Goal: Task Accomplishment & Management: Use online tool/utility

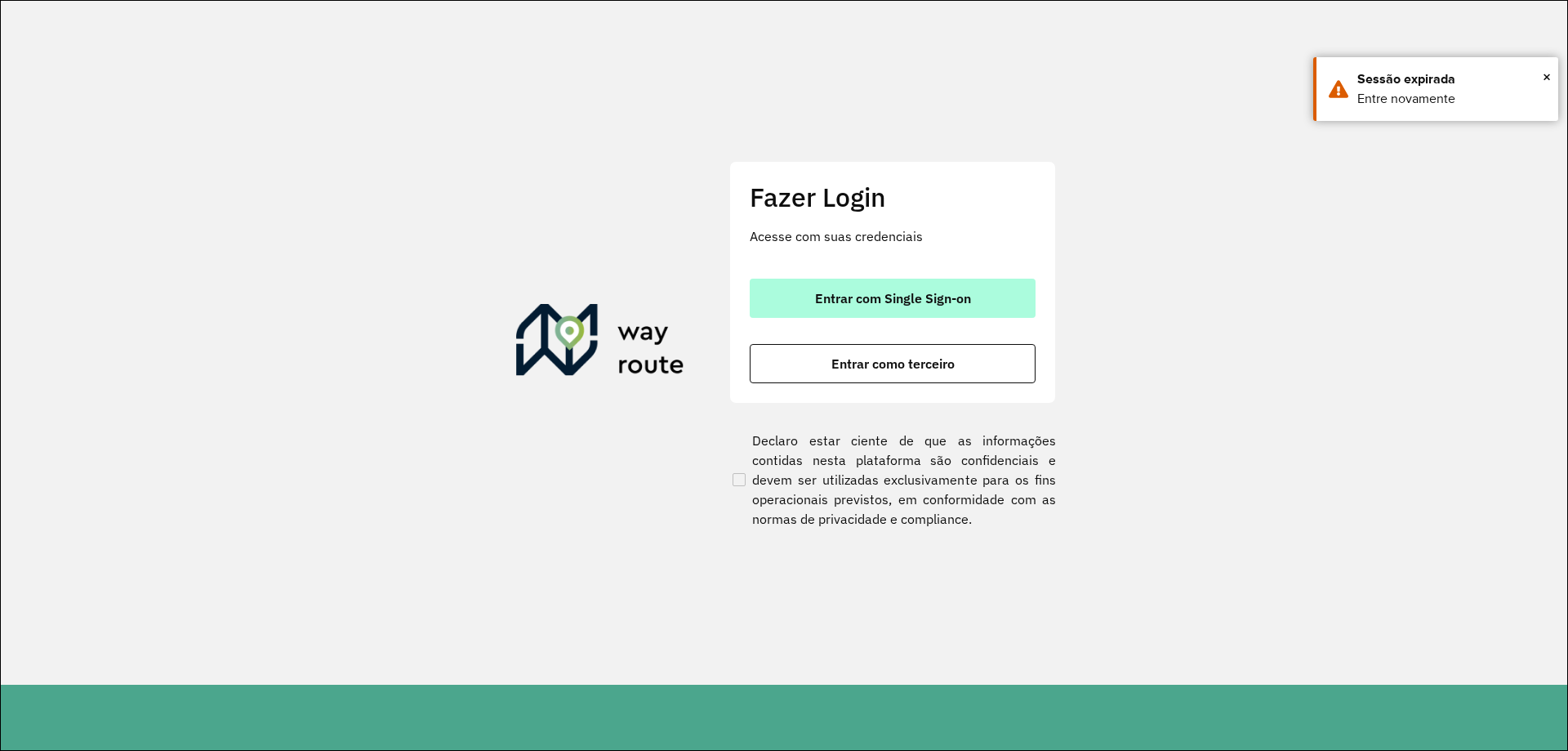
click at [907, 316] on button "Entrar com Single Sign-on" at bounding box center [893, 298] width 286 height 39
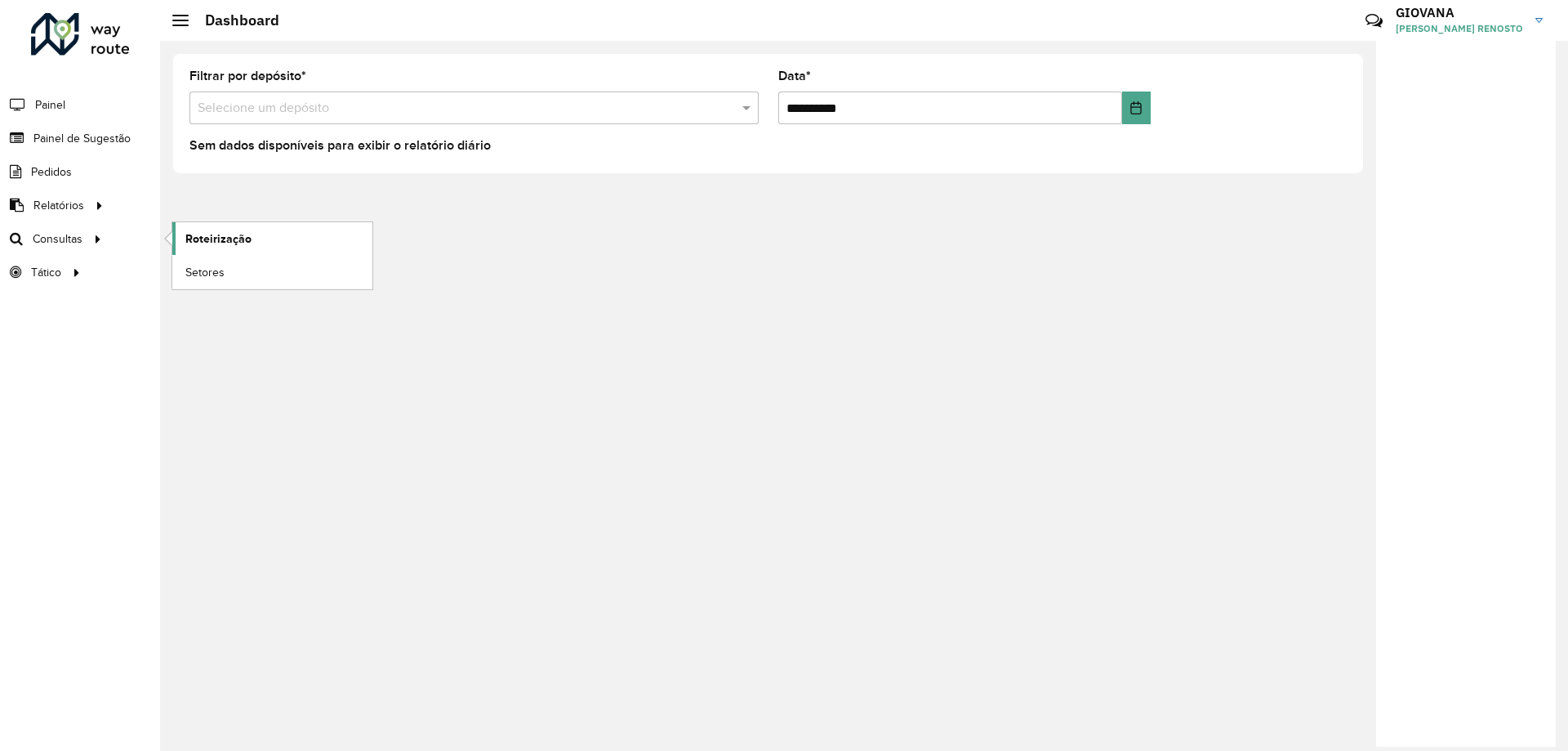
click at [306, 244] on link "Roteirização" at bounding box center [272, 239] width 200 height 33
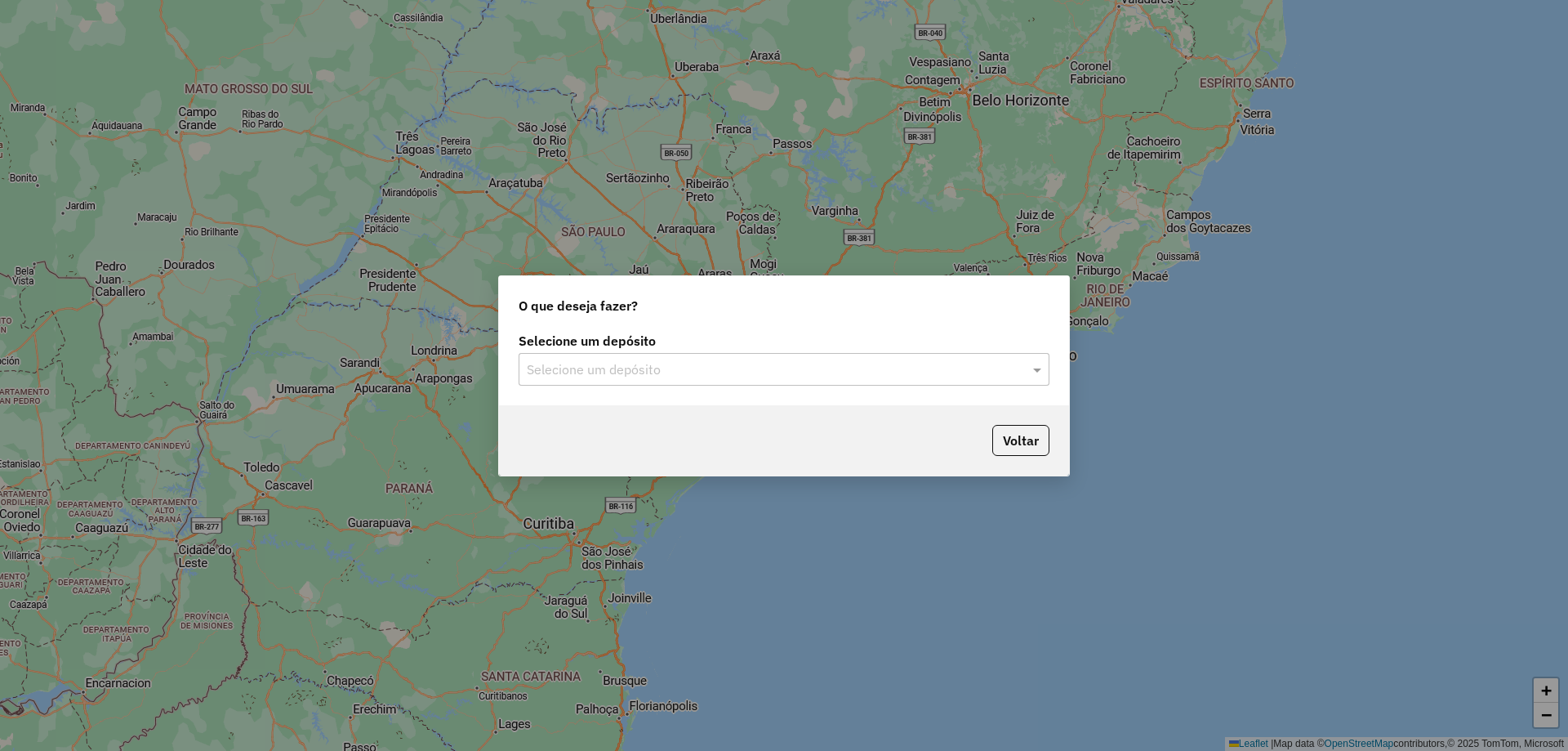
click at [729, 371] on input "text" at bounding box center [767, 371] width 482 height 20
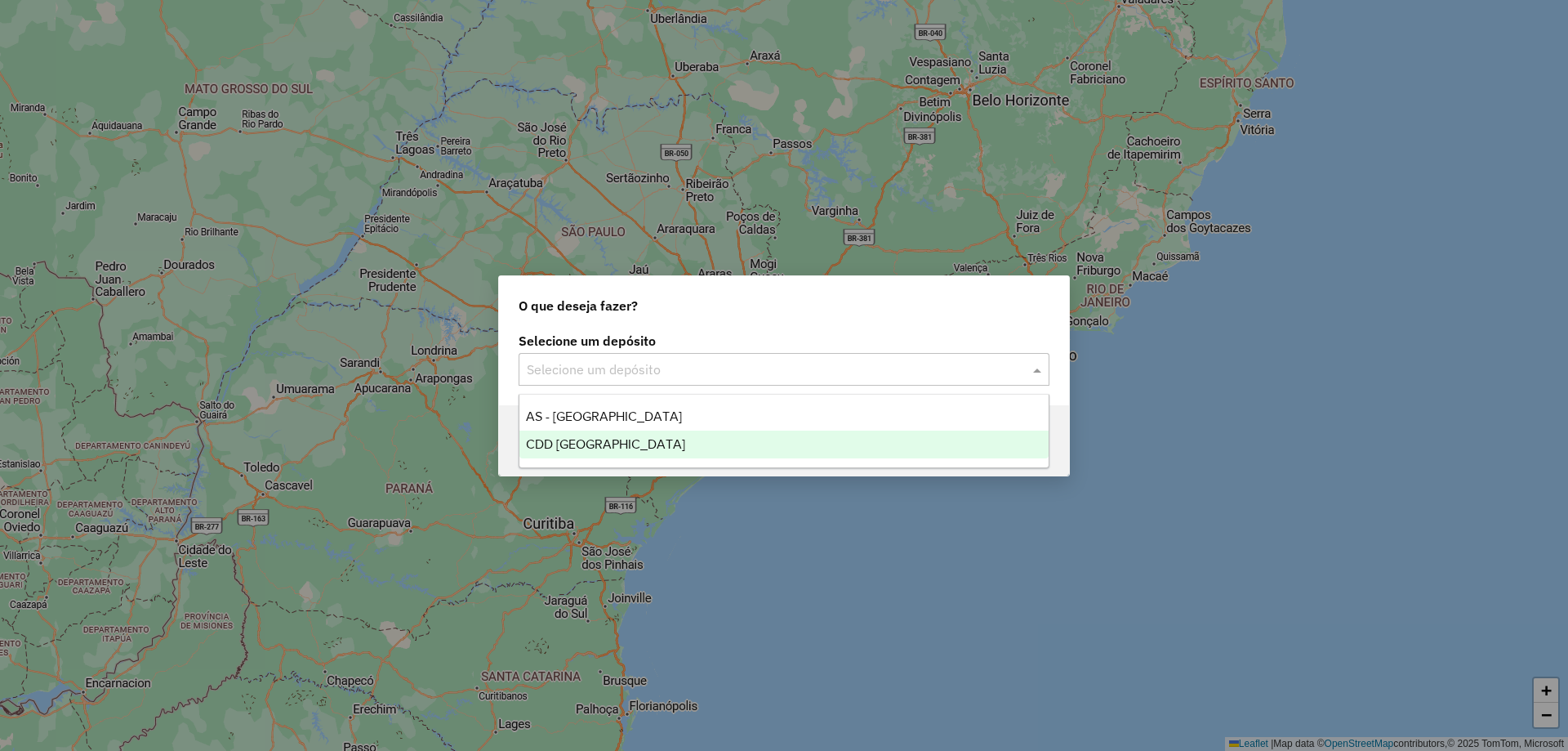
click at [688, 446] on div "CDD Florianópolis" at bounding box center [784, 445] width 529 height 28
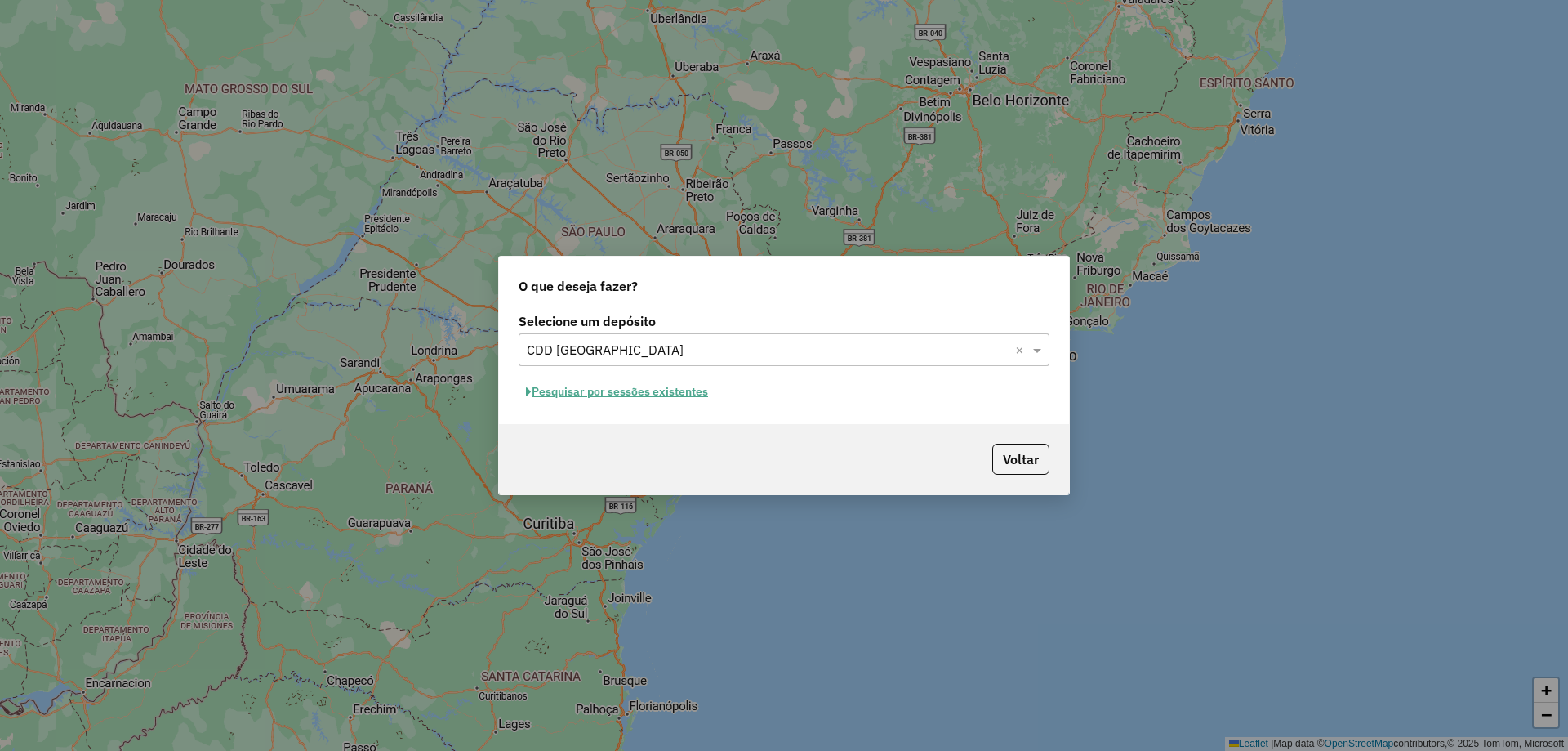
click at [611, 389] on button "Pesquisar por sessões existentes" at bounding box center [617, 391] width 197 height 26
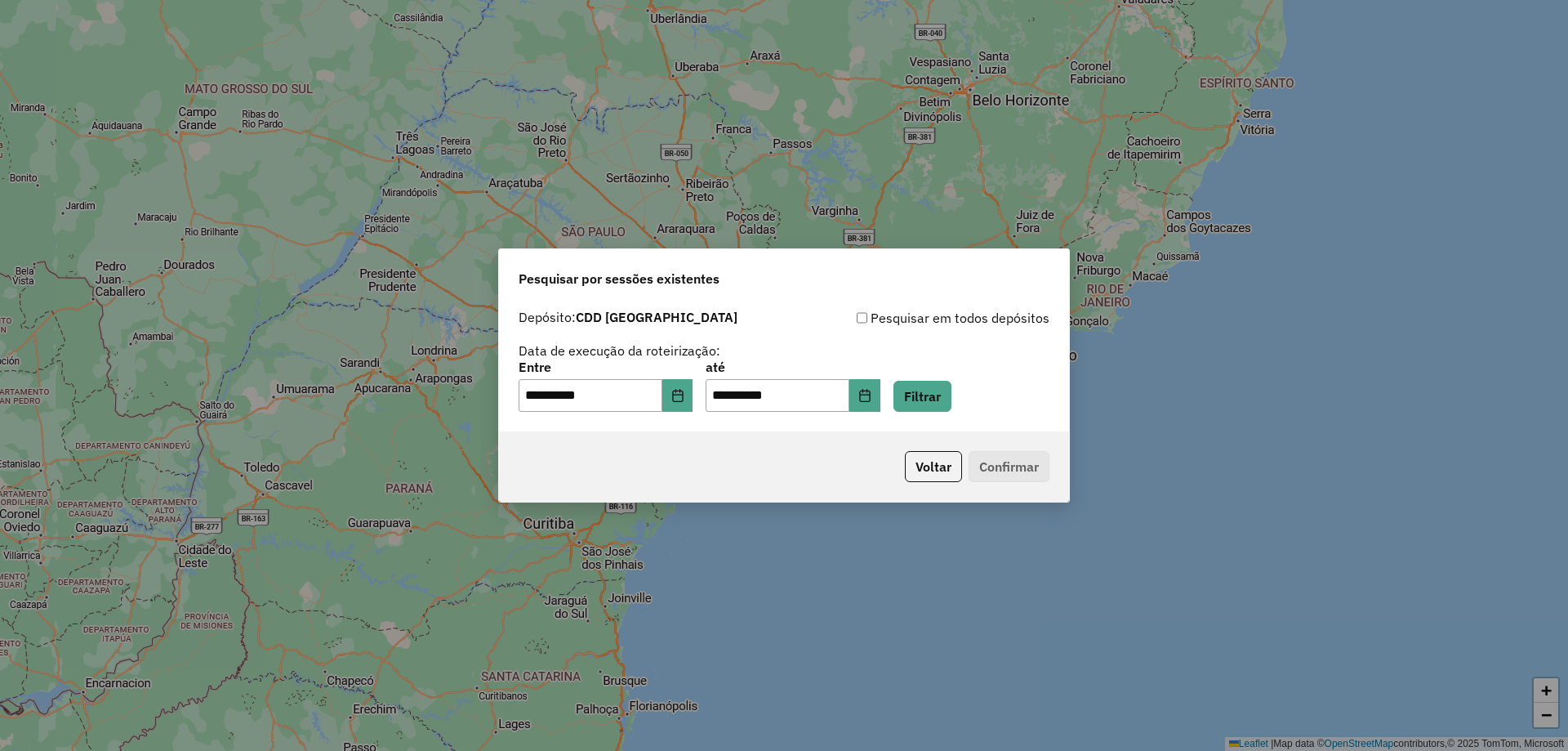
click at [967, 414] on div "**********" at bounding box center [784, 366] width 570 height 130
click at [951, 408] on button "Filtrar" at bounding box center [922, 396] width 58 height 31
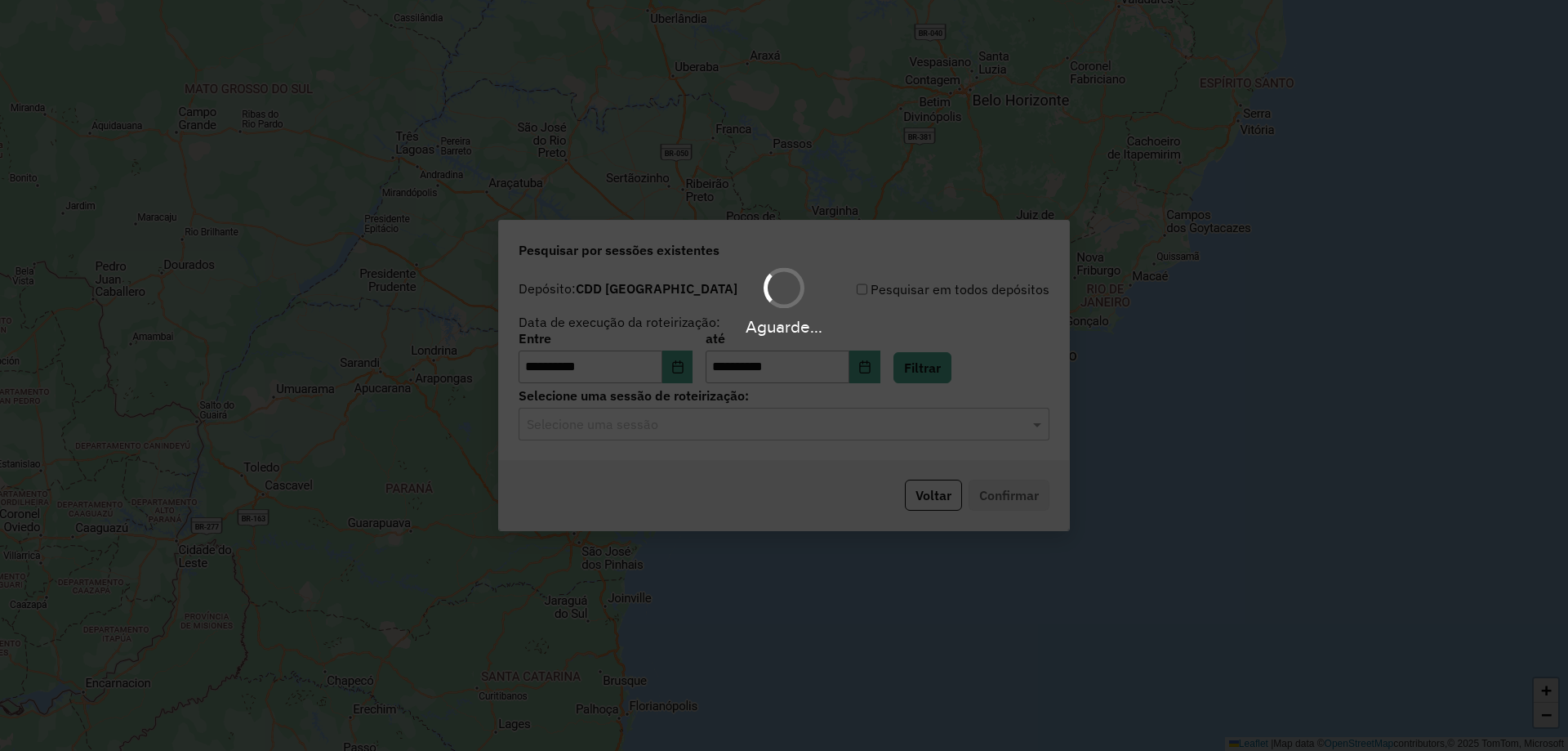
click at [874, 434] on div "Selecione uma sessão" at bounding box center [784, 424] width 531 height 33
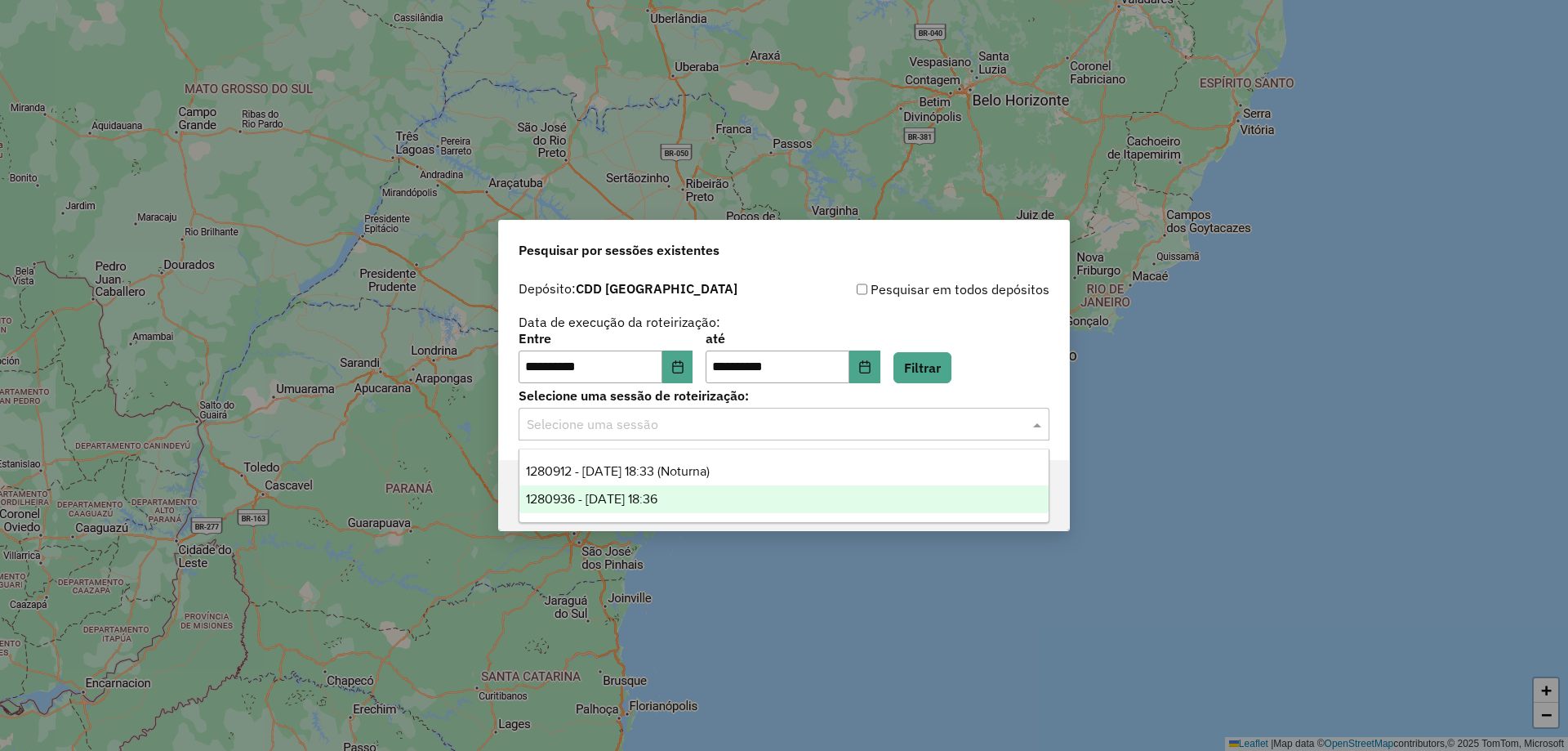
click at [774, 496] on div "1280936 - 23/09/2025 18:36" at bounding box center [784, 500] width 529 height 28
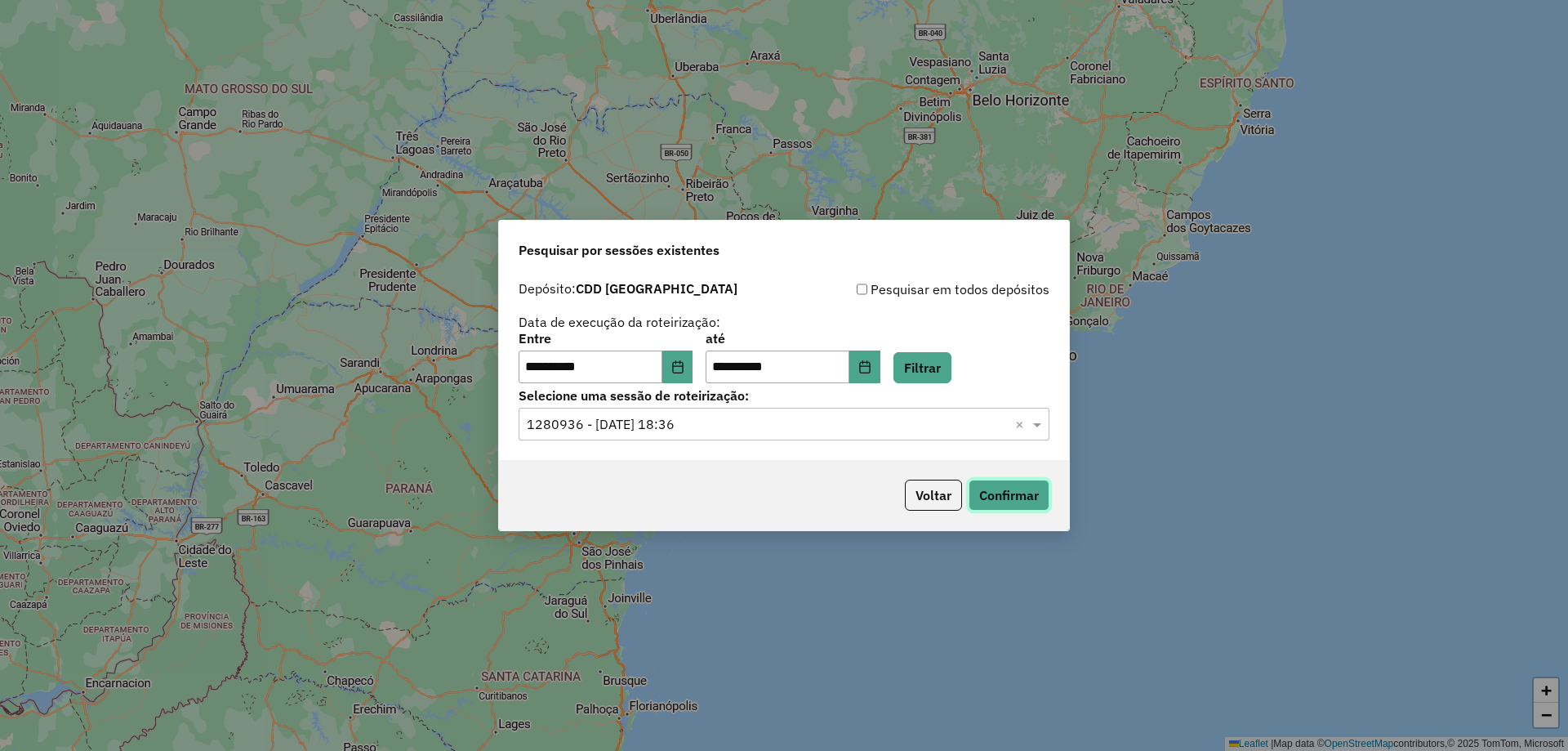
click at [989, 492] on button "Confirmar" at bounding box center [1009, 495] width 81 height 31
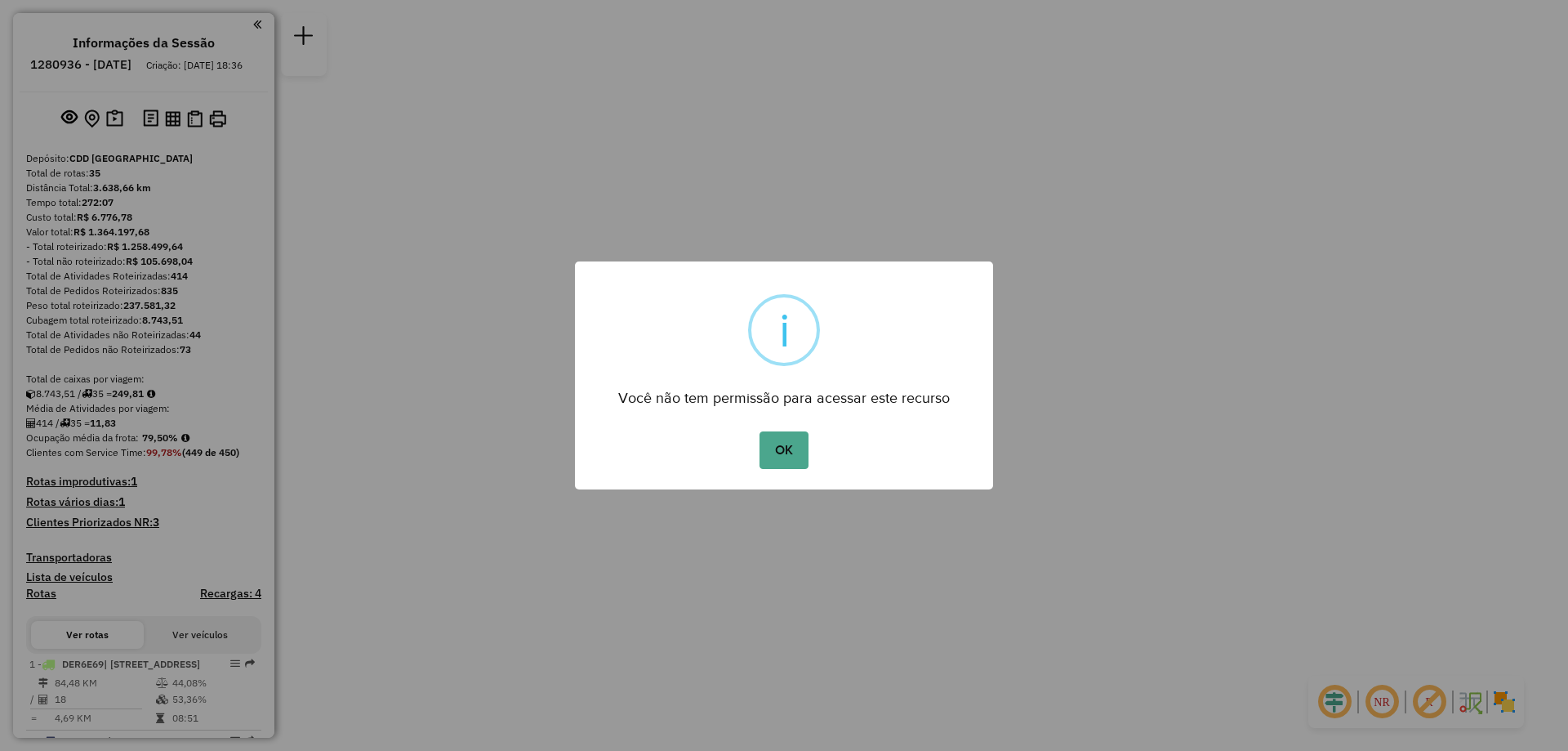
click at [790, 471] on div "OK No Cancel" at bounding box center [784, 450] width 418 height 45
click at [794, 450] on button "OK" at bounding box center [784, 450] width 48 height 37
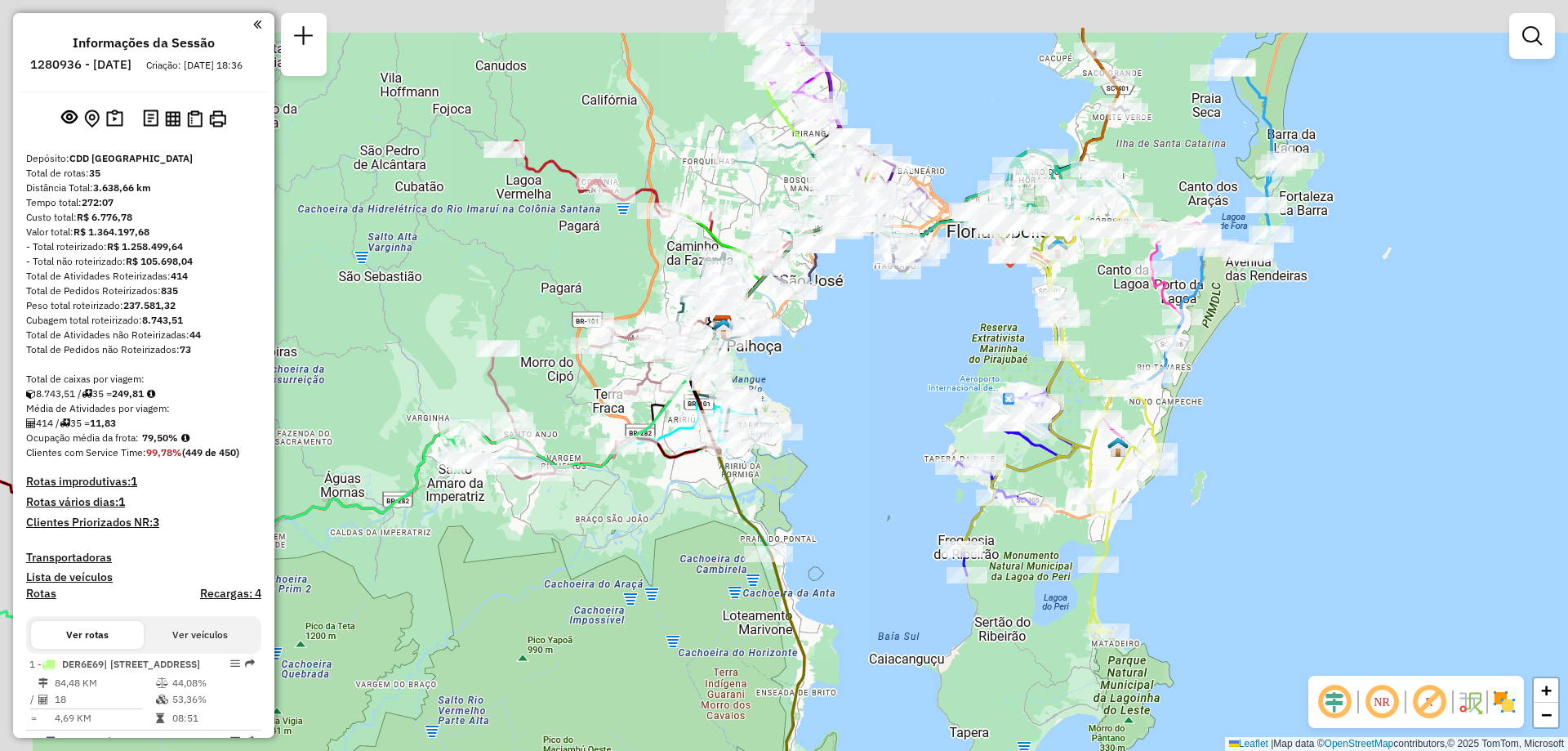
drag, startPoint x: 690, startPoint y: 246, endPoint x: 826, endPoint y: 366, distance: 181.4
click at [838, 375] on div "Janela de atendimento Grade de atendimento Capacidade Transportadoras Veículos …" at bounding box center [784, 376] width 1568 height 751
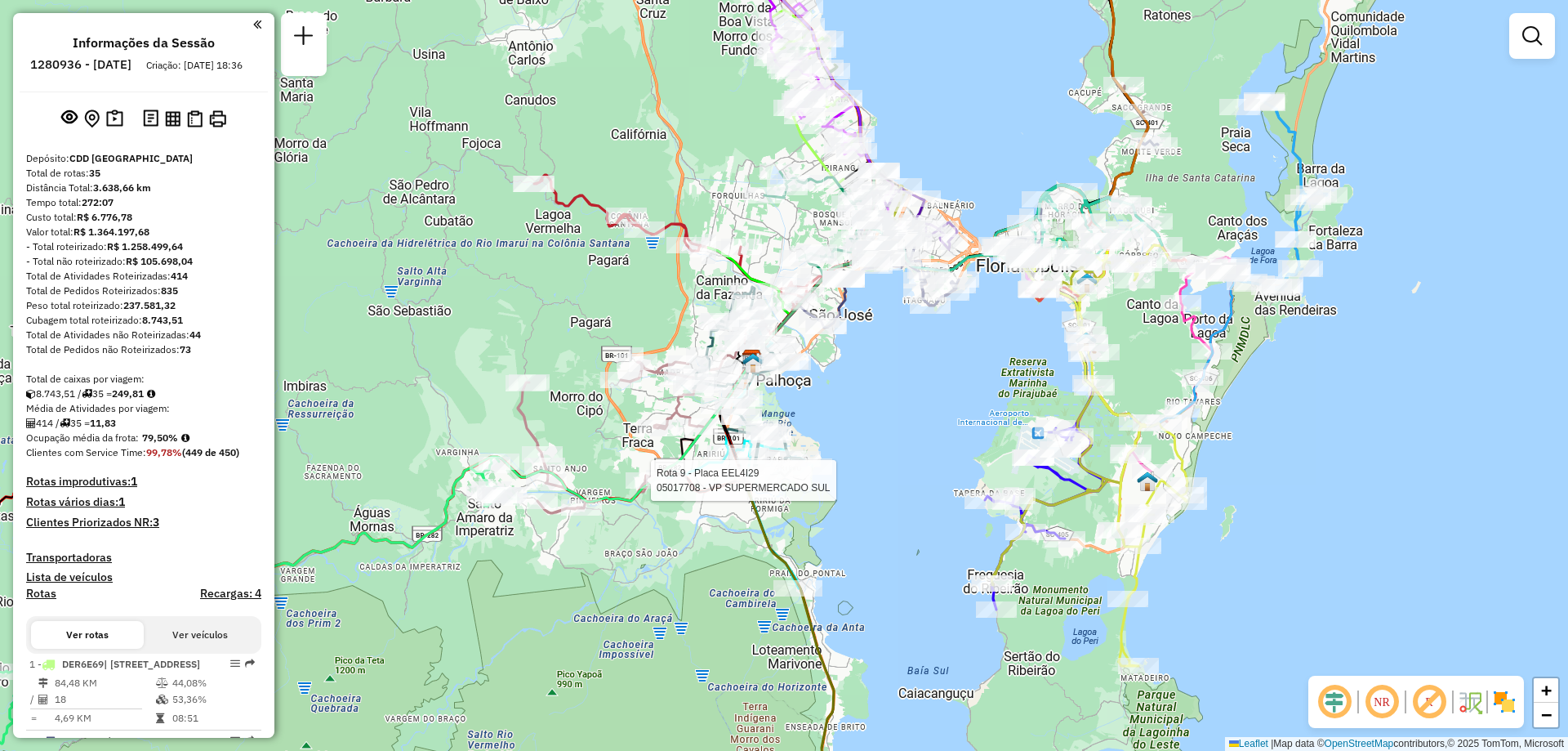
select select "**********"
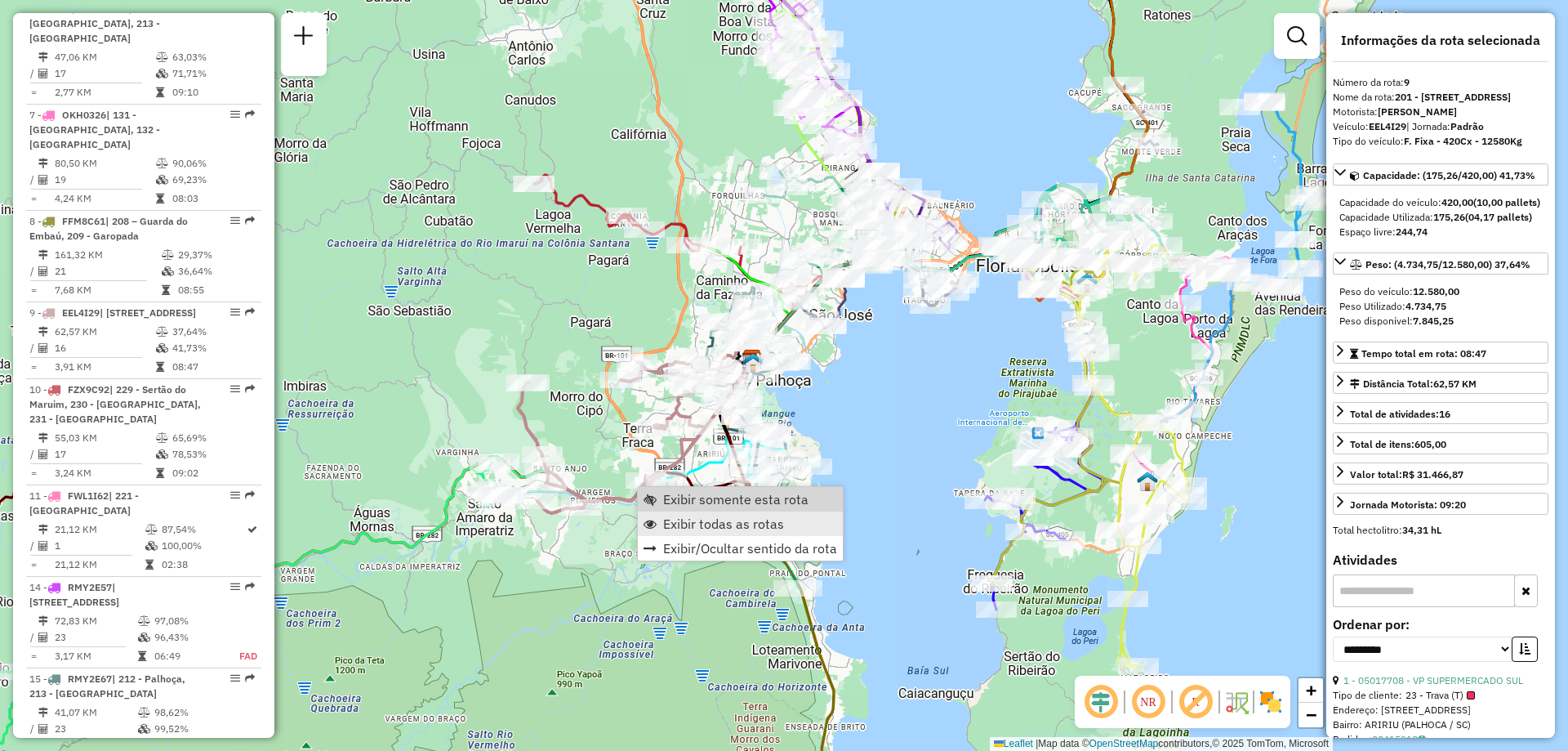
scroll to position [1447, 0]
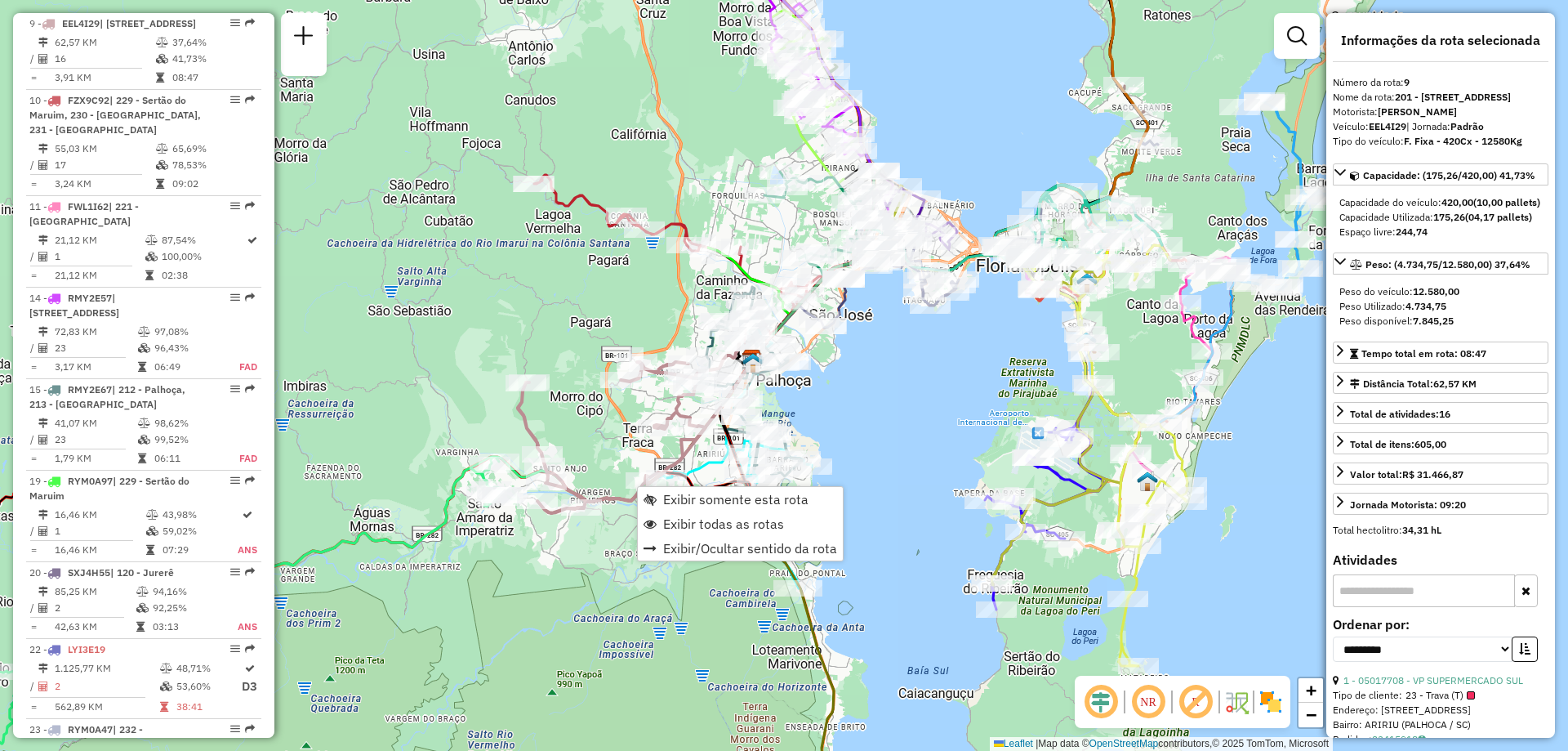
click at [543, 586] on div "Janela de atendimento Grade de atendimento Capacidade Transportadoras Veículos …" at bounding box center [784, 376] width 1568 height 751
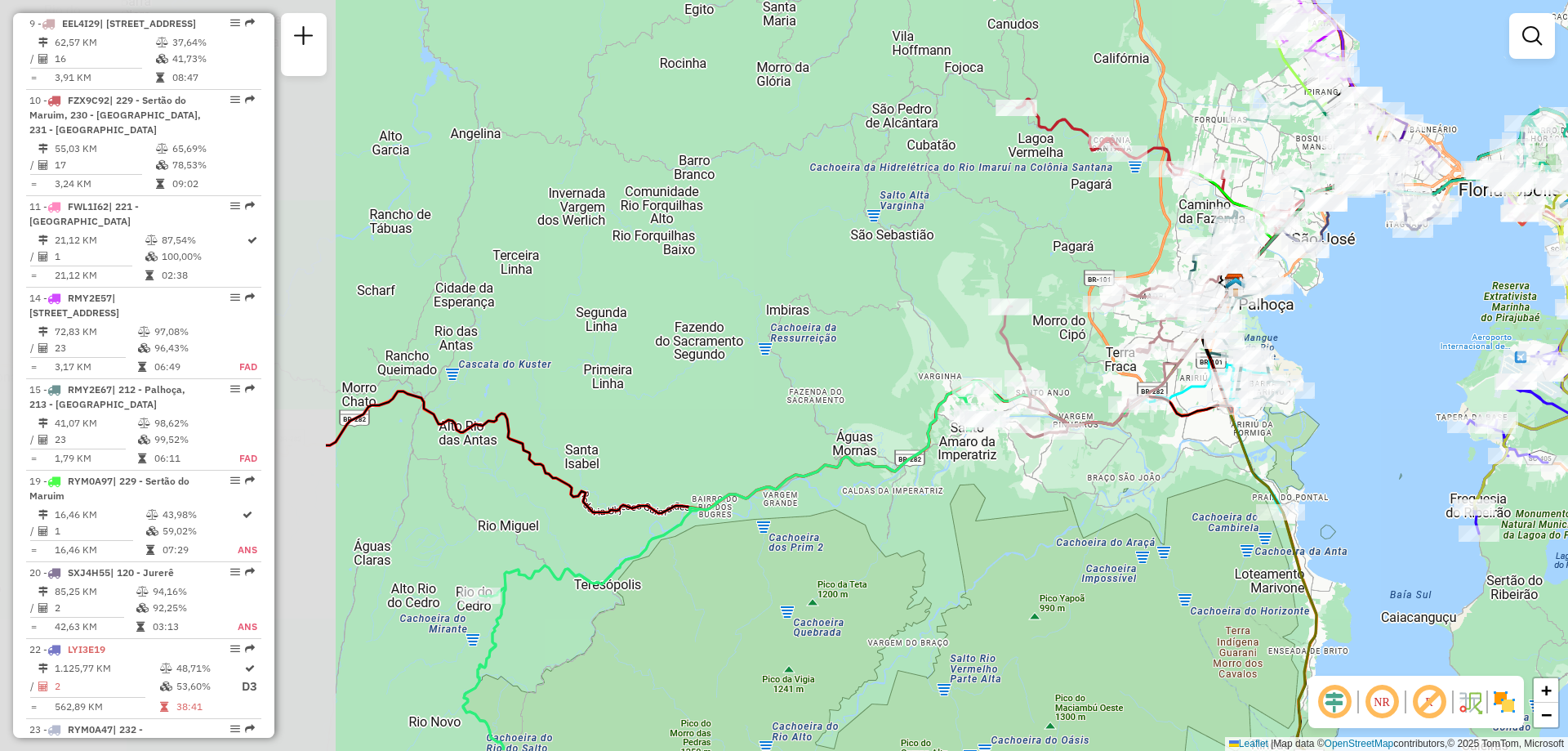
drag, startPoint x: 487, startPoint y: 586, endPoint x: 970, endPoint y: 510, distance: 488.9
click at [970, 510] on div "Janela de atendimento Grade de atendimento Capacidade Transportadoras Veículos …" at bounding box center [784, 376] width 1568 height 751
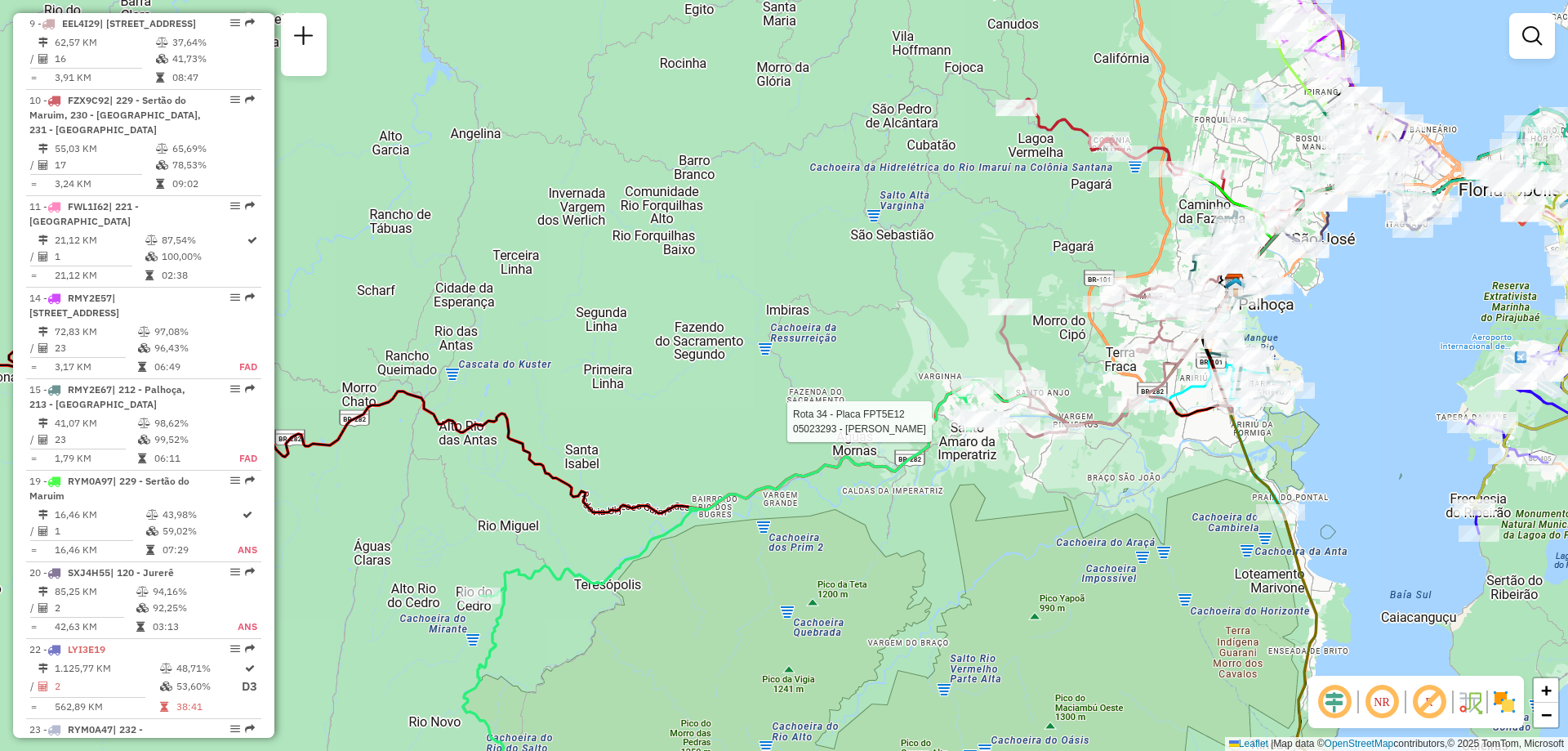
select select "**********"
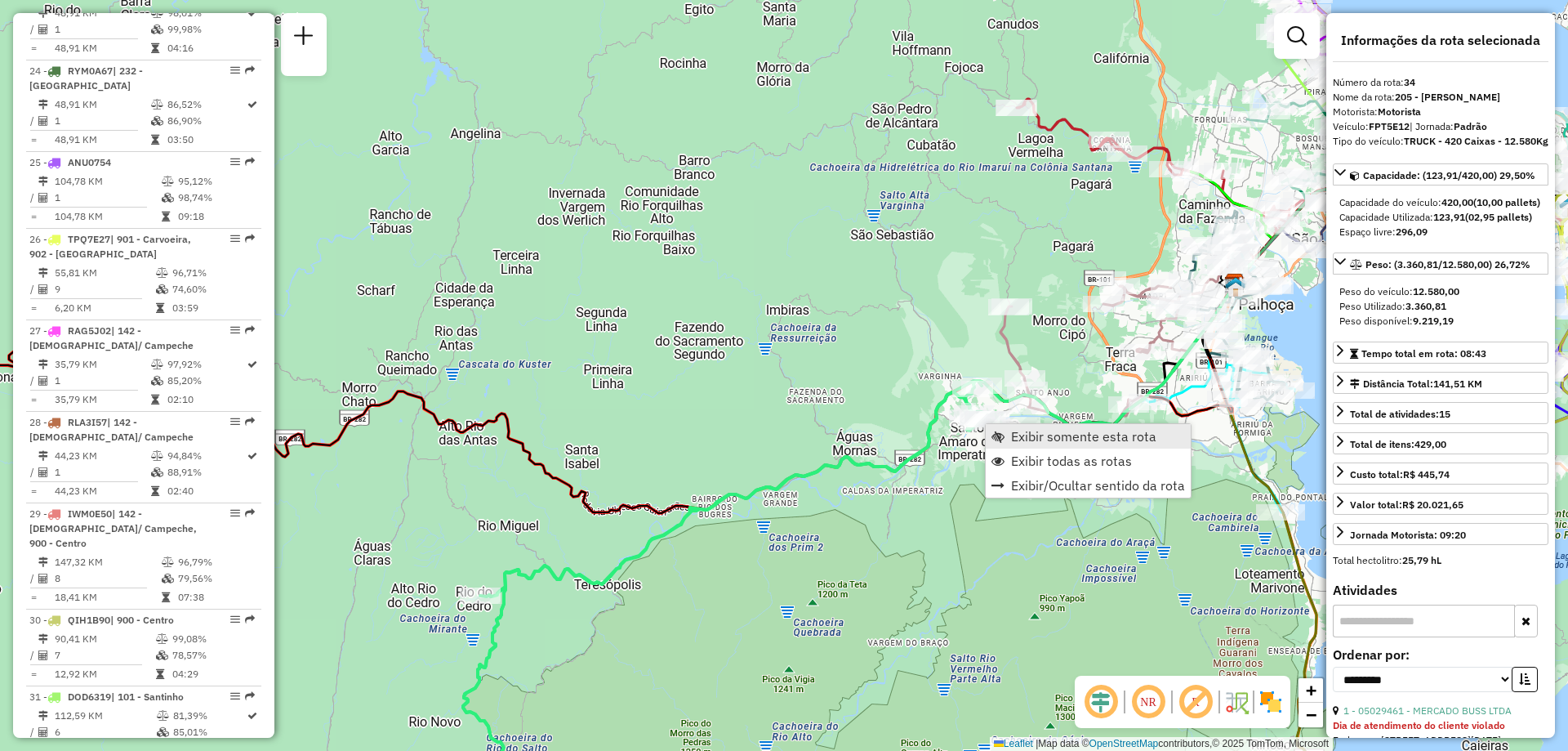
scroll to position [3116, 0]
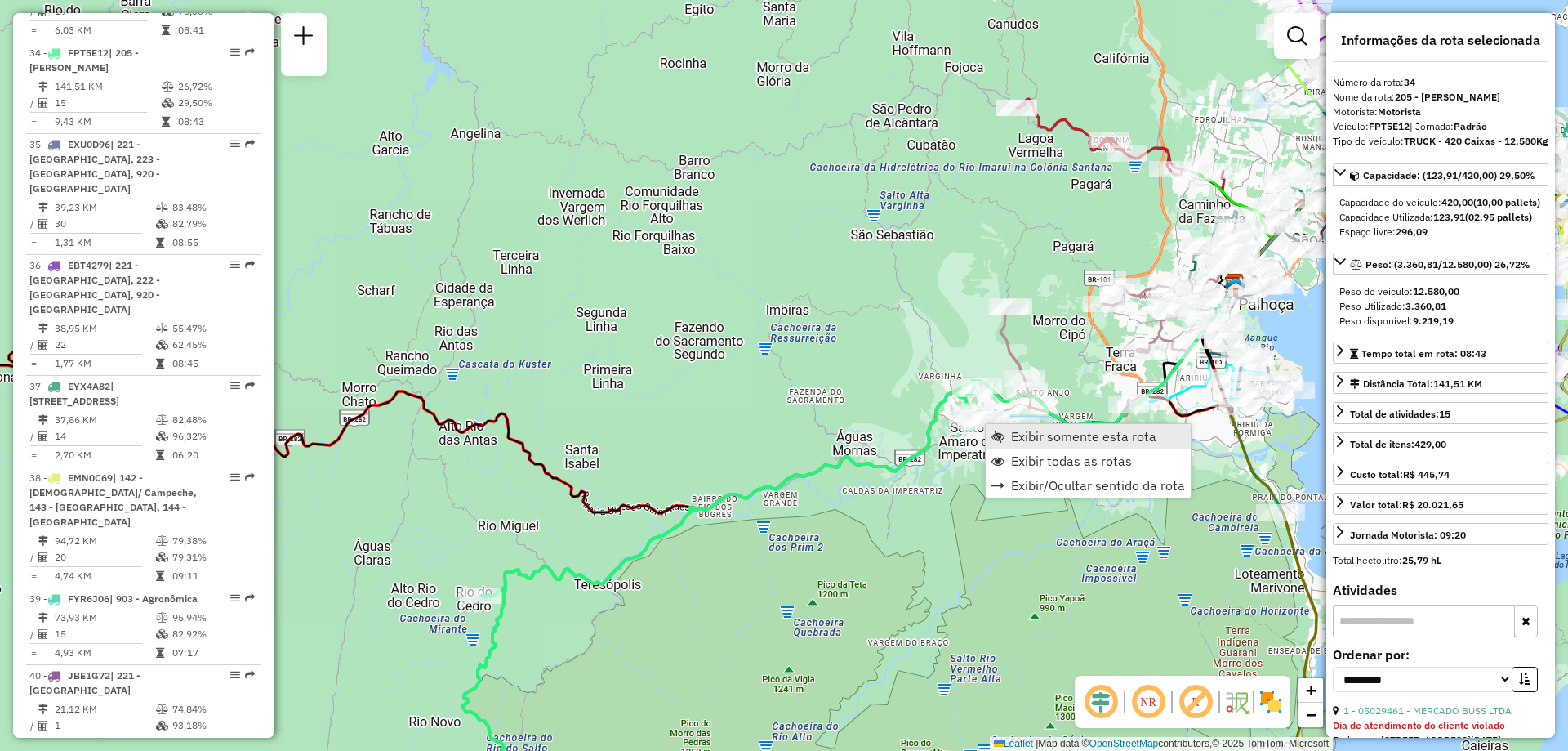
click at [1041, 441] on span "Exibir somente esta rota" at bounding box center [1084, 437] width 145 height 13
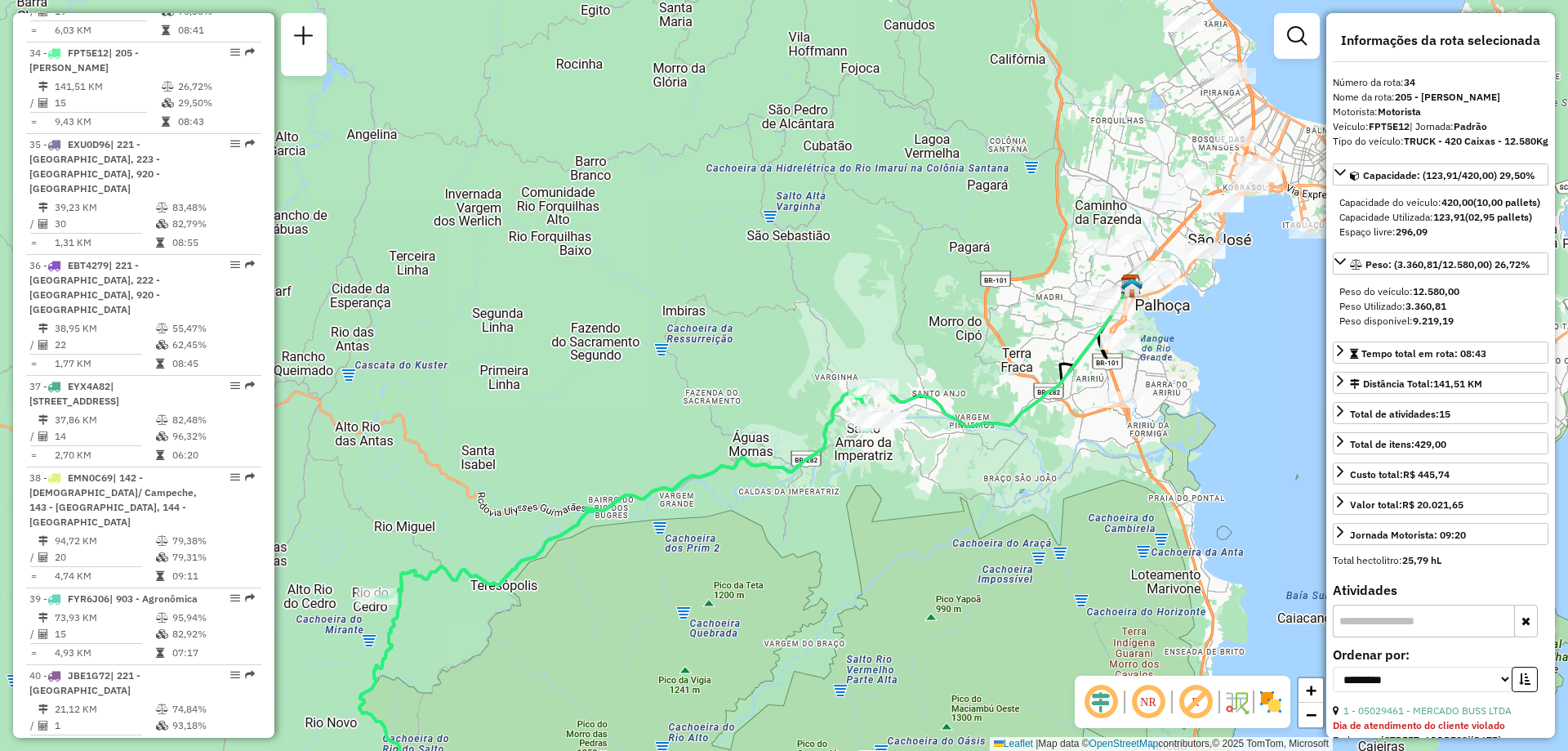
drag, startPoint x: 984, startPoint y: 310, endPoint x: 954, endPoint y: 565, distance: 256.8
click at [954, 565] on div "Janela de atendimento Grade de atendimento Capacidade Transportadoras Veículos …" at bounding box center [784, 376] width 1568 height 751
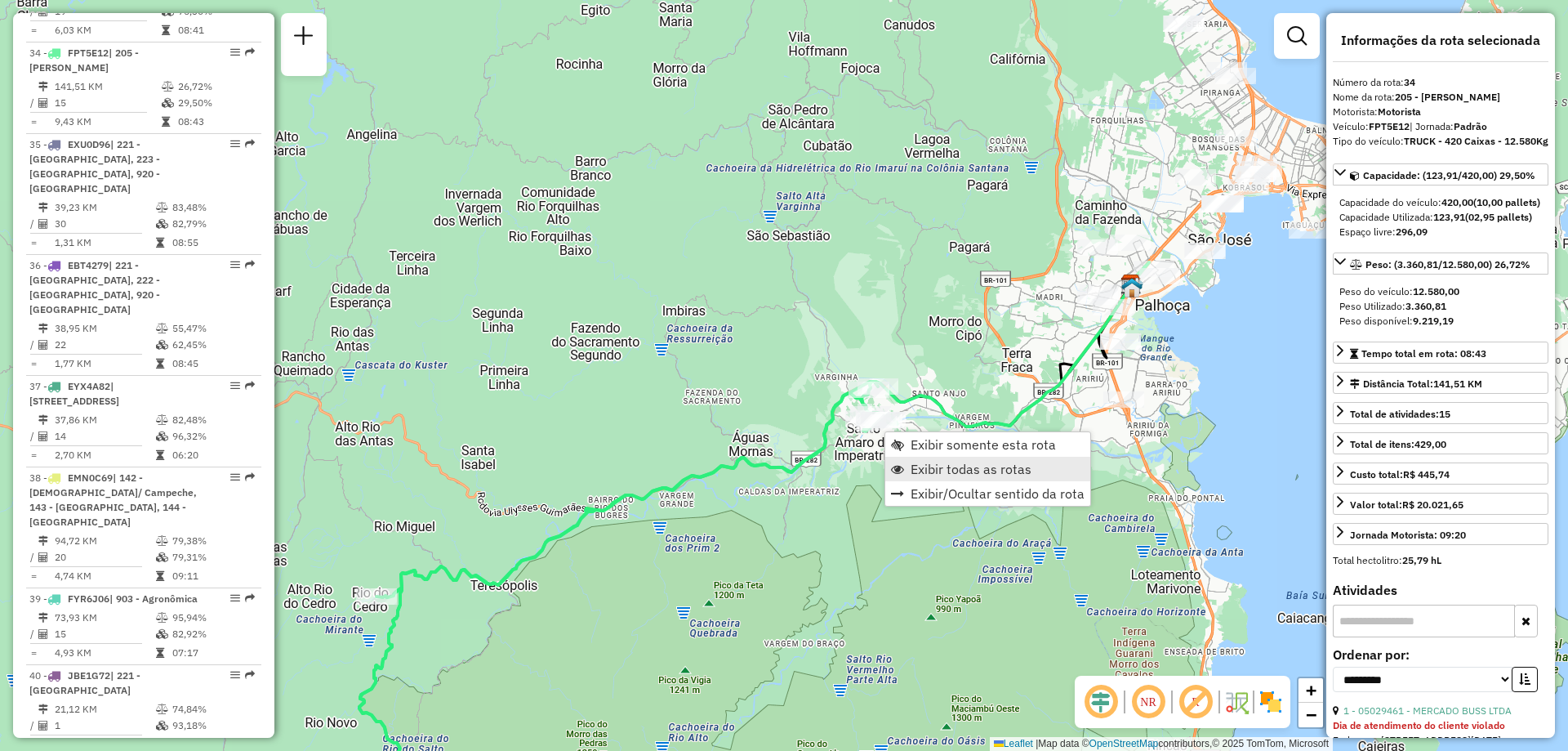
click at [1009, 470] on span "Exibir todas as rotas" at bounding box center [971, 469] width 121 height 13
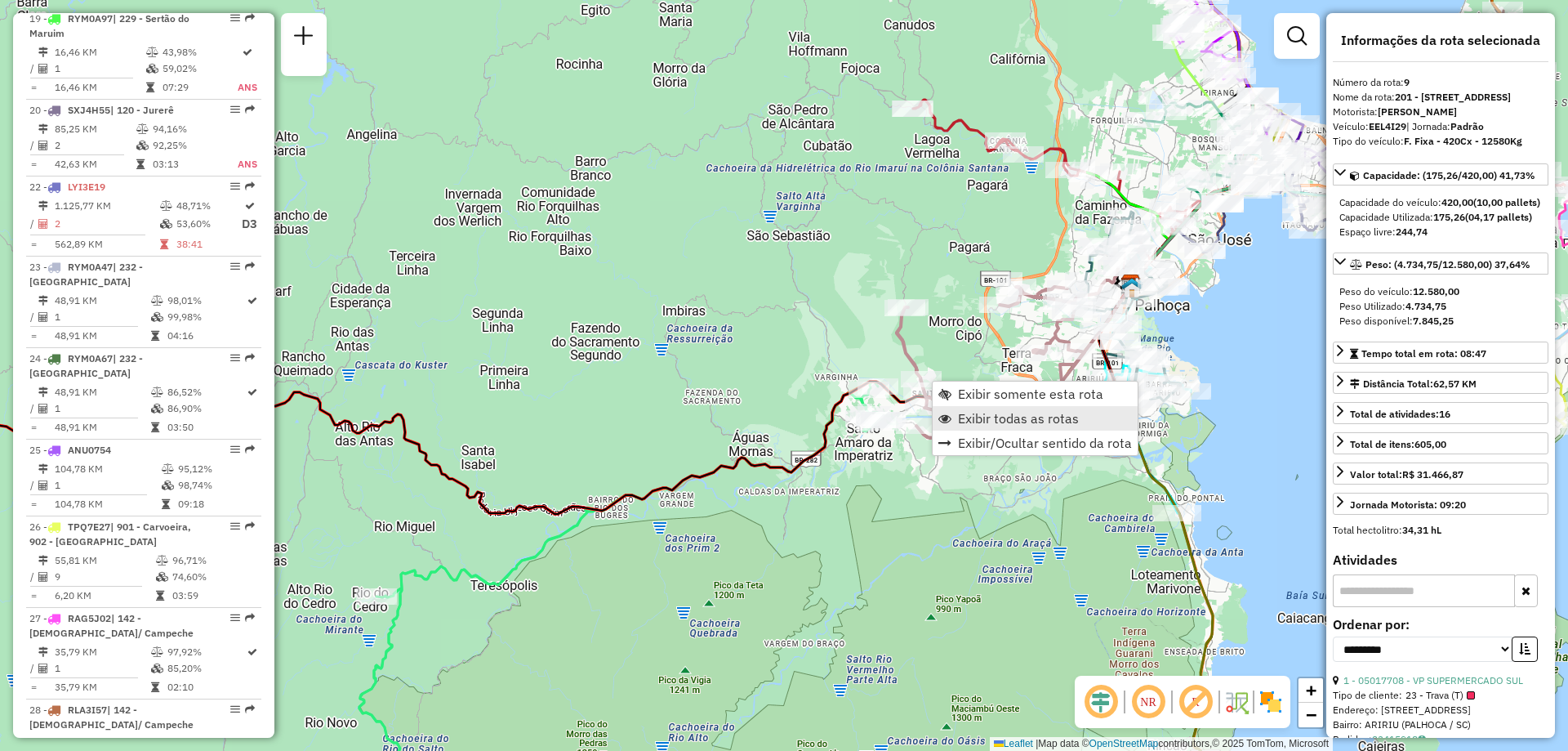
scroll to position [1448, 0]
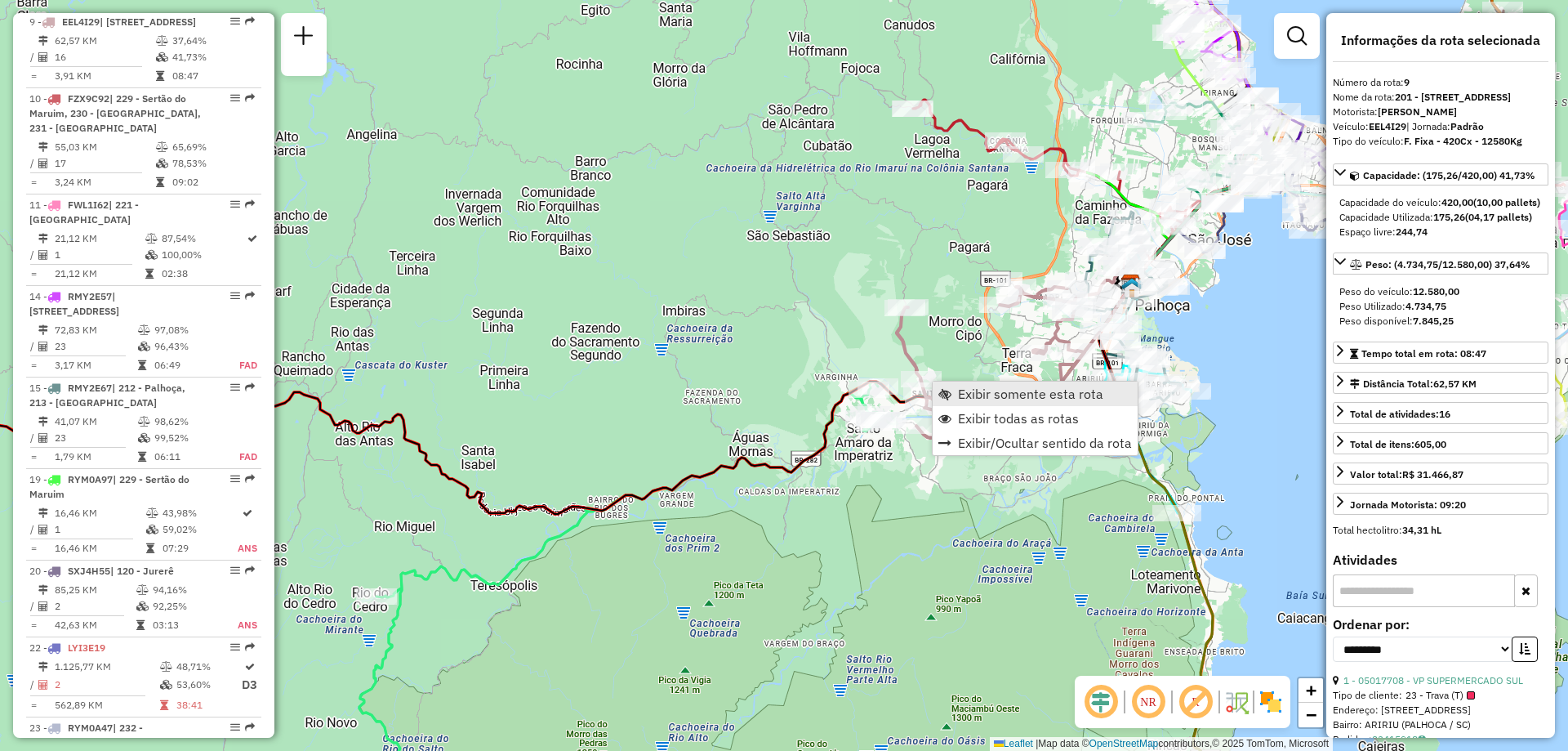
click at [1041, 394] on span "Exibir somente esta rota" at bounding box center [1031, 394] width 145 height 13
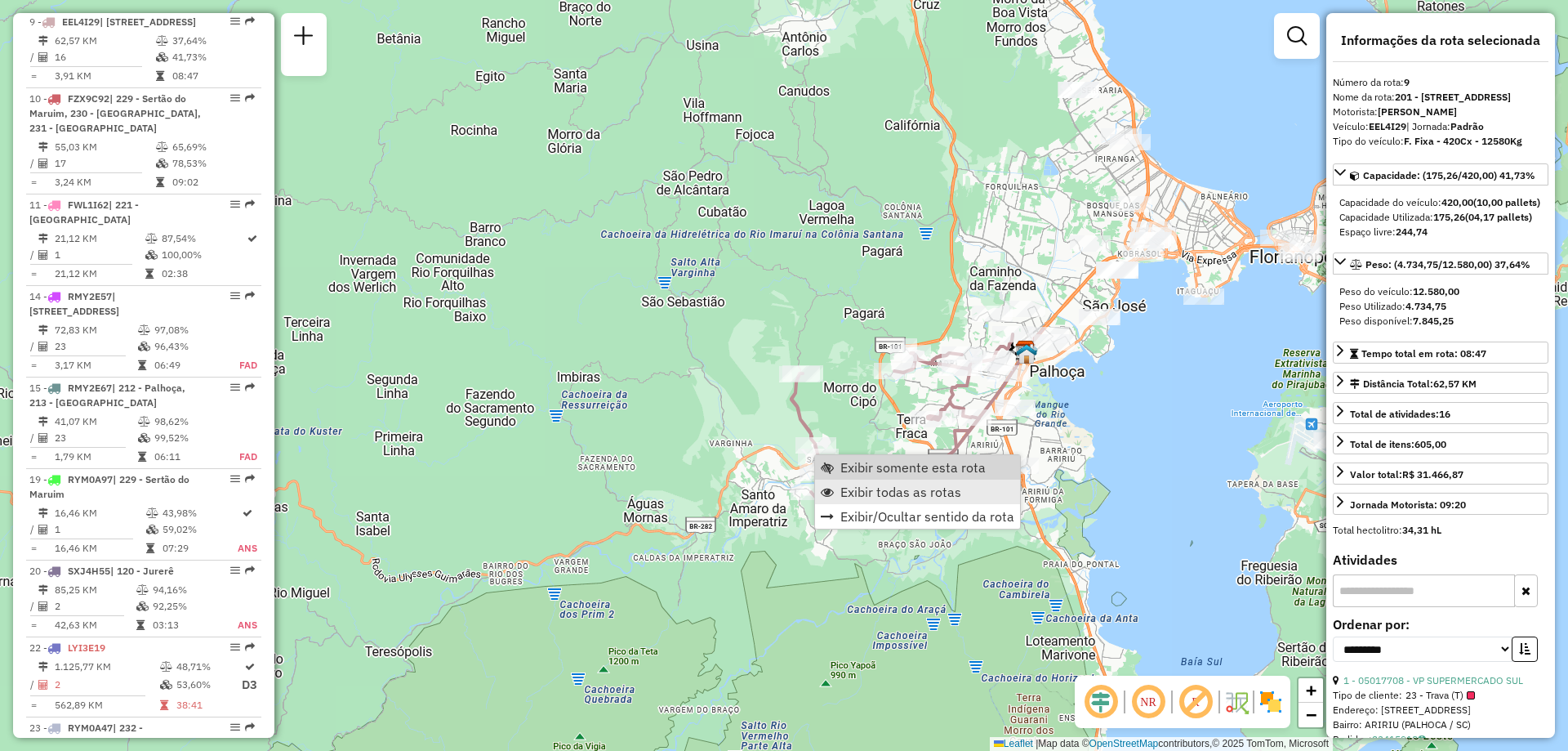
scroll to position [1447, 0]
click at [878, 501] on link "Exibir todas as rotas" at bounding box center [917, 492] width 205 height 25
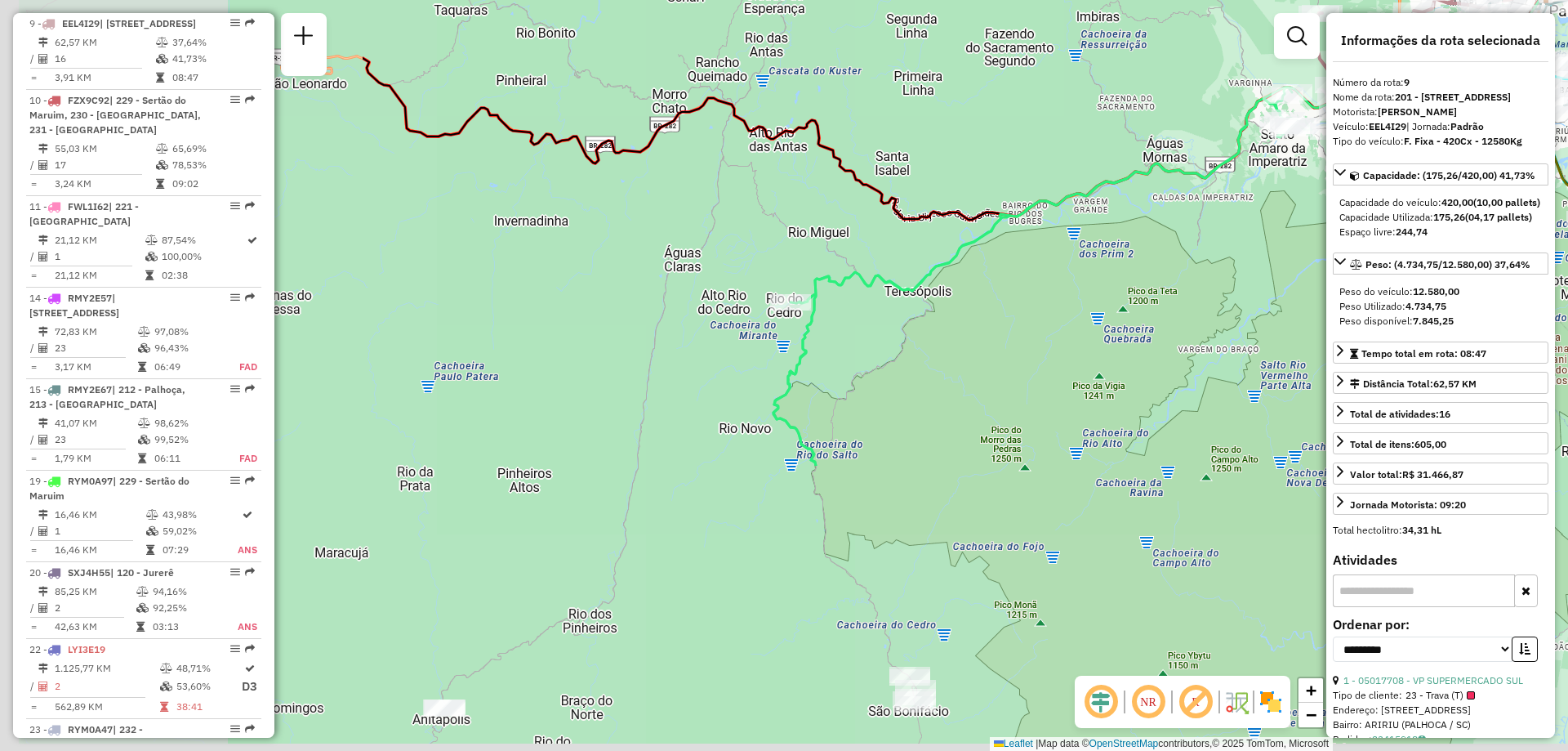
drag, startPoint x: 785, startPoint y: 590, endPoint x: 1303, endPoint y: 230, distance: 630.8
click at [1303, 230] on div "Janela de atendimento Grade de atendimento Capacidade Transportadoras Veículos …" at bounding box center [784, 376] width 1568 height 751
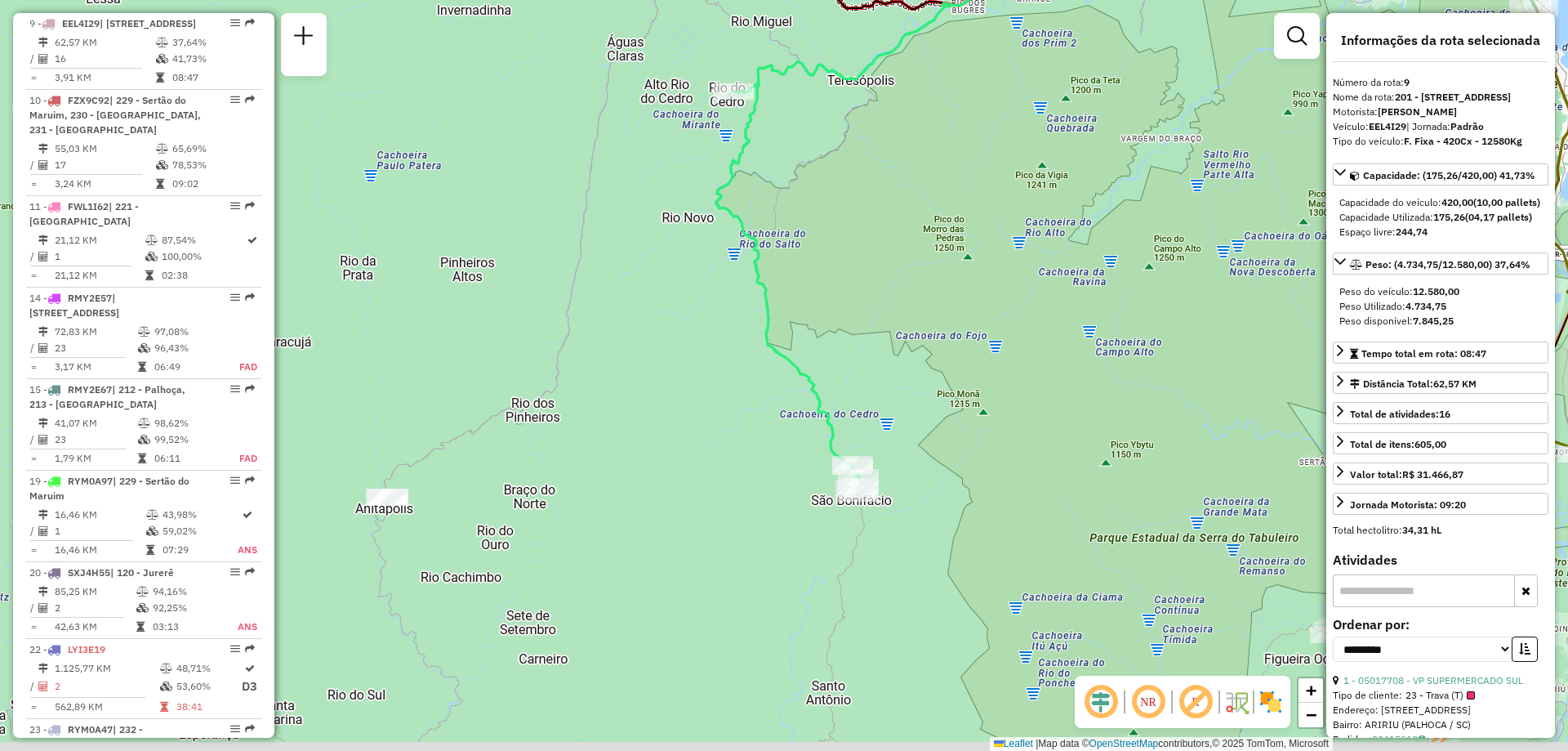
drag, startPoint x: 1099, startPoint y: 420, endPoint x: 1041, endPoint y: 209, distance: 218.8
click at [1041, 209] on div "Janela de atendimento Grade de atendimento Capacidade Transportadoras Veículos …" at bounding box center [784, 376] width 1568 height 751
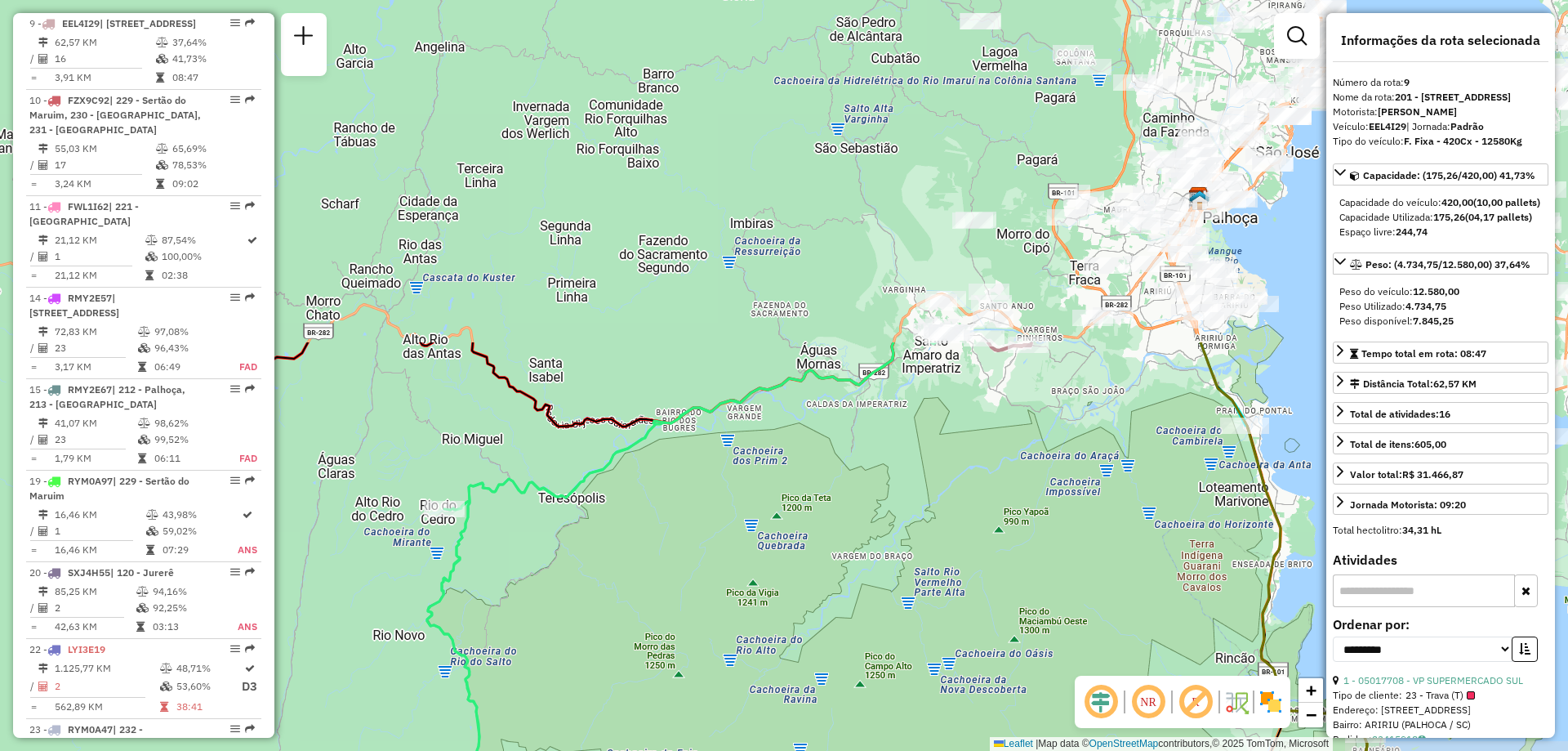
drag, startPoint x: 1108, startPoint y: 251, endPoint x: 1014, endPoint y: 242, distance: 94.4
click at [819, 655] on div "Janela de atendimento Grade de atendimento Capacidade Transportadoras Veículos …" at bounding box center [784, 376] width 1568 height 751
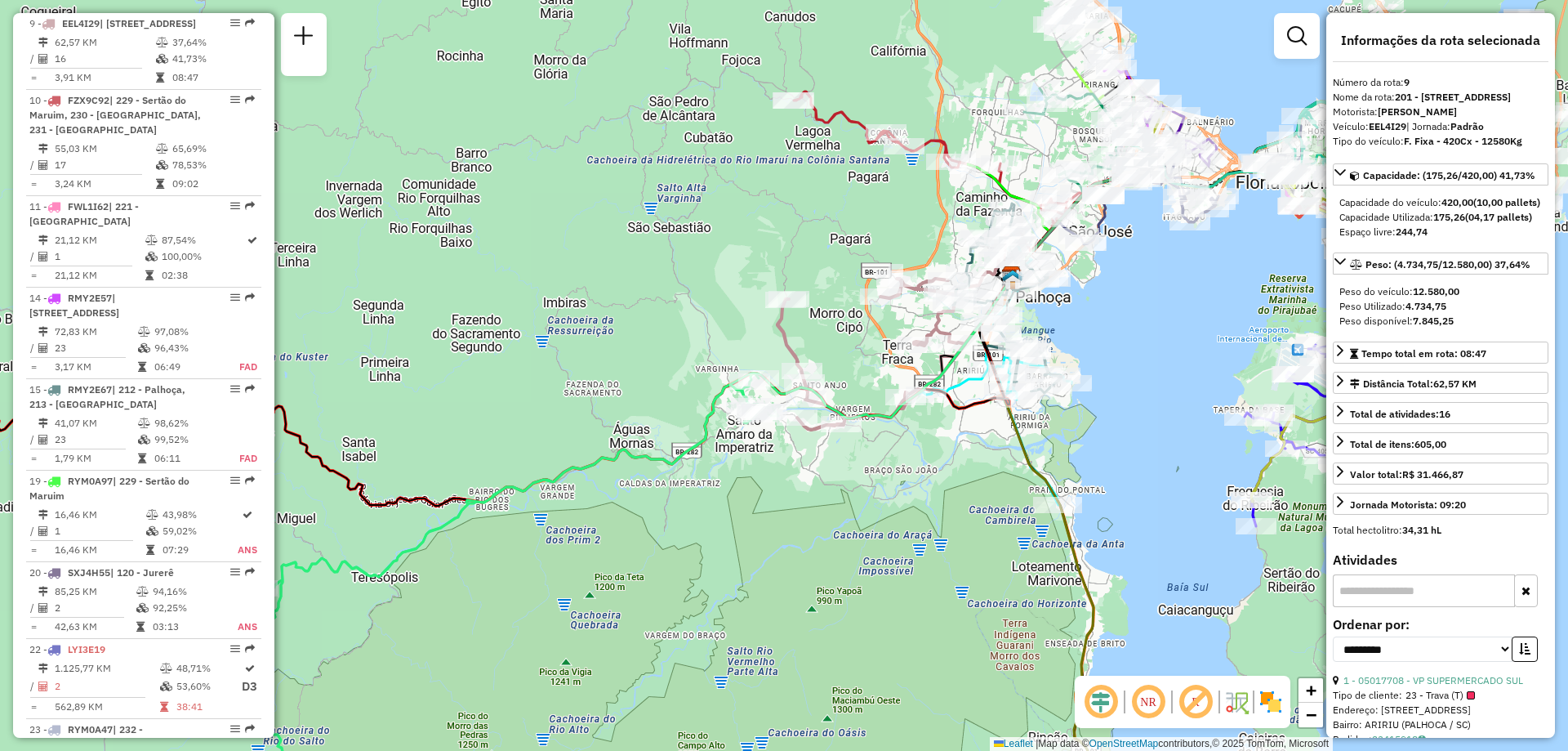
drag, startPoint x: 950, startPoint y: 363, endPoint x: 872, endPoint y: 428, distance: 101.5
click at [872, 428] on div "Janela de atendimento Grade de atendimento Capacidade Transportadoras Veículos …" at bounding box center [784, 376] width 1568 height 751
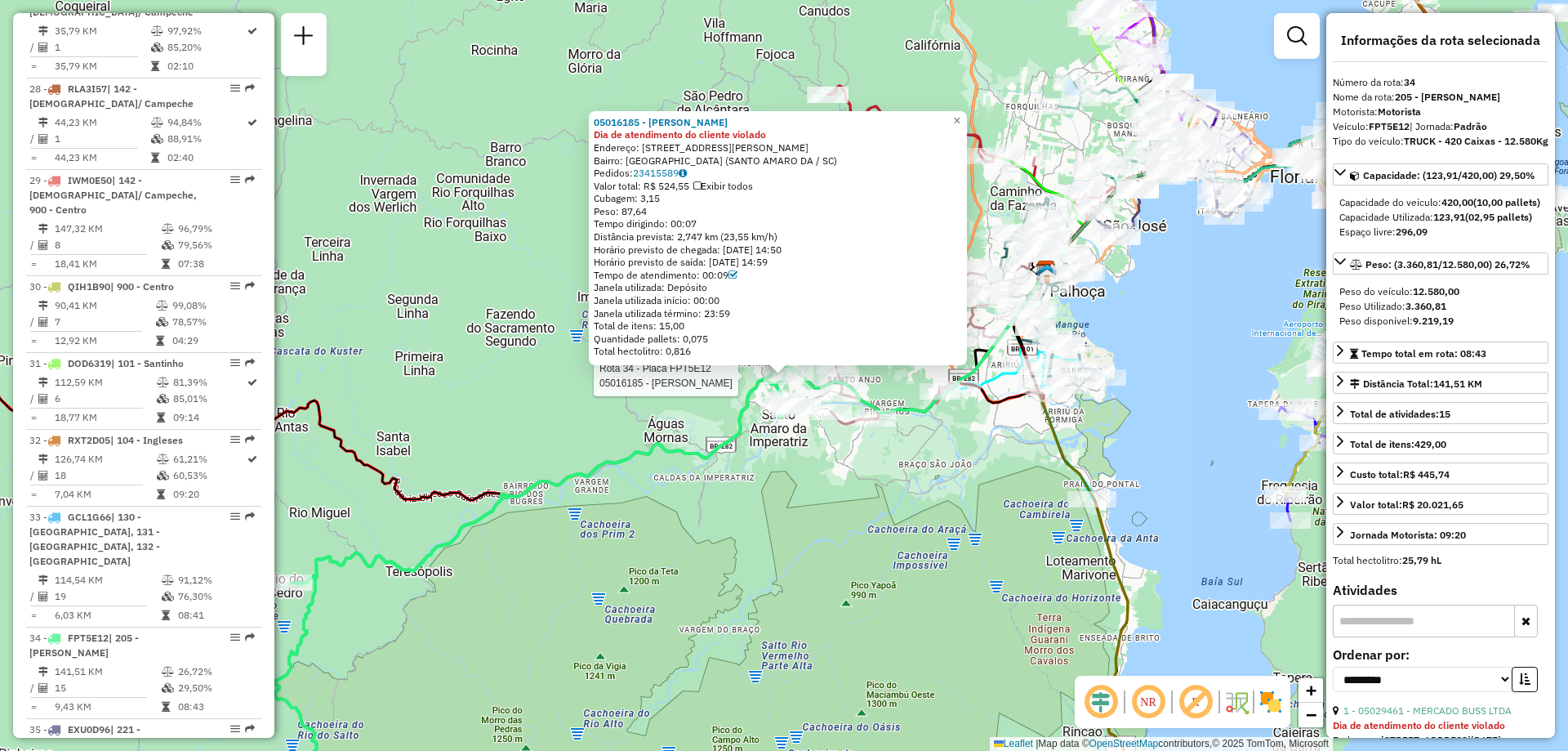
scroll to position [3116, 0]
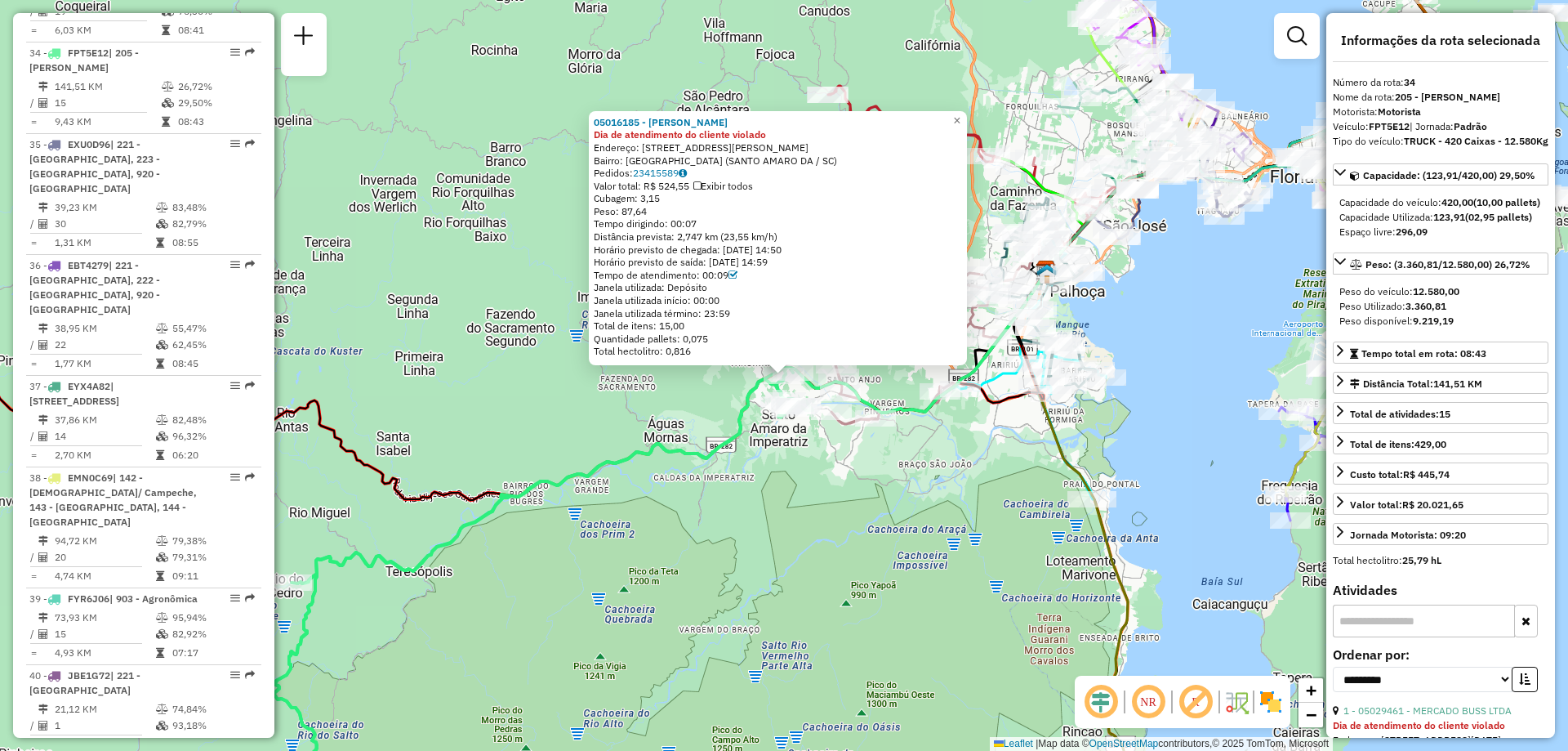
click at [931, 457] on div "05016185 - MADALENA BORBA PETRI Dia de atendimento do cliente violado Endereço:…" at bounding box center [784, 376] width 1568 height 751
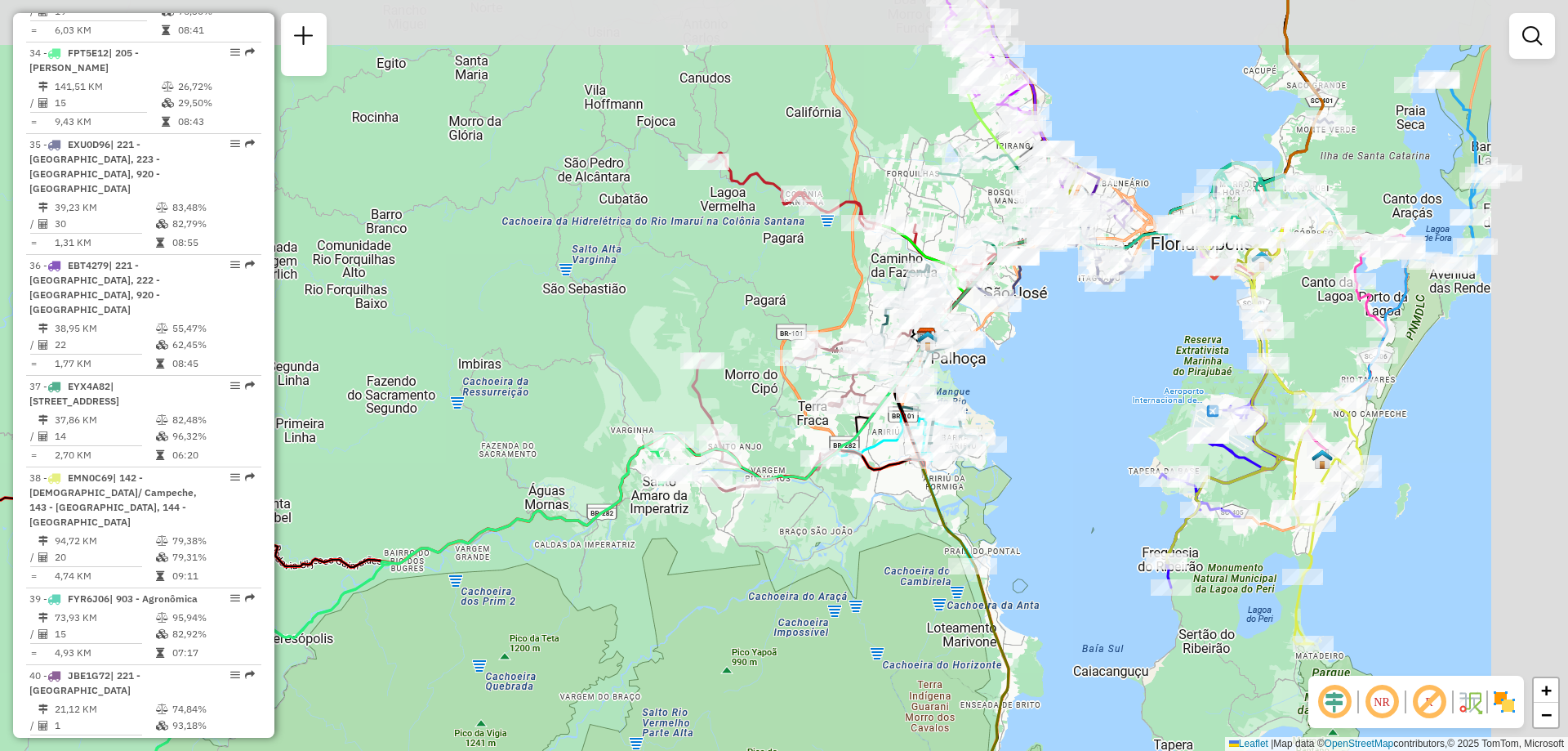
drag, startPoint x: 940, startPoint y: 435, endPoint x: 821, endPoint y: 502, distance: 136.6
click at [821, 502] on div "Janela de atendimento Grade de atendimento Capacidade Transportadoras Veículos …" at bounding box center [784, 376] width 1568 height 751
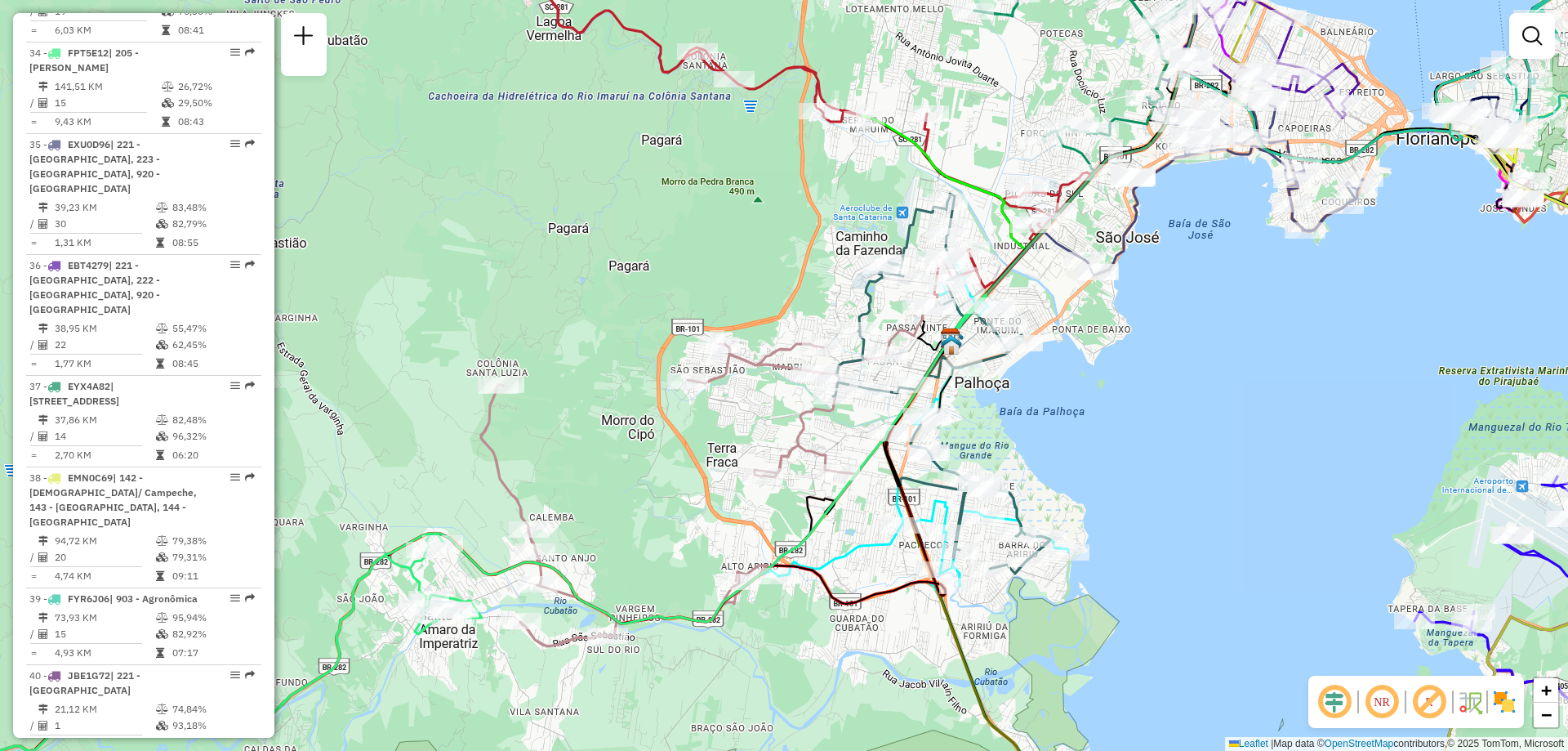
drag, startPoint x: 842, startPoint y: 464, endPoint x: 832, endPoint y: 540, distance: 76.7
click at [832, 540] on div "Janela de atendimento Grade de atendimento Capacidade Transportadoras Veículos …" at bounding box center [784, 376] width 1568 height 751
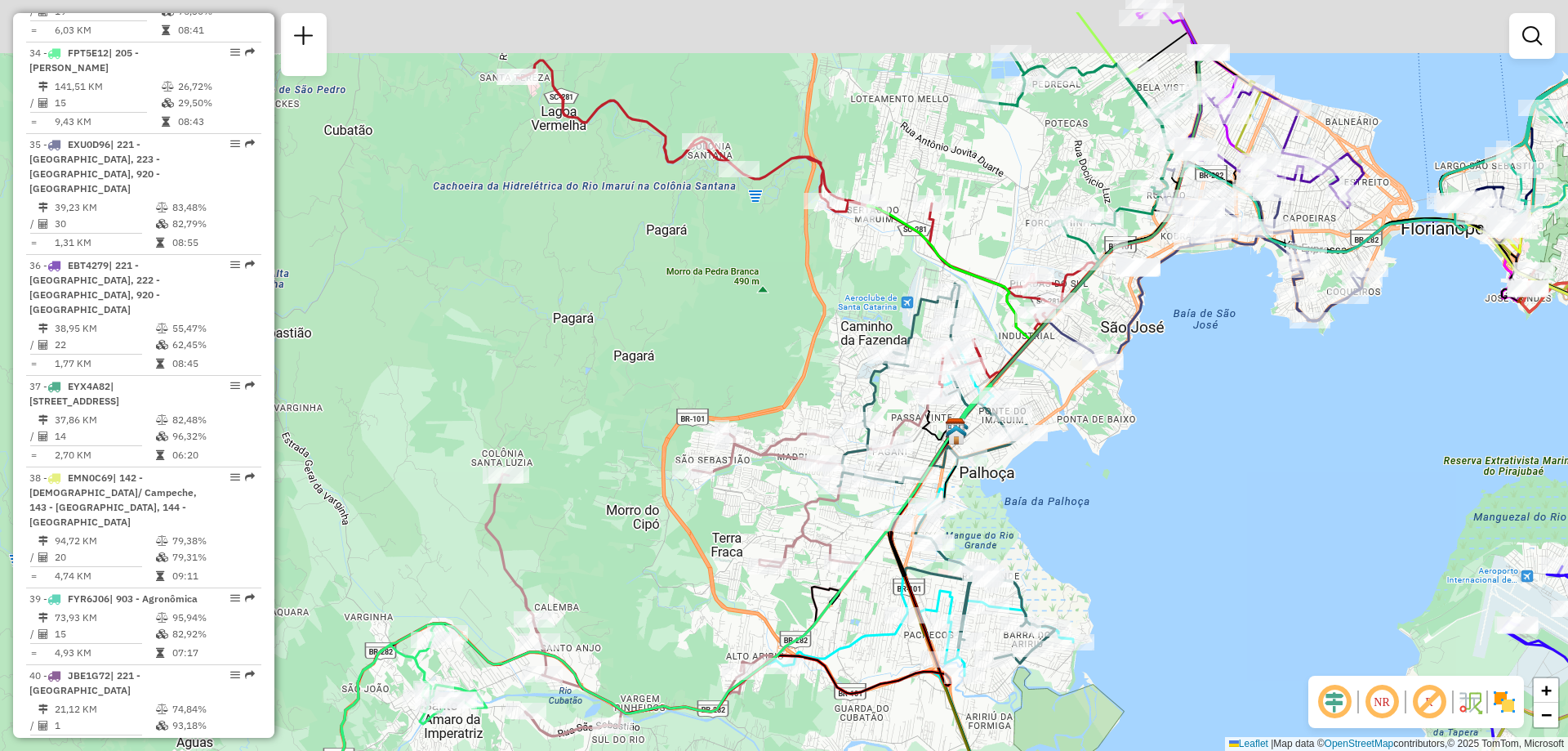
drag, startPoint x: 1056, startPoint y: 433, endPoint x: 1060, endPoint y: 520, distance: 87.1
click at [1060, 520] on div "Janela de atendimento Grade de atendimento Capacidade Transportadoras Veículos …" at bounding box center [784, 376] width 1568 height 751
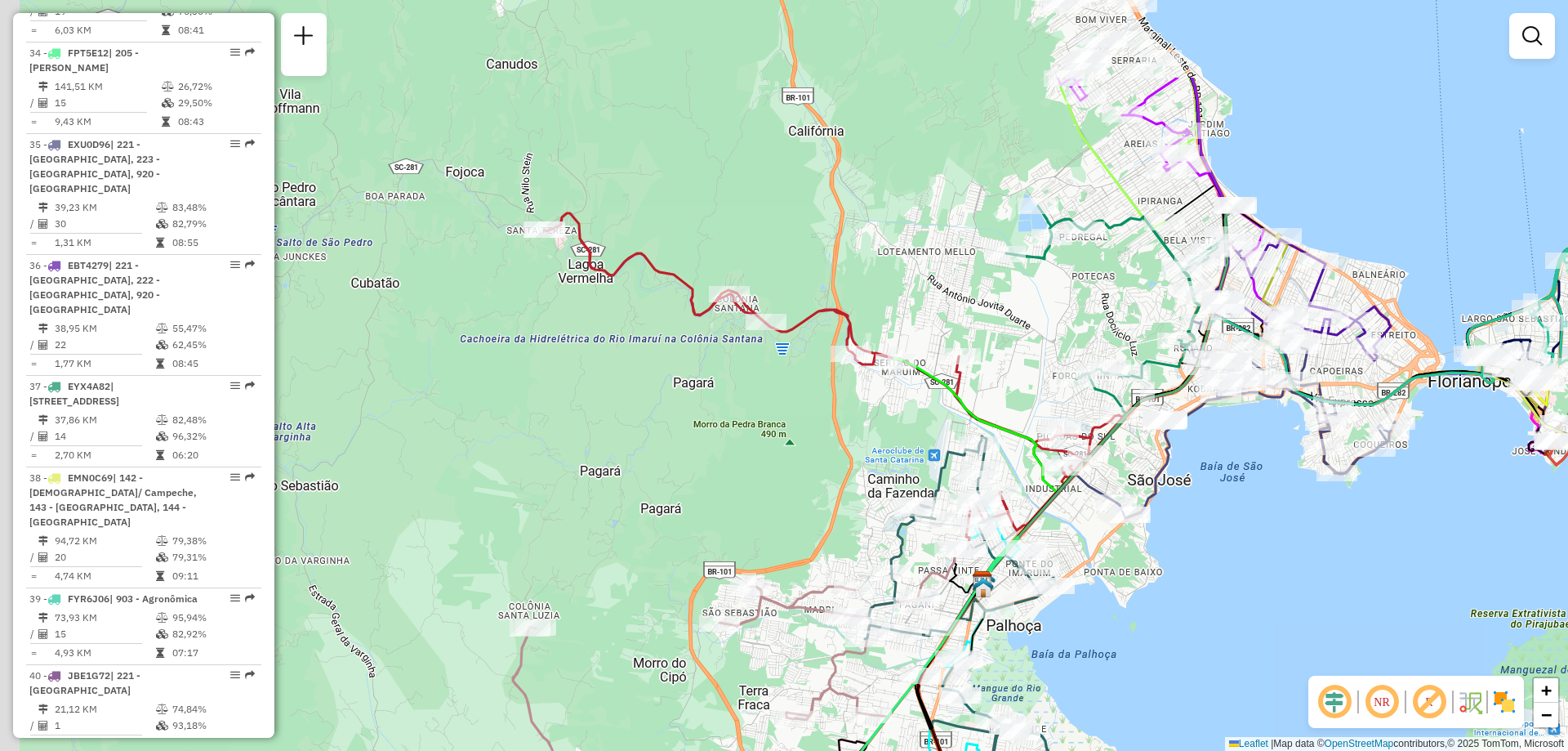
drag, startPoint x: 1079, startPoint y: 466, endPoint x: 721, endPoint y: 540, distance: 365.6
click at [1104, 620] on div "Janela de atendimento Grade de atendimento Capacidade Transportadoras Veículos …" at bounding box center [784, 376] width 1568 height 751
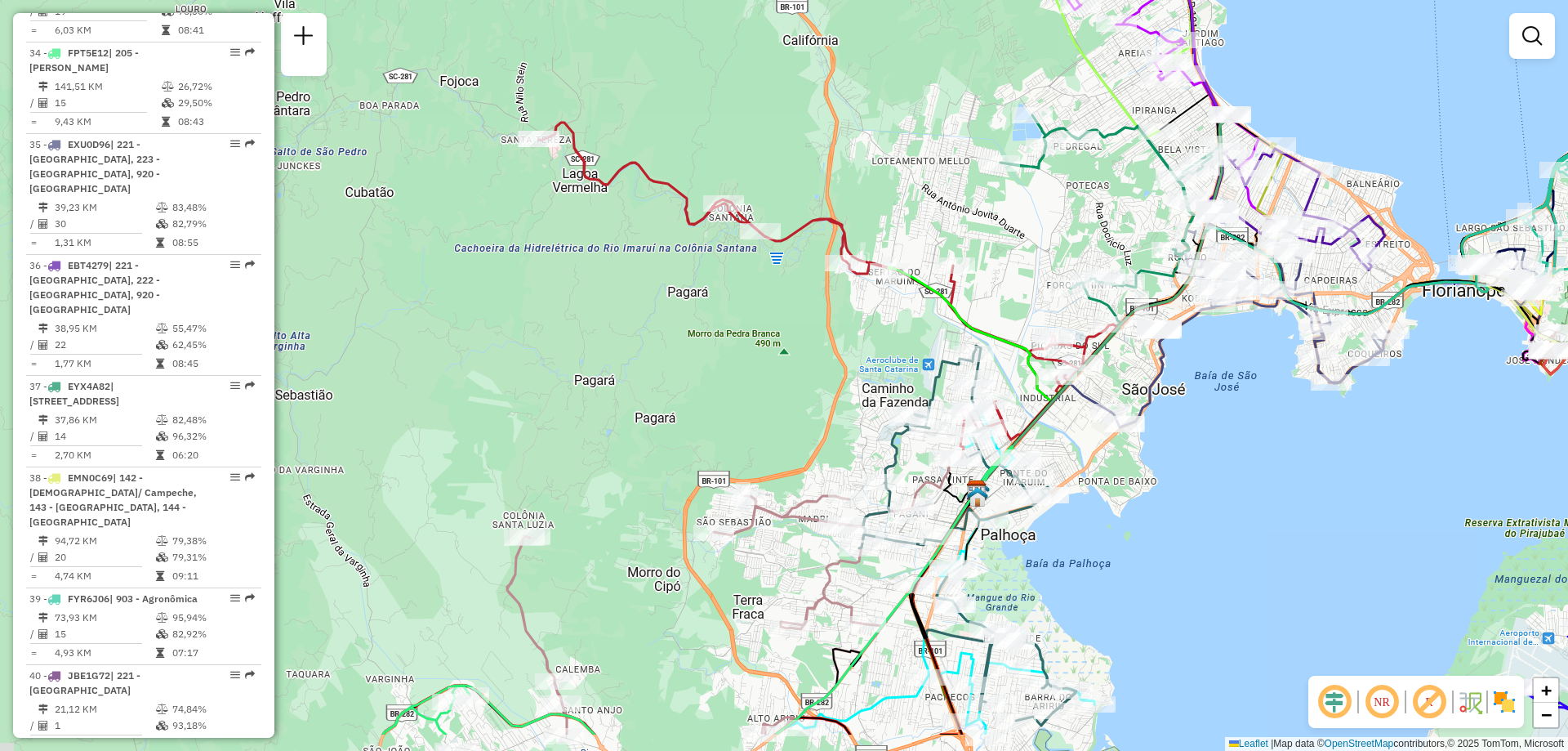
drag, startPoint x: 848, startPoint y: 507, endPoint x: 844, endPoint y: 415, distance: 92.1
click at [844, 415] on div "Janela de atendimento Grade de atendimento Capacidade Transportadoras Veículos …" at bounding box center [784, 376] width 1568 height 751
select select "**********"
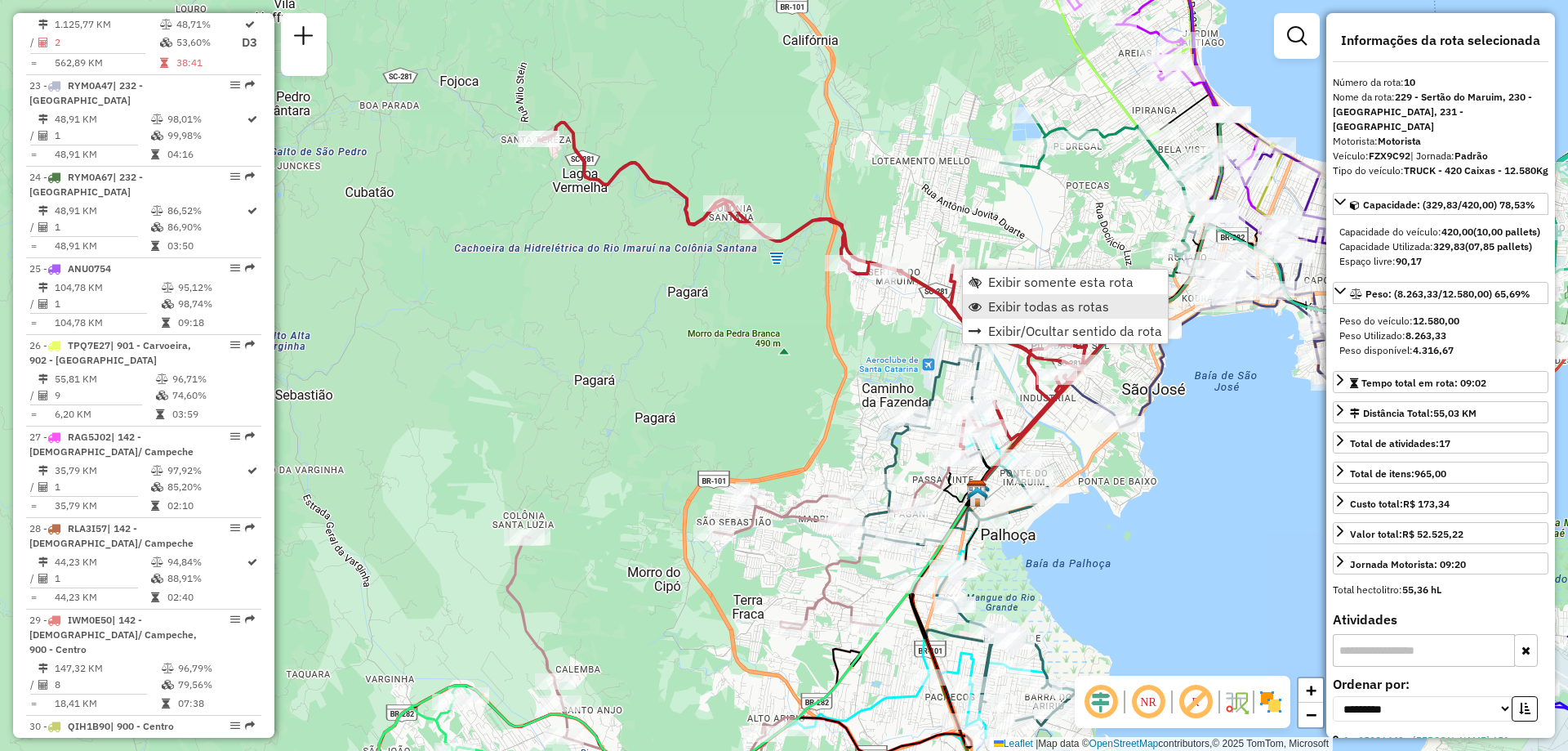
scroll to position [1538, 0]
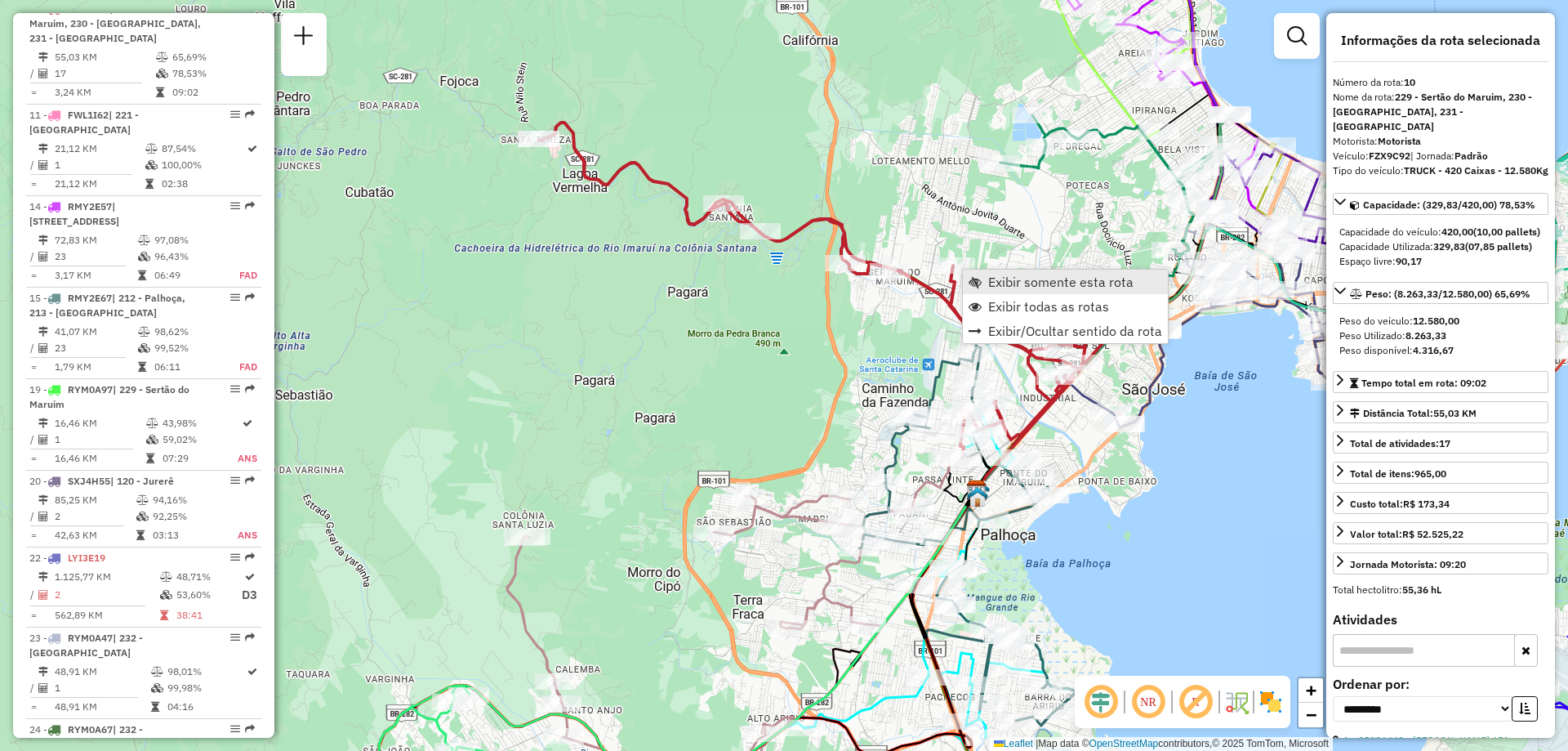
click at [1048, 289] on span "Exibir somente esta rota" at bounding box center [1061, 282] width 145 height 13
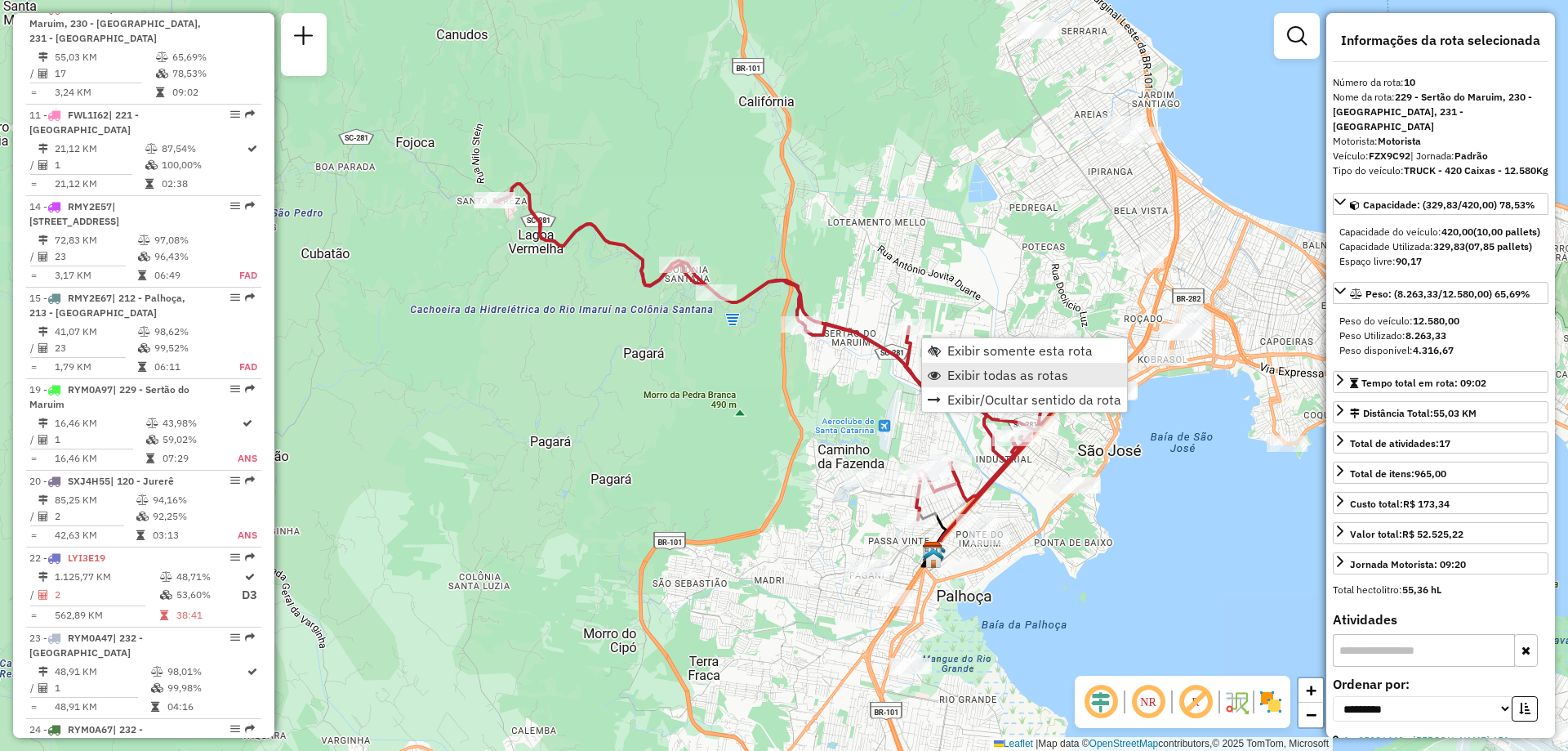
click at [996, 364] on link "Exibir todas as rotas" at bounding box center [1025, 376] width 205 height 25
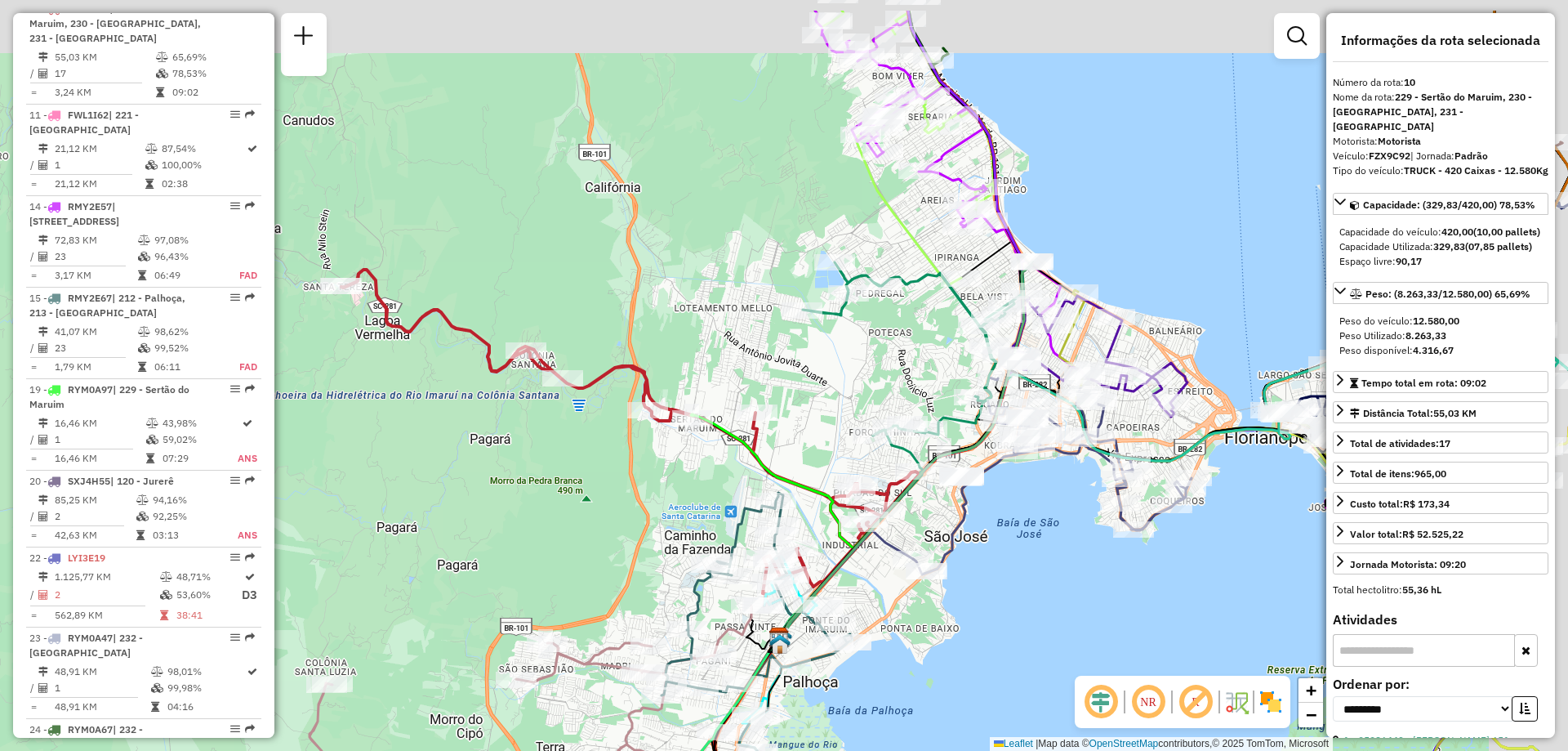
drag, startPoint x: 1171, startPoint y: 487, endPoint x: 1021, endPoint y: 563, distance: 168.2
click at [1021, 563] on div "Janela de atendimento Grade de atendimento Capacidade Transportadoras Veículos …" at bounding box center [784, 376] width 1568 height 751
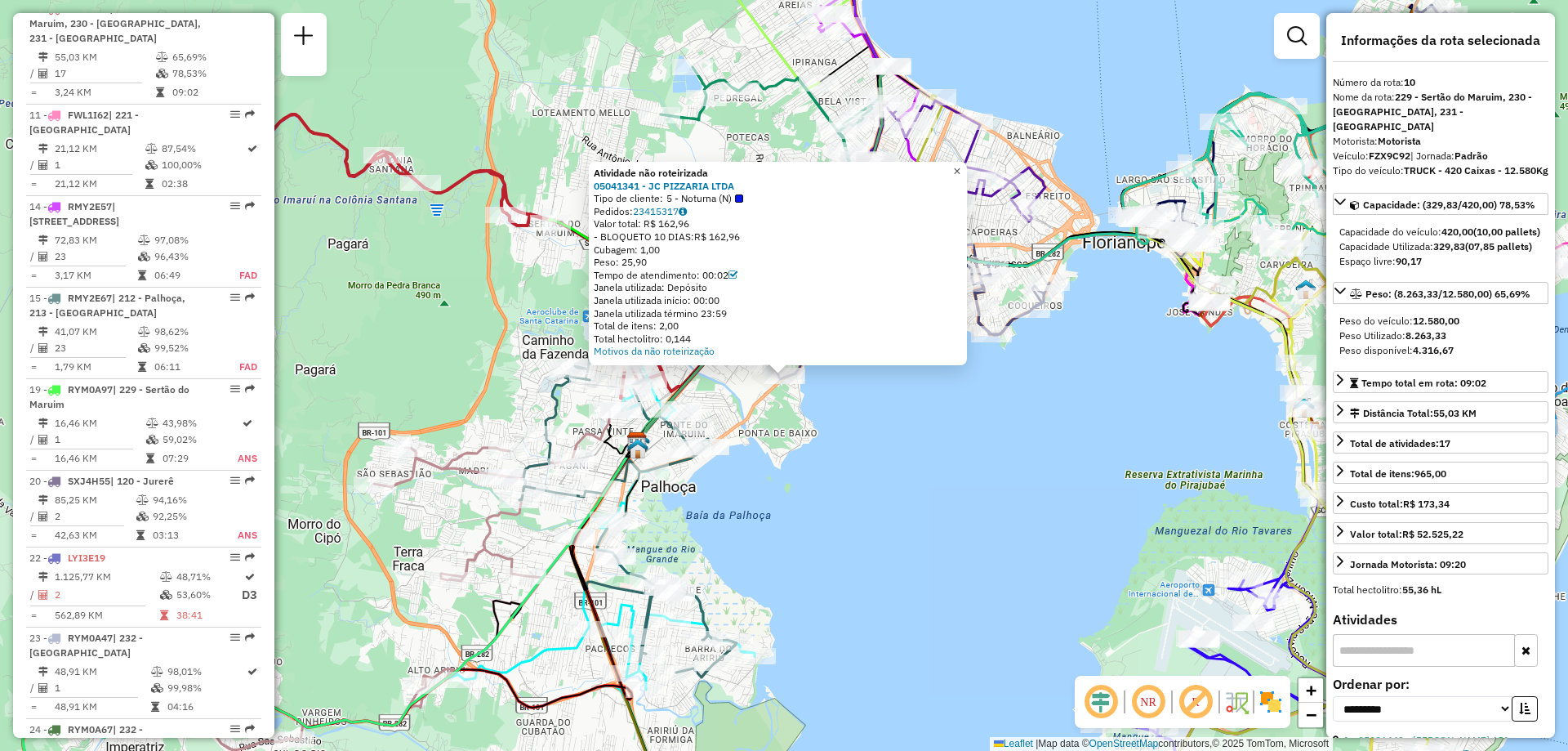
click at [960, 169] on span "×" at bounding box center [956, 171] width 7 height 14
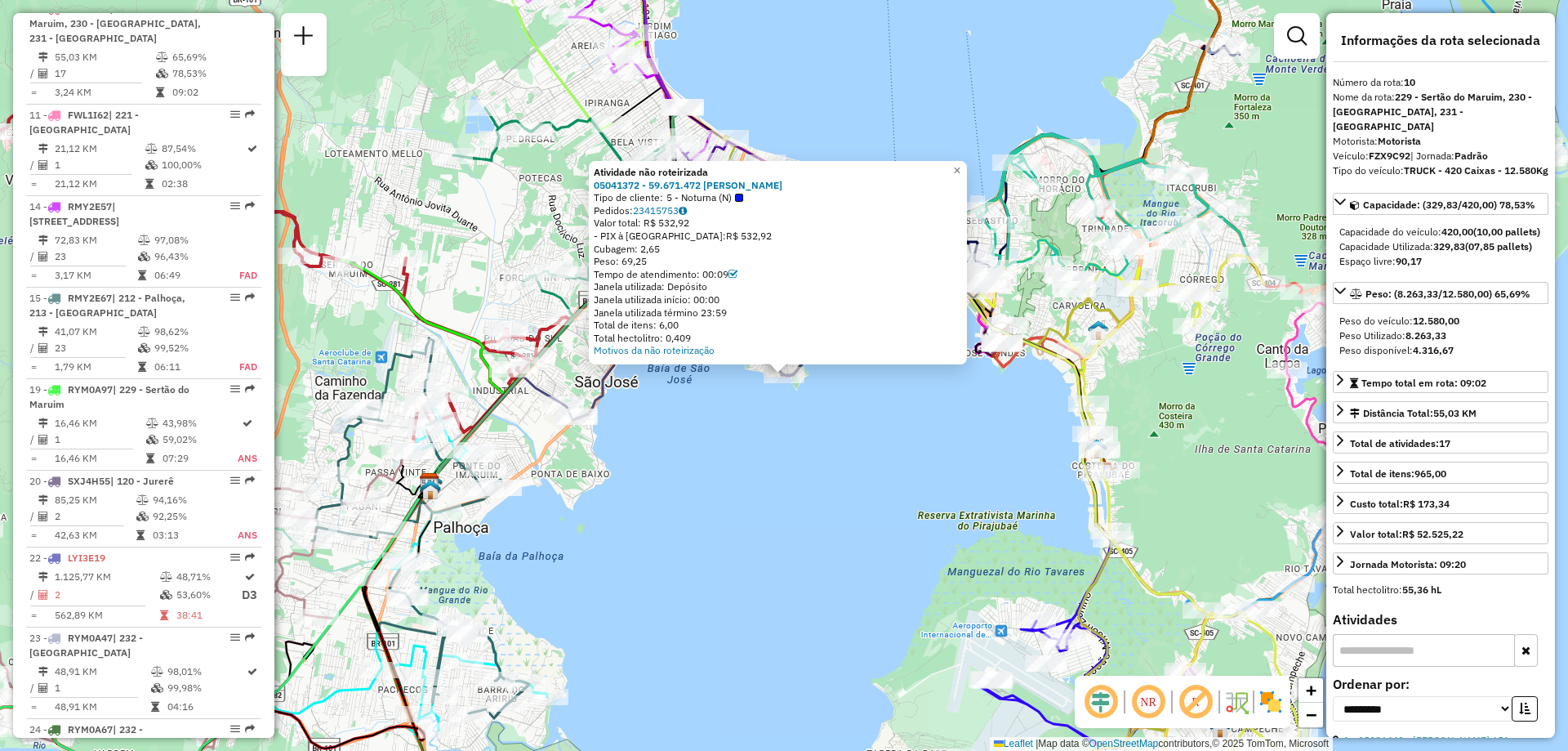
click at [863, 443] on div "Atividade não roteirizada 05041372 - 59.671.472 EDUARDO ROBERTO SILVA Tipo de c…" at bounding box center [784, 376] width 1568 height 751
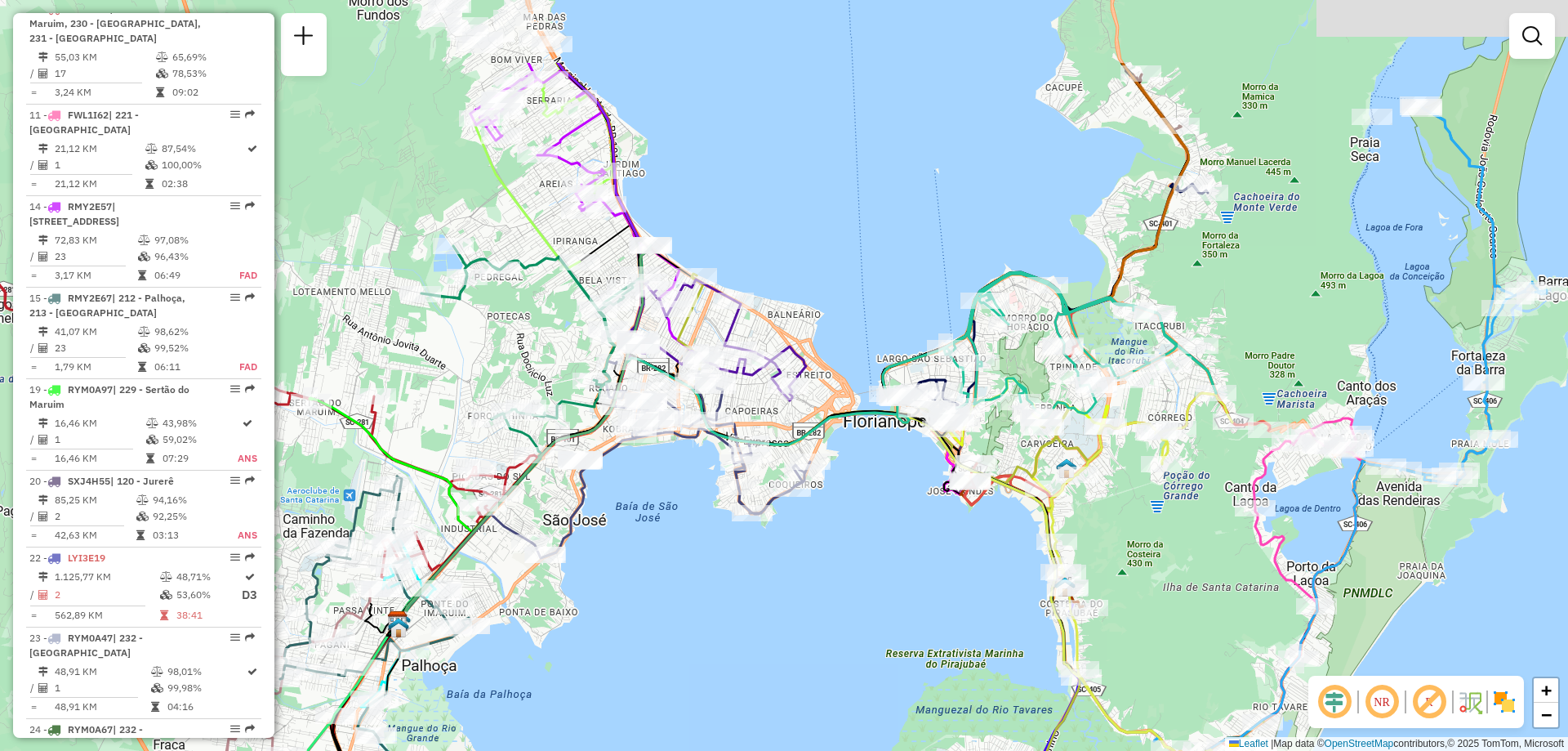
drag, startPoint x: 760, startPoint y: 439, endPoint x: 727, endPoint y: 578, distance: 142.9
click at [727, 578] on div "Janela de atendimento Grade de atendimento Capacidade Transportadoras Veículos …" at bounding box center [784, 376] width 1568 height 751
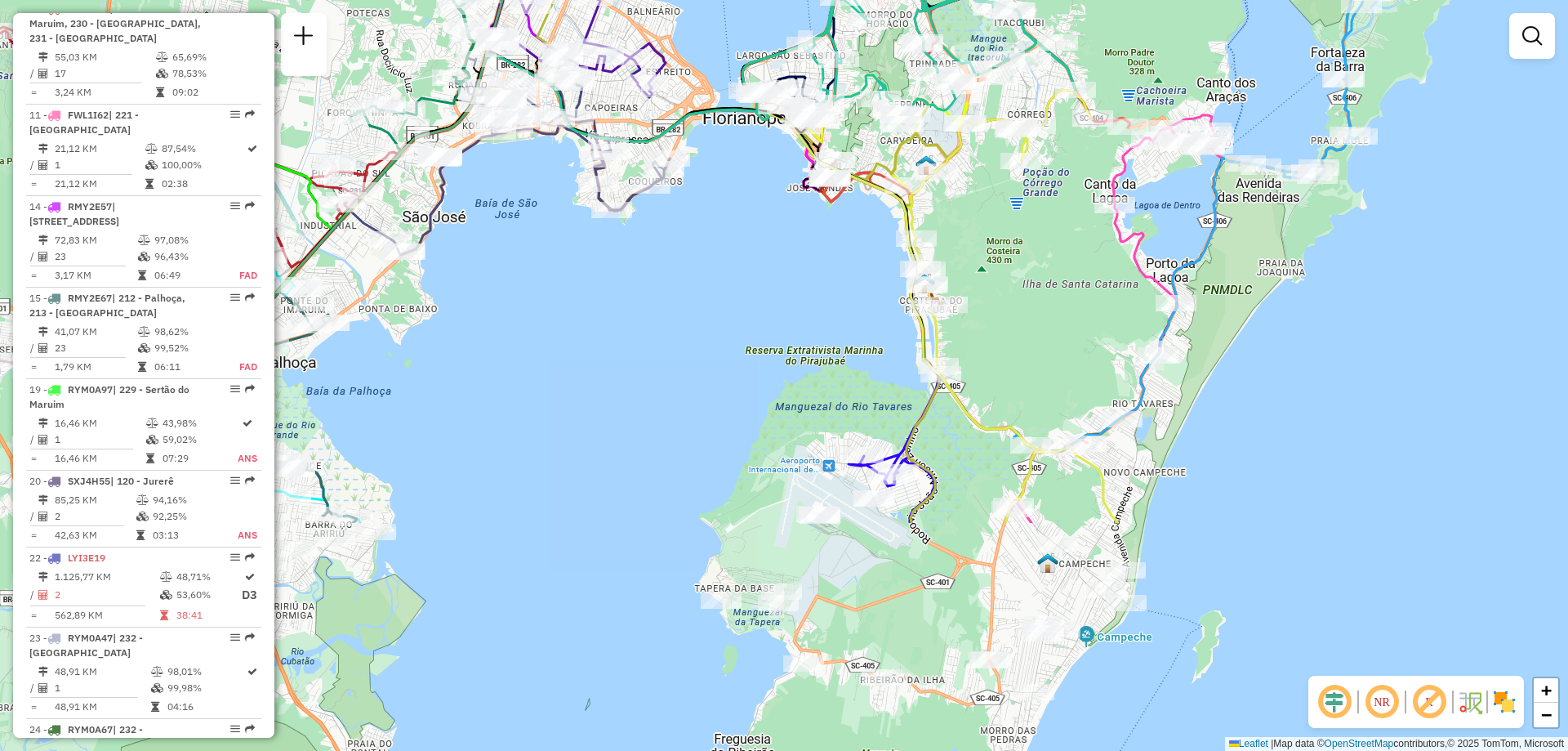
drag, startPoint x: 969, startPoint y: 587, endPoint x: 828, endPoint y: 285, distance: 333.3
click at [828, 285] on div "Janela de atendimento Grade de atendimento Capacidade Transportadoras Veículos …" at bounding box center [784, 376] width 1568 height 751
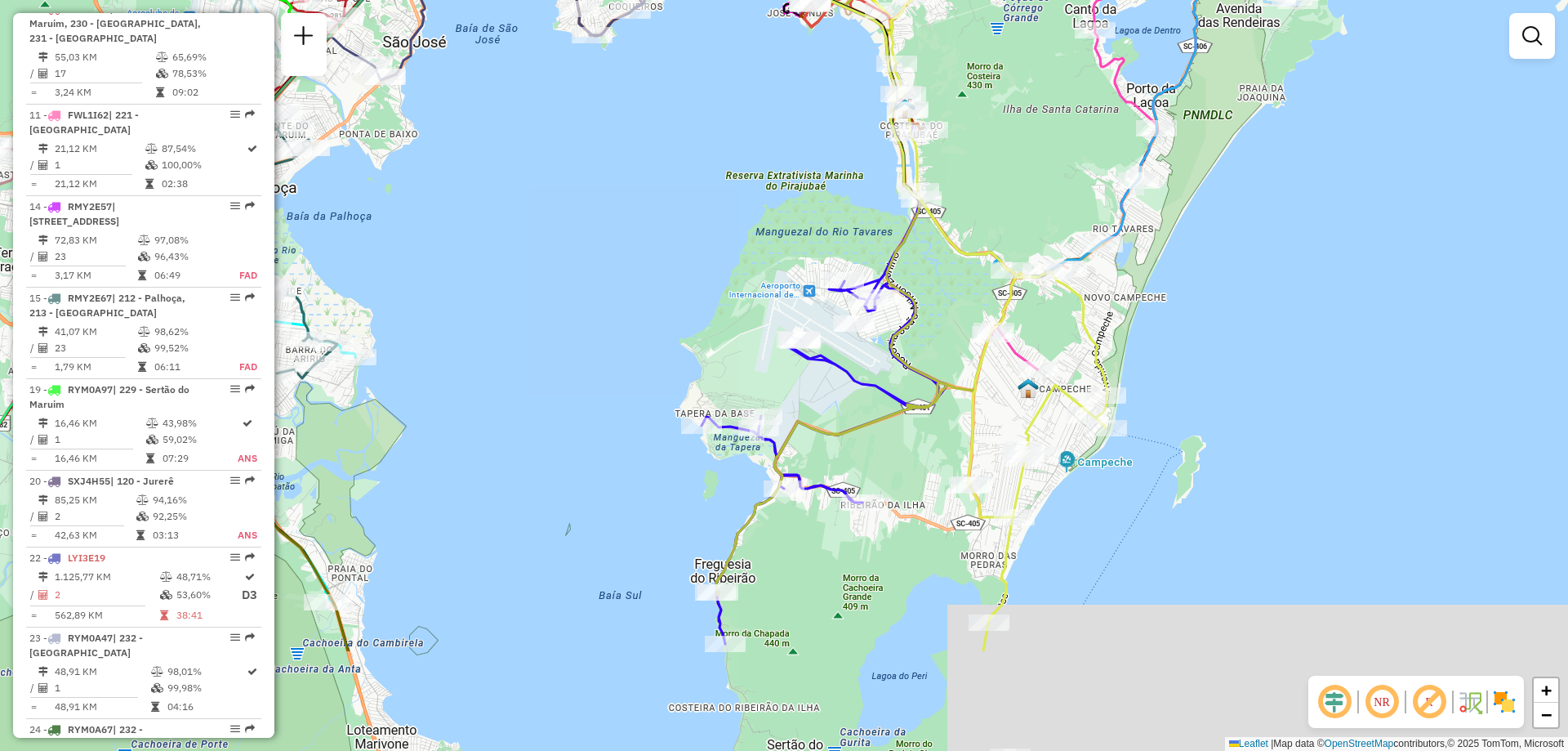
drag, startPoint x: 1355, startPoint y: 330, endPoint x: 1339, endPoint y: 132, distance: 198.6
click at [1339, 132] on div "Janela de atendimento Grade de atendimento Capacidade Transportadoras Veículos …" at bounding box center [784, 376] width 1568 height 751
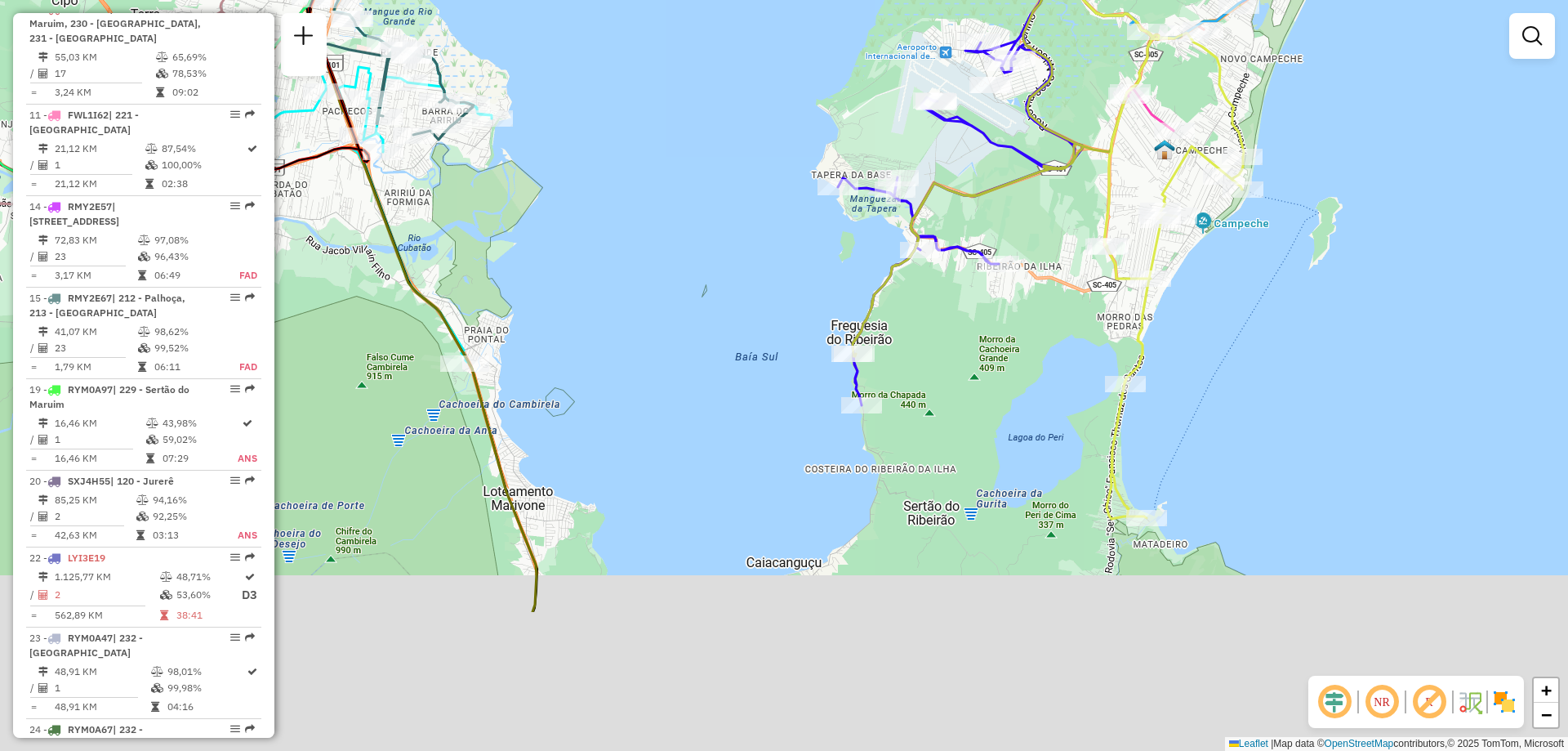
drag, startPoint x: 1194, startPoint y: 440, endPoint x: 1327, endPoint y: 226, distance: 252.0
click at [1327, 226] on div "Janela de atendimento Grade de atendimento Capacidade Transportadoras Veículos …" at bounding box center [784, 376] width 1568 height 751
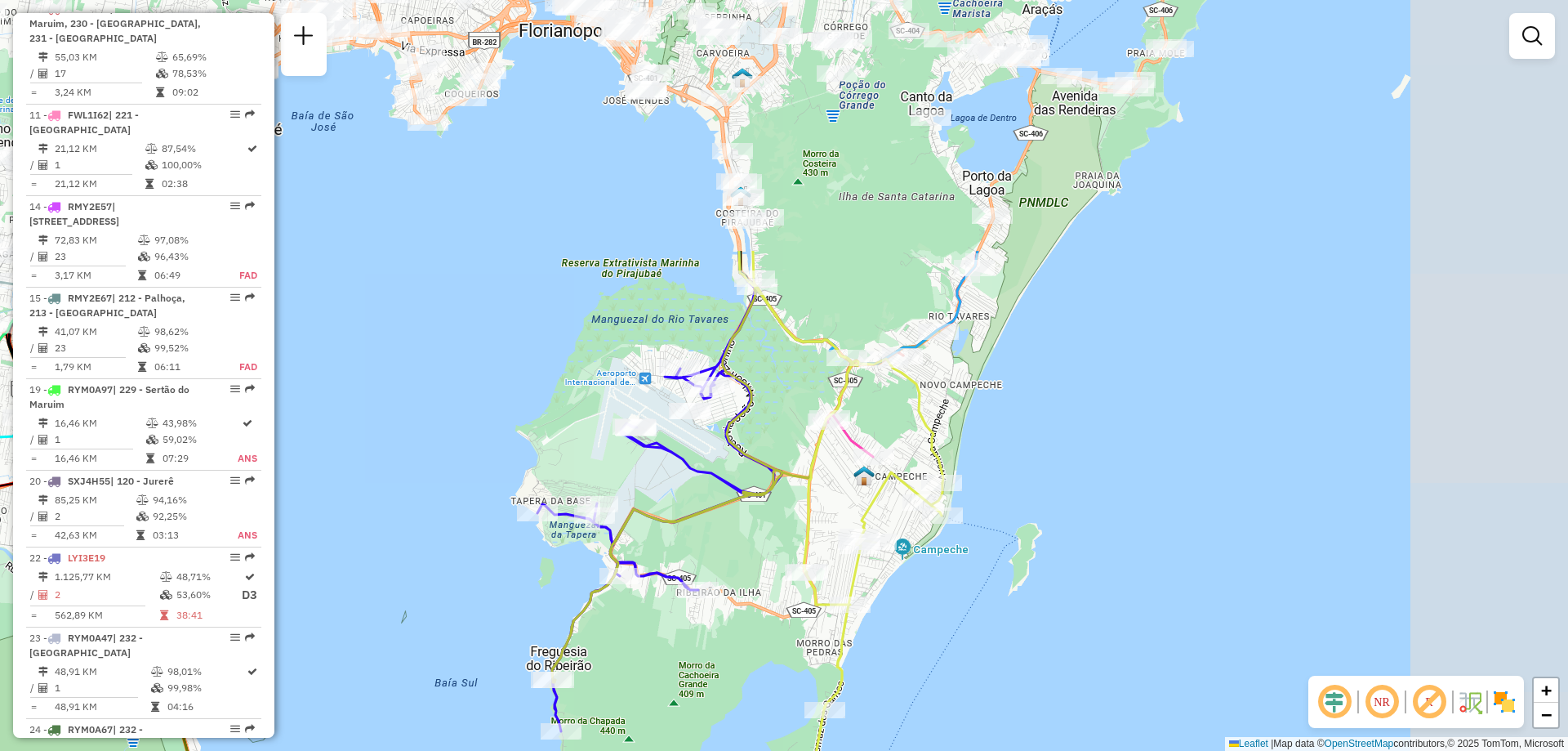
drag, startPoint x: 1351, startPoint y: 197, endPoint x: 1051, endPoint y: 523, distance: 443.0
click at [1051, 523] on div "Janela de atendimento Grade de atendimento Capacidade Transportadoras Veículos …" at bounding box center [784, 376] width 1568 height 751
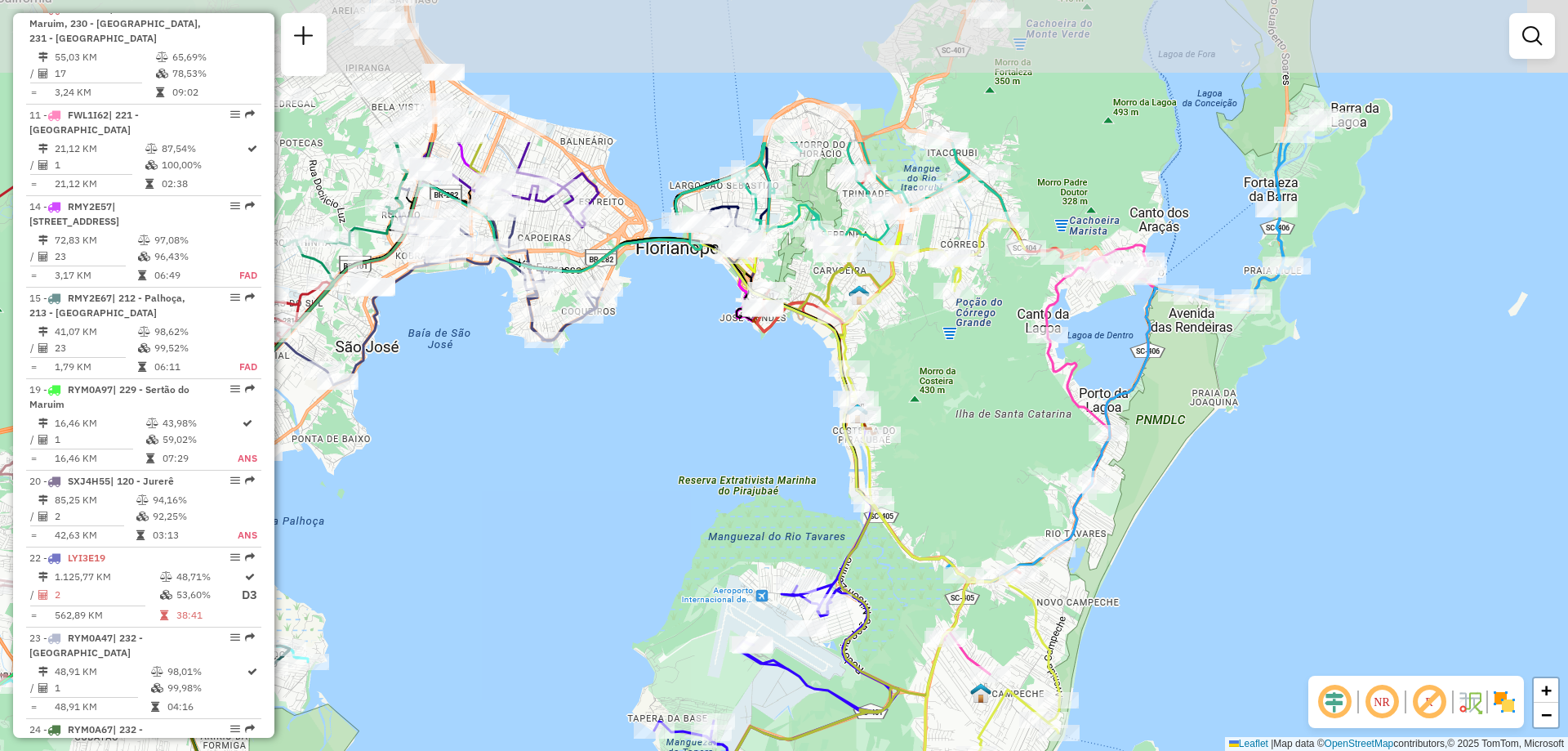
drag, startPoint x: 1050, startPoint y: 381, endPoint x: 917, endPoint y: 437, distance: 144.3
click at [1137, 557] on div "Janela de atendimento Grade de atendimento Capacidade Transportadoras Veículos …" at bounding box center [784, 376] width 1568 height 751
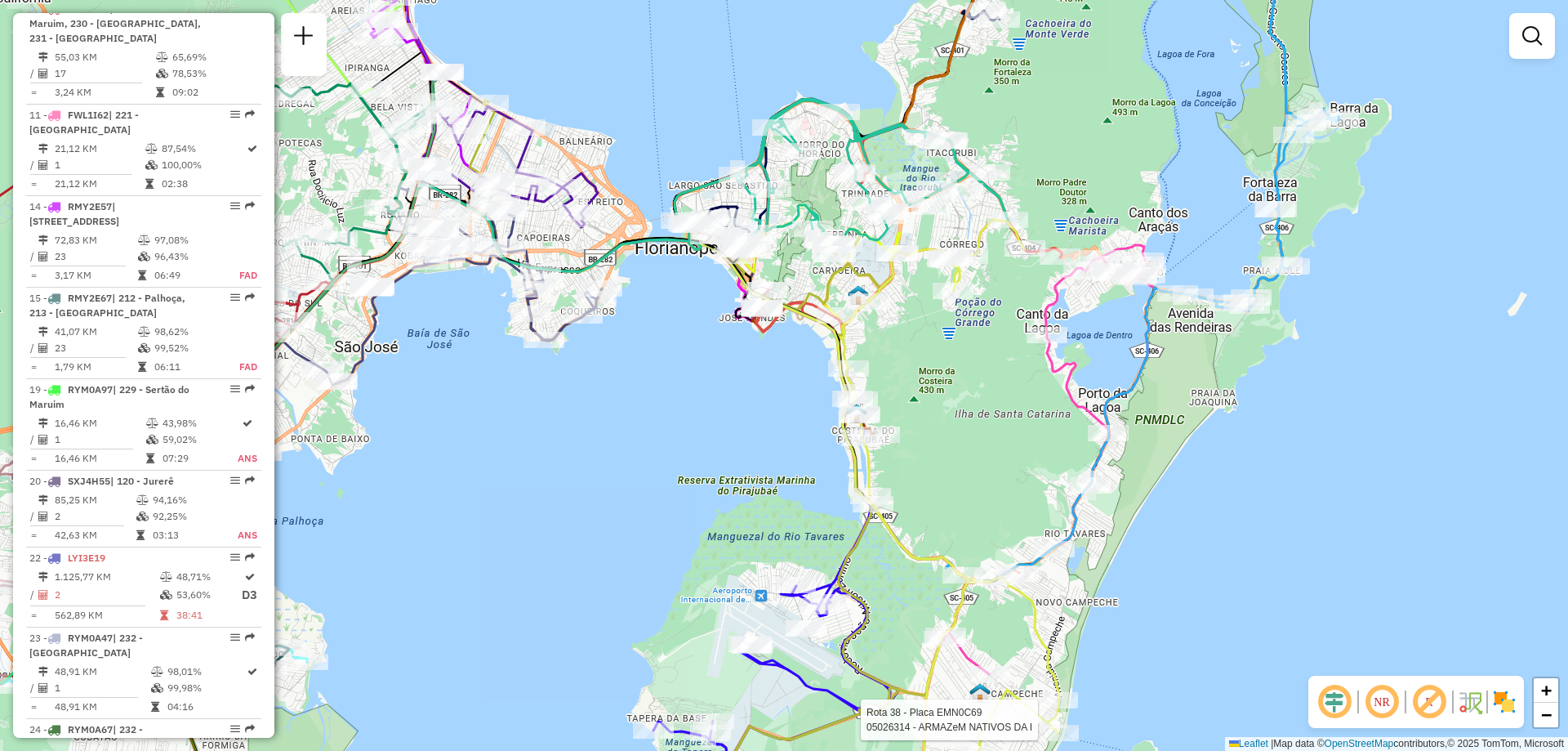
select select "**********"
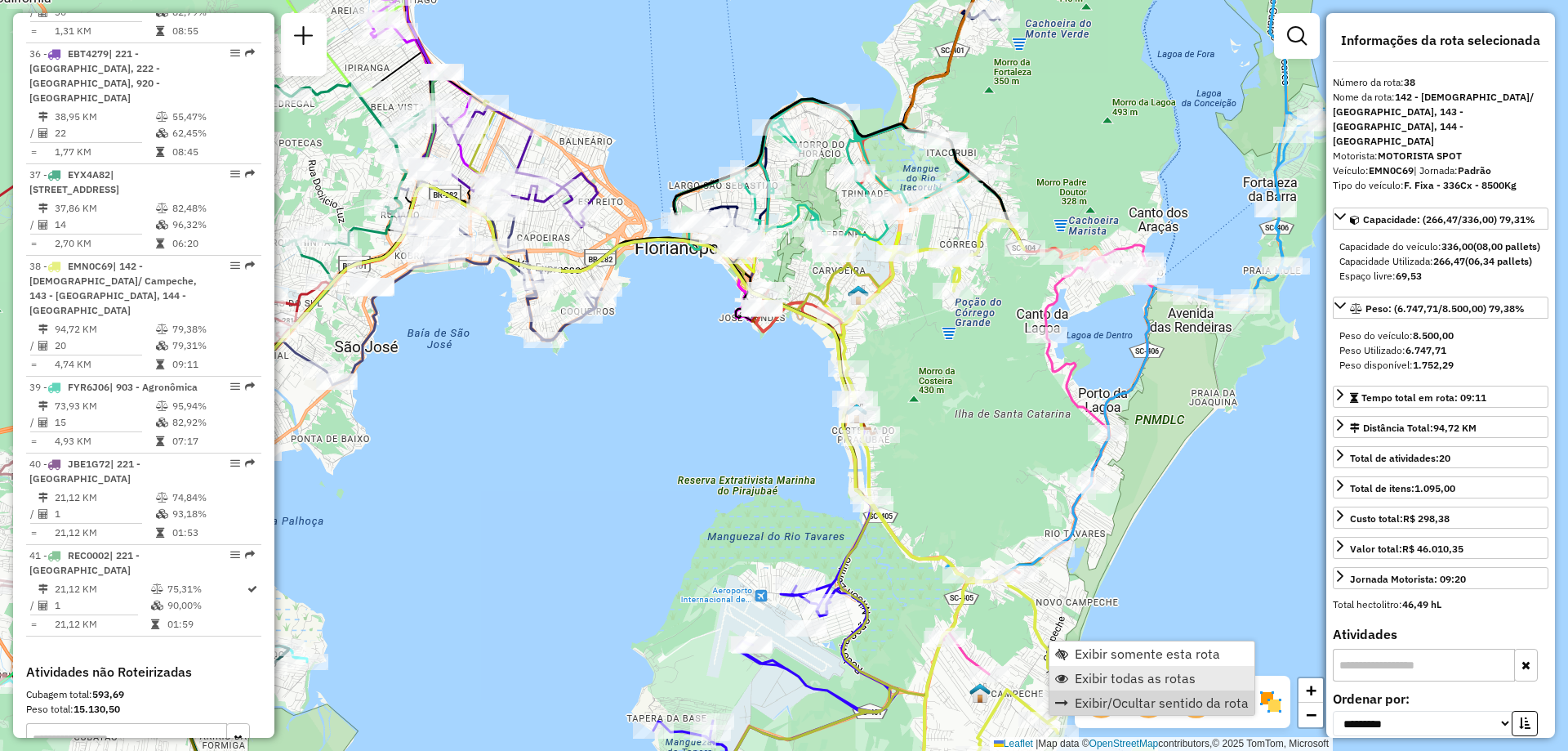
scroll to position [3526, 0]
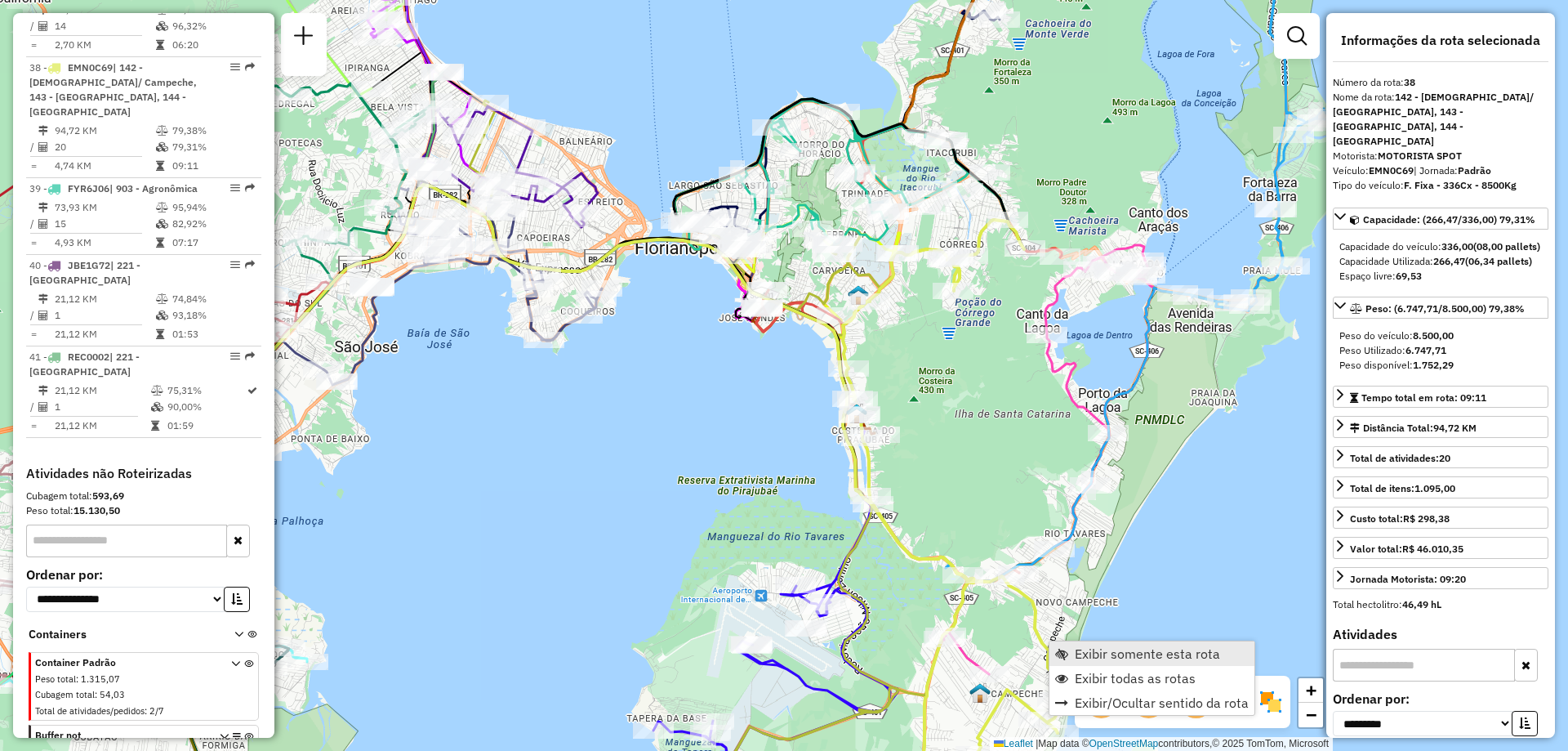
click at [1145, 655] on span "Exibir somente esta rota" at bounding box center [1147, 654] width 145 height 13
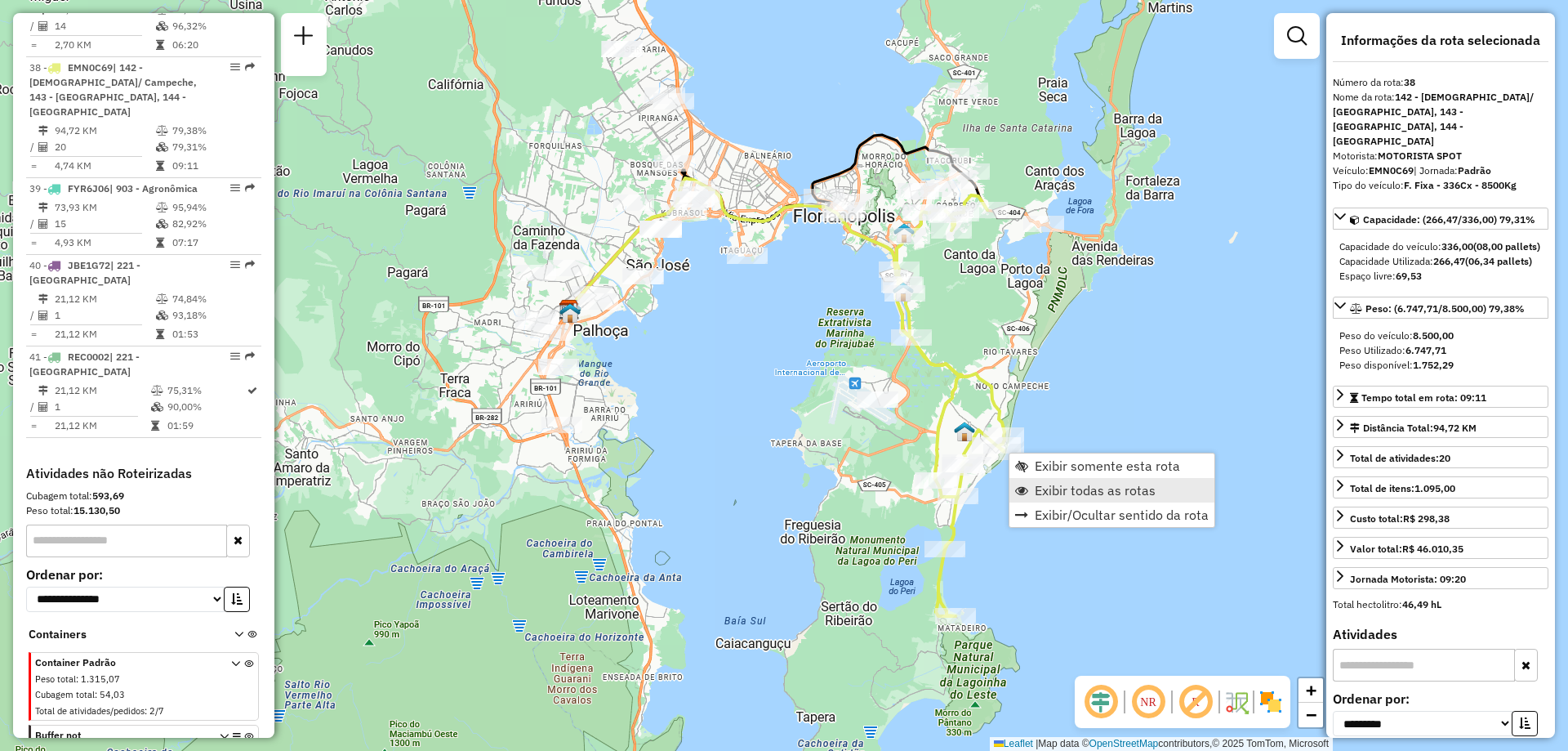
click at [1084, 500] on link "Exibir todas as rotas" at bounding box center [1112, 490] width 205 height 25
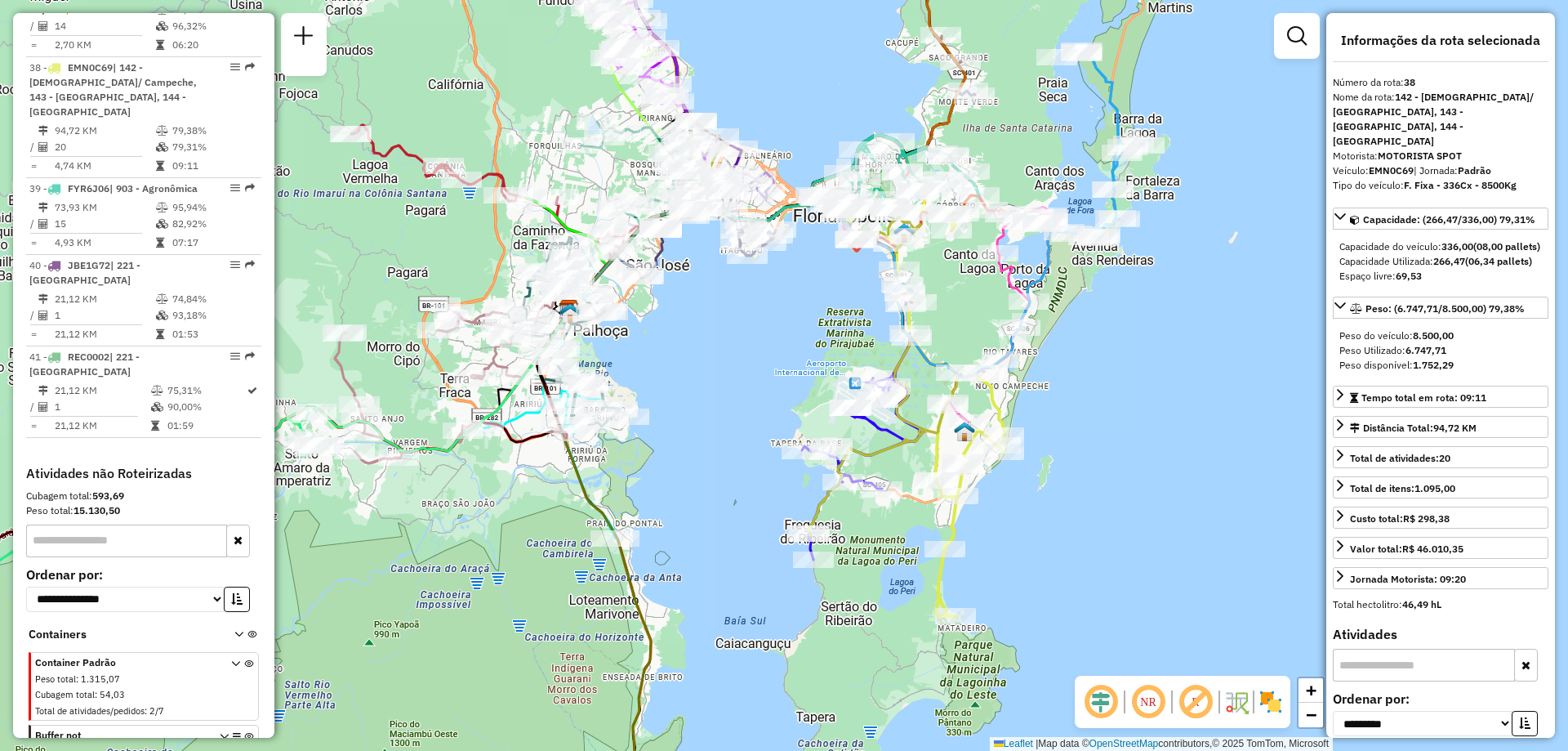
click at [1266, 708] on img at bounding box center [1271, 702] width 26 height 26
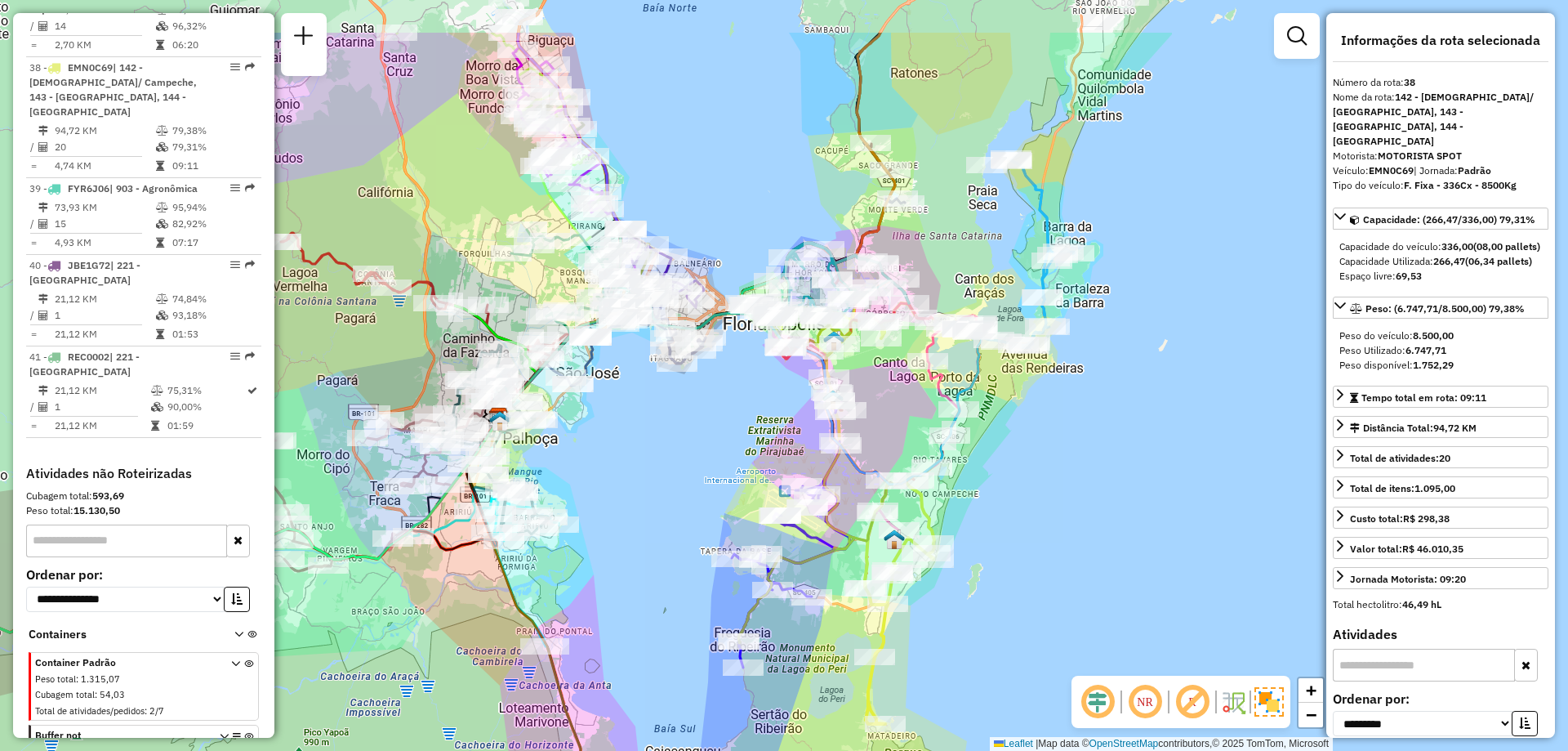
drag, startPoint x: 1098, startPoint y: 466, endPoint x: 1027, endPoint y: 574, distance: 129.2
click at [1027, 574] on div "Janela de atendimento Grade de atendimento Capacidade Transportadoras Veículos …" at bounding box center [784, 376] width 1568 height 751
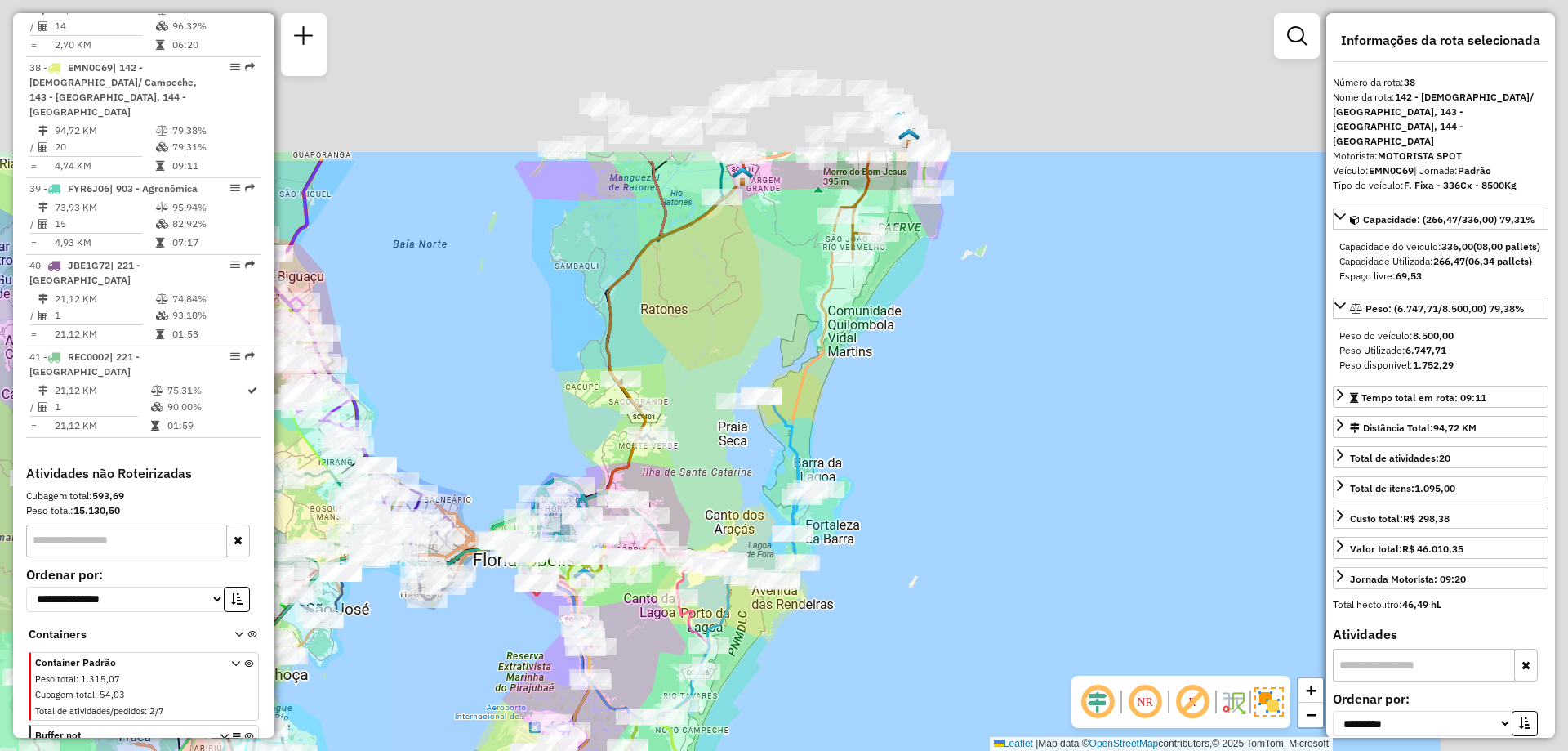
drag, startPoint x: 1188, startPoint y: 465, endPoint x: 956, endPoint y: 686, distance: 320.4
click at [956, 686] on div "Janela de atendimento Grade de atendimento Capacidade Transportadoras Veículos …" at bounding box center [784, 376] width 1568 height 751
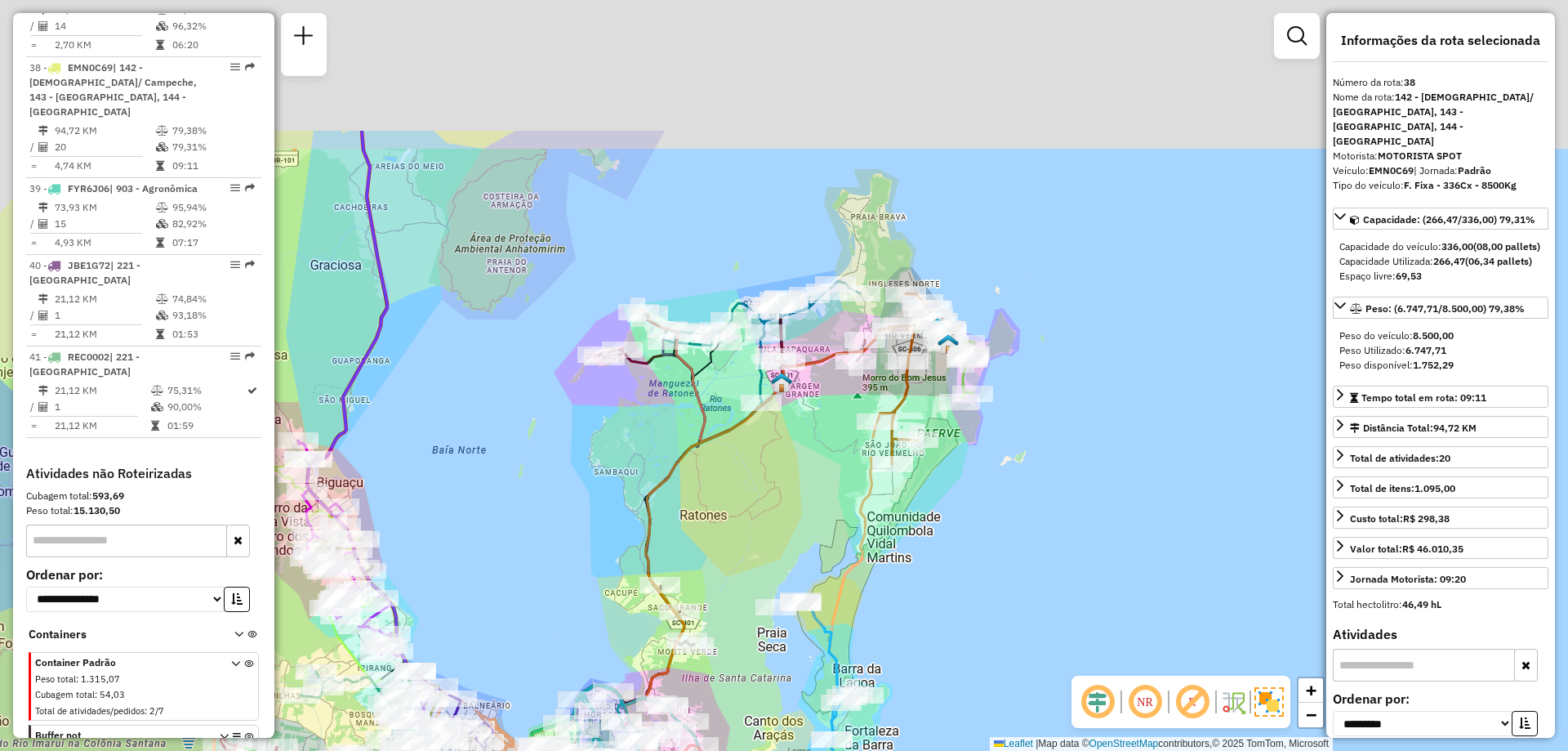
drag, startPoint x: 947, startPoint y: 473, endPoint x: 987, endPoint y: 679, distance: 209.8
click at [987, 679] on div "Janela de atendimento Grade de atendimento Capacidade Transportadoras Veículos …" at bounding box center [784, 376] width 1568 height 751
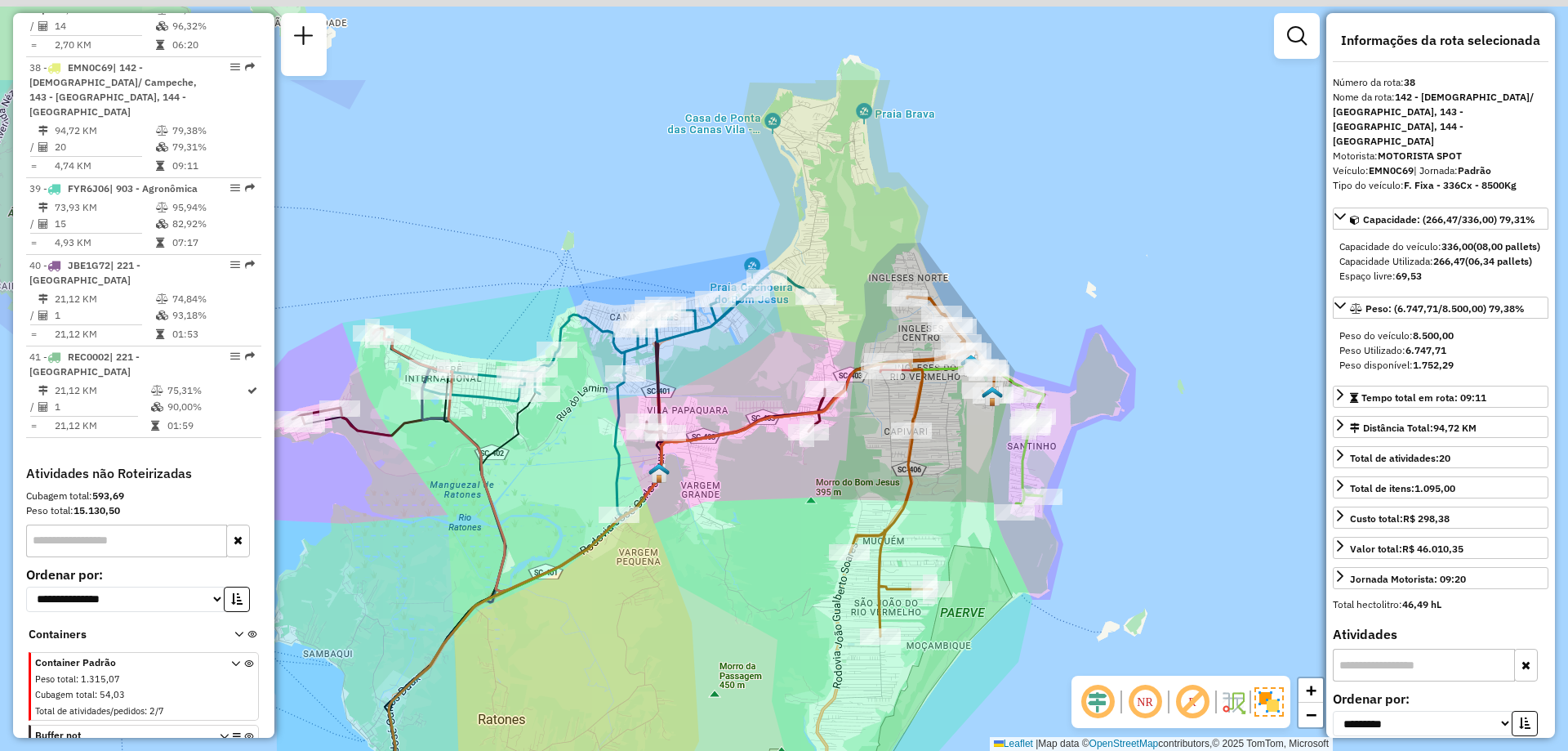
drag, startPoint x: 1066, startPoint y: 361, endPoint x: 1115, endPoint y: 528, distance: 174.0
click at [1115, 528] on div "Janela de atendimento Grade de atendimento Capacidade Transportadoras Veículos …" at bounding box center [784, 376] width 1568 height 751
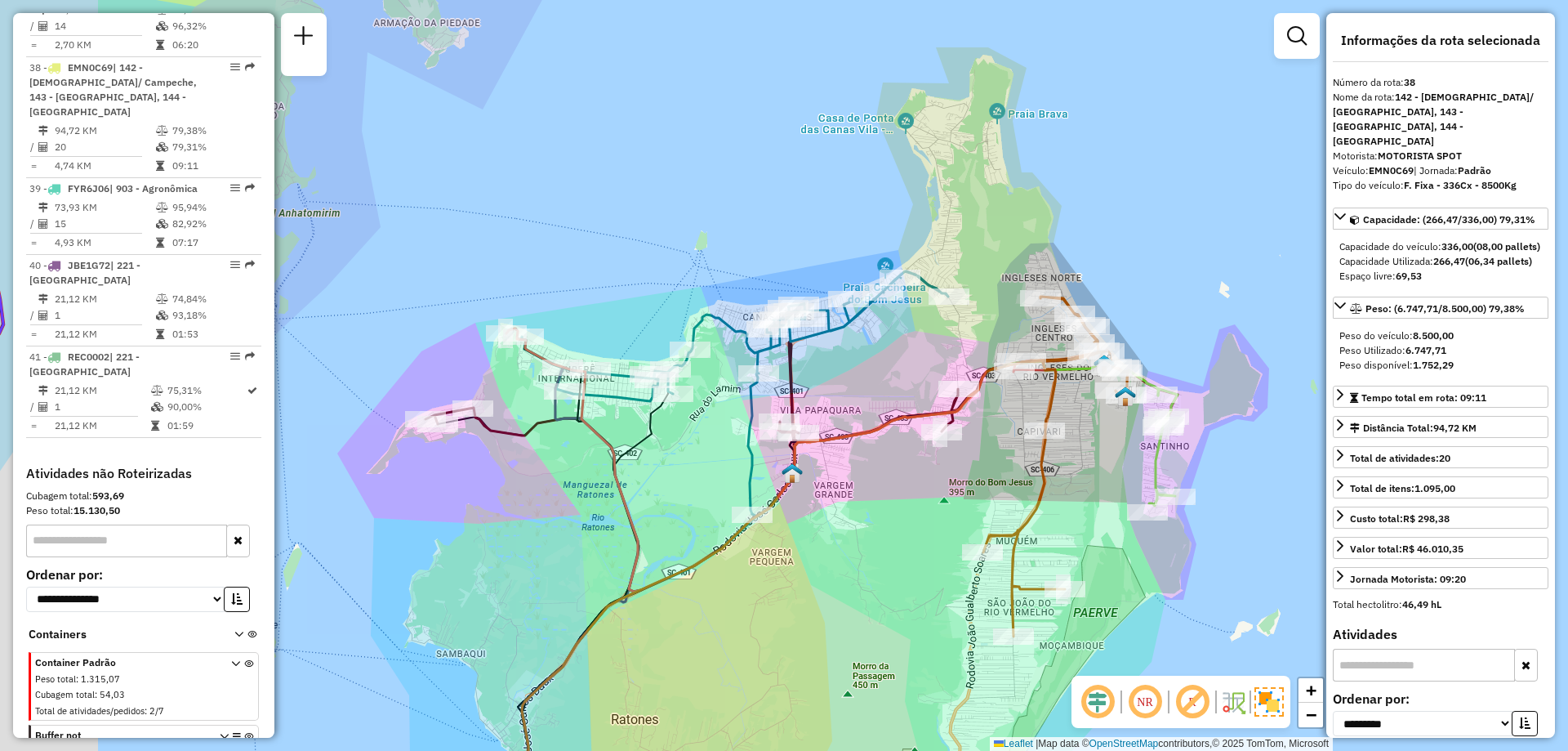
drag, startPoint x: 772, startPoint y: 527, endPoint x: 916, endPoint y: 515, distance: 144.5
click at [916, 515] on div "Janela de atendimento Grade de atendimento Capacidade Transportadoras Veículos …" at bounding box center [784, 376] width 1568 height 751
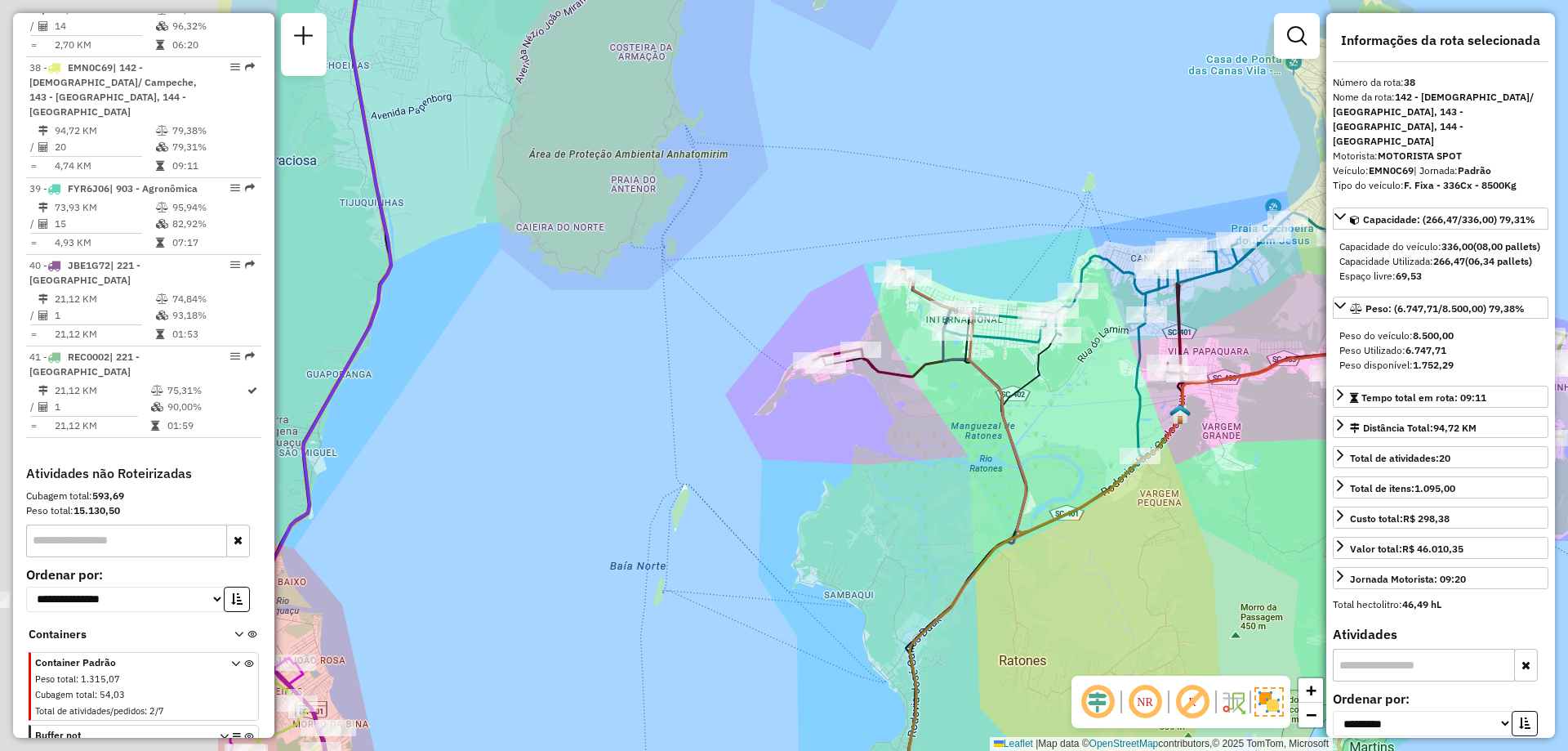
drag, startPoint x: 716, startPoint y: 602, endPoint x: 1090, endPoint y: 543, distance: 378.6
click at [1090, 543] on div "Janela de atendimento Grade de atendimento Capacidade Transportadoras Veículos …" at bounding box center [784, 376] width 1568 height 751
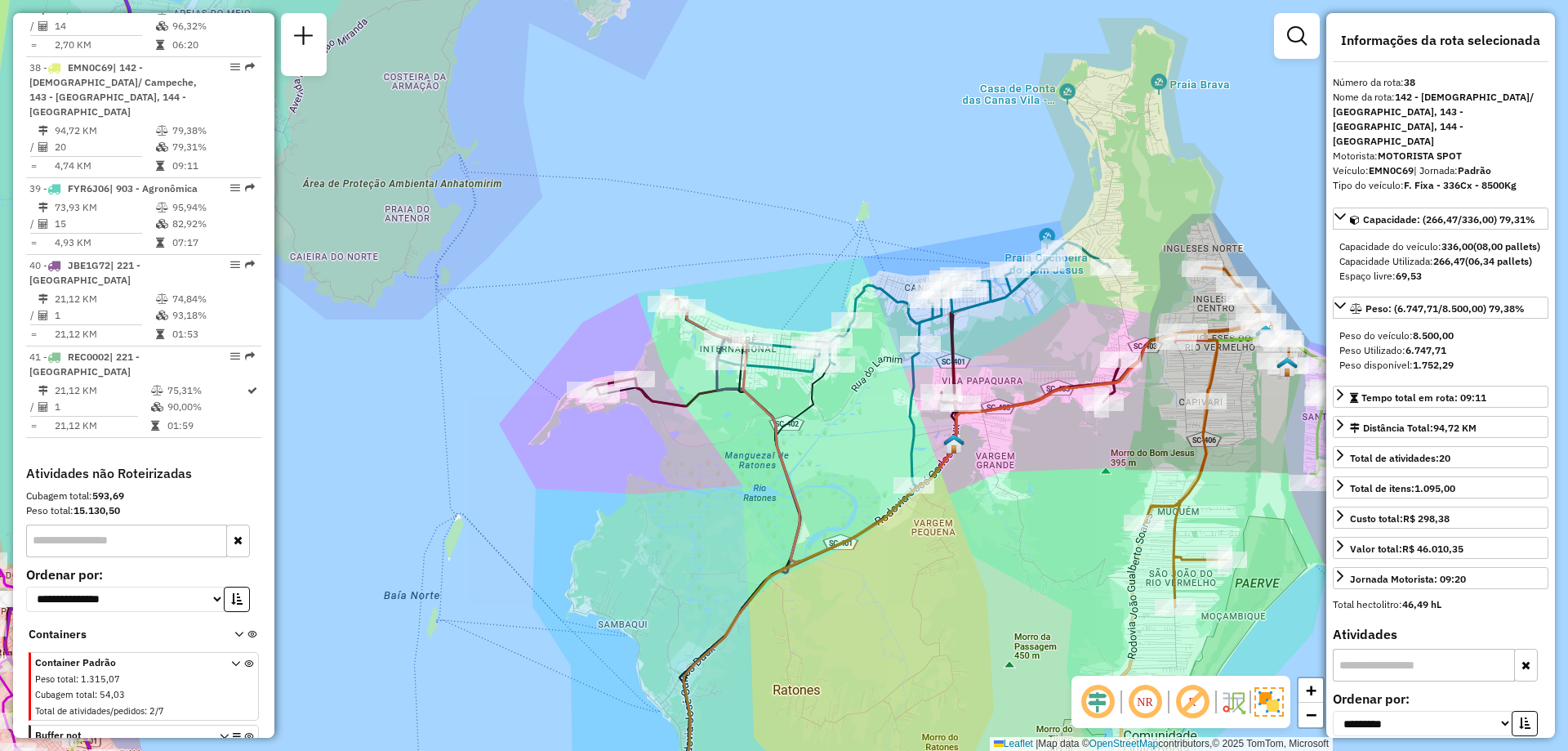
drag, startPoint x: 980, startPoint y: 572, endPoint x: 754, endPoint y: 601, distance: 227.9
click at [754, 601] on icon at bounding box center [966, 591] width 567 height 529
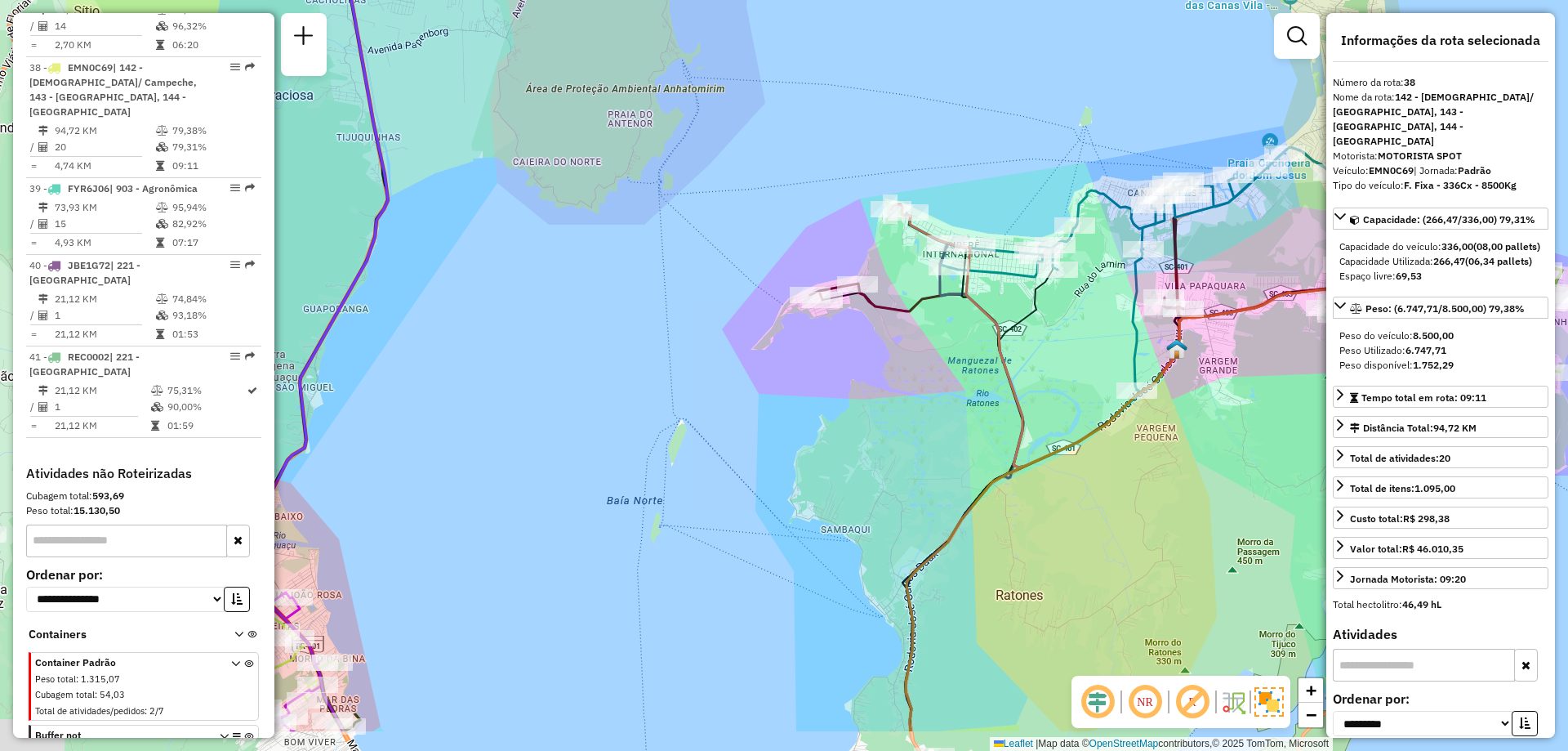
drag, startPoint x: 672, startPoint y: 514, endPoint x: 896, endPoint y: 418, distance: 243.7
click at [896, 418] on div "Janela de atendimento Grade de atendimento Capacidade Transportadoras Veículos …" at bounding box center [784, 376] width 1568 height 751
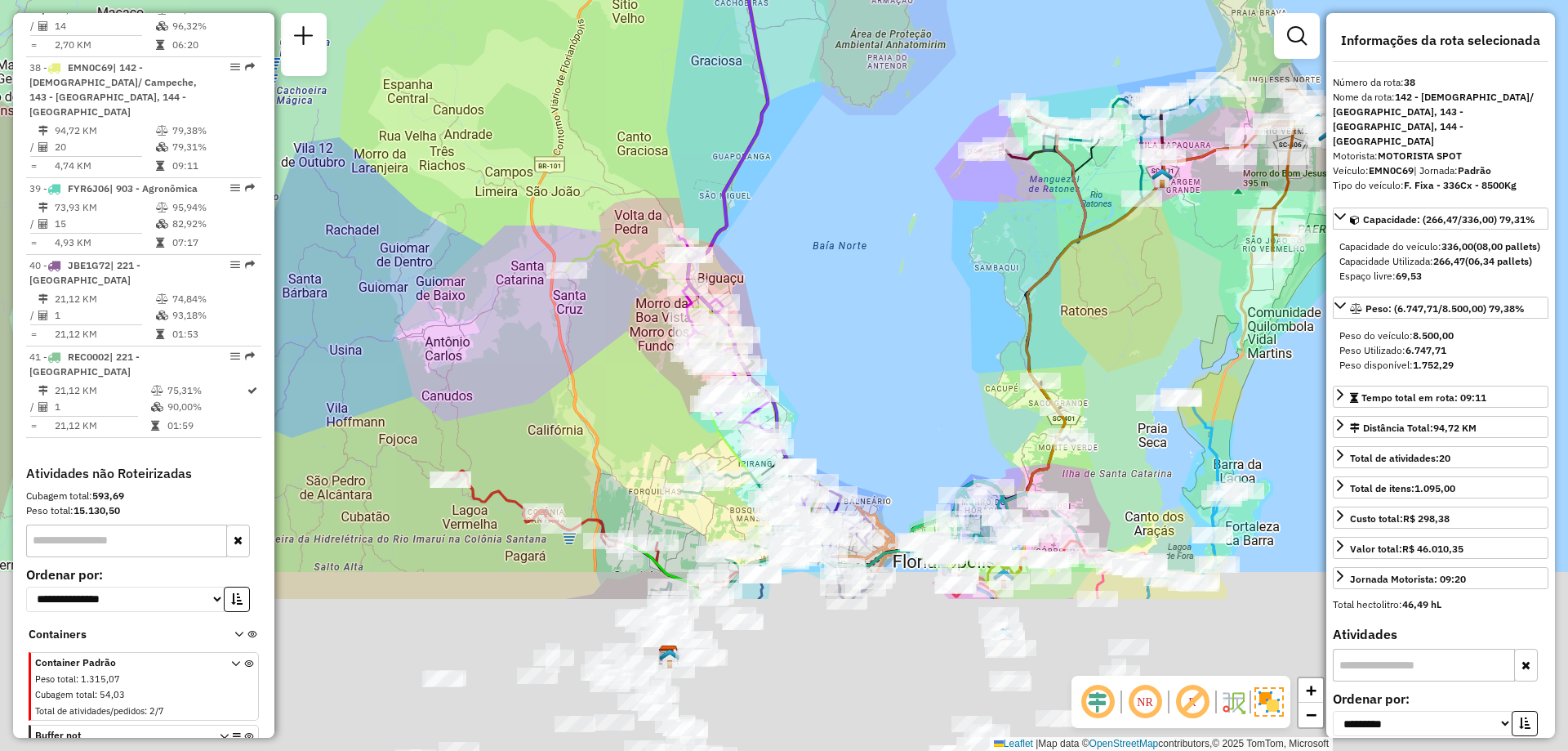
drag, startPoint x: 894, startPoint y: 591, endPoint x: 950, endPoint y: 350, distance: 247.4
click at [950, 350] on div "Janela de atendimento Grade de atendimento Capacidade Transportadoras Veículos …" at bounding box center [784, 376] width 1568 height 751
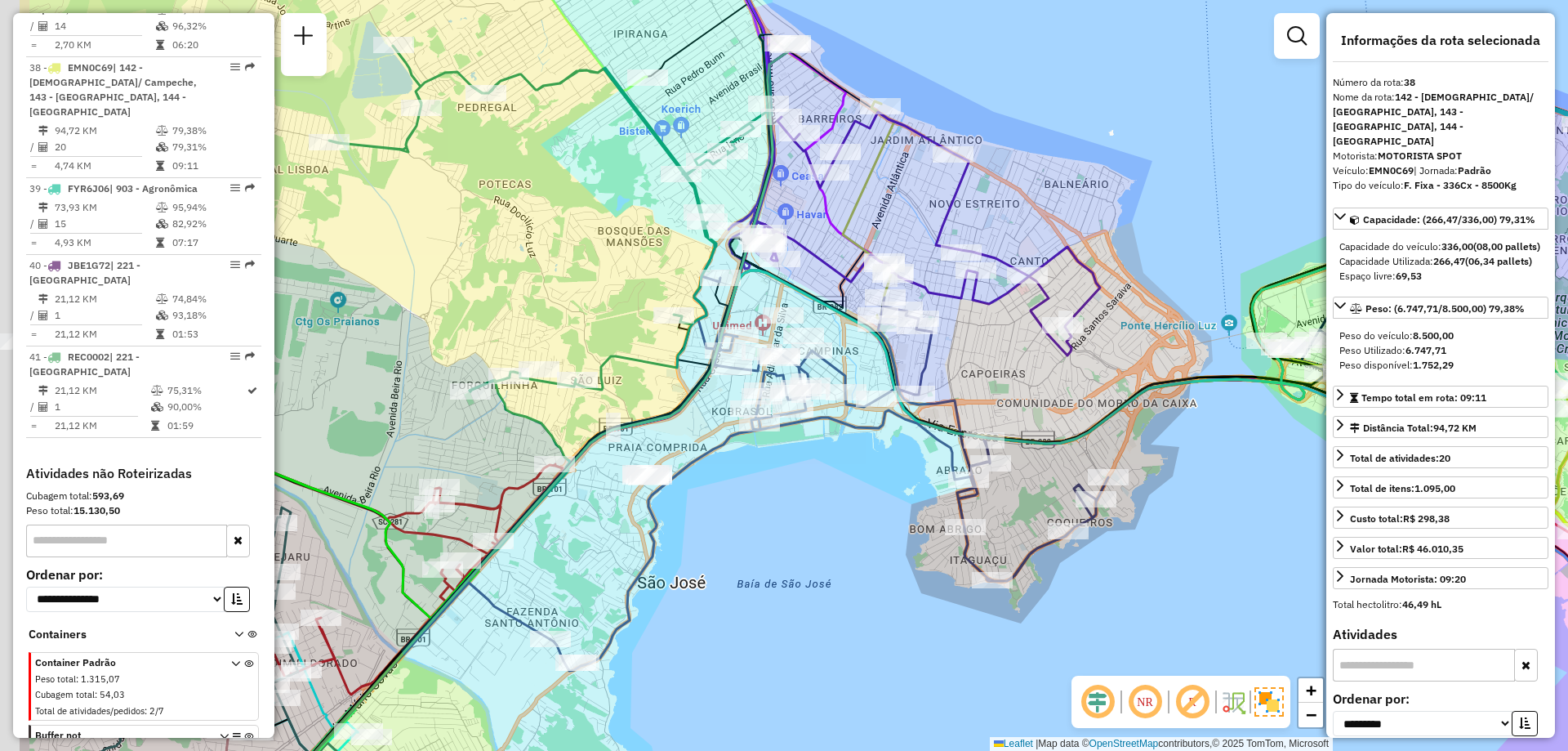
drag, startPoint x: 712, startPoint y: 572, endPoint x: 839, endPoint y: 541, distance: 130.7
click at [839, 541] on div "Janela de atendimento Grade de atendimento Capacidade Transportadoras Veículos …" at bounding box center [784, 376] width 1568 height 751
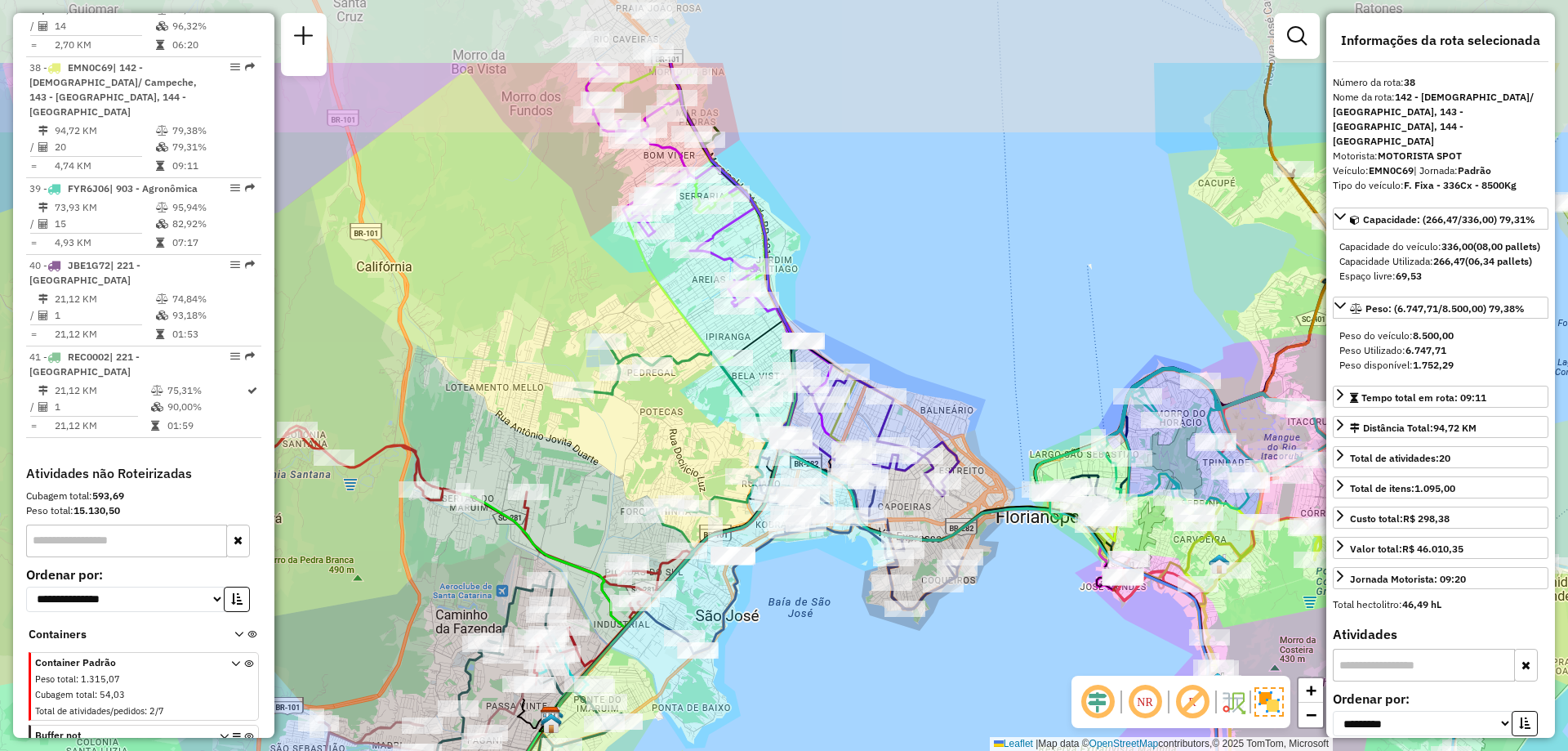
drag, startPoint x: 1012, startPoint y: 147, endPoint x: 907, endPoint y: 349, distance: 227.7
click at [1000, 286] on div "Janela de atendimento Grade de atendimento Capacidade Transportadoras Veículos …" at bounding box center [784, 376] width 1568 height 751
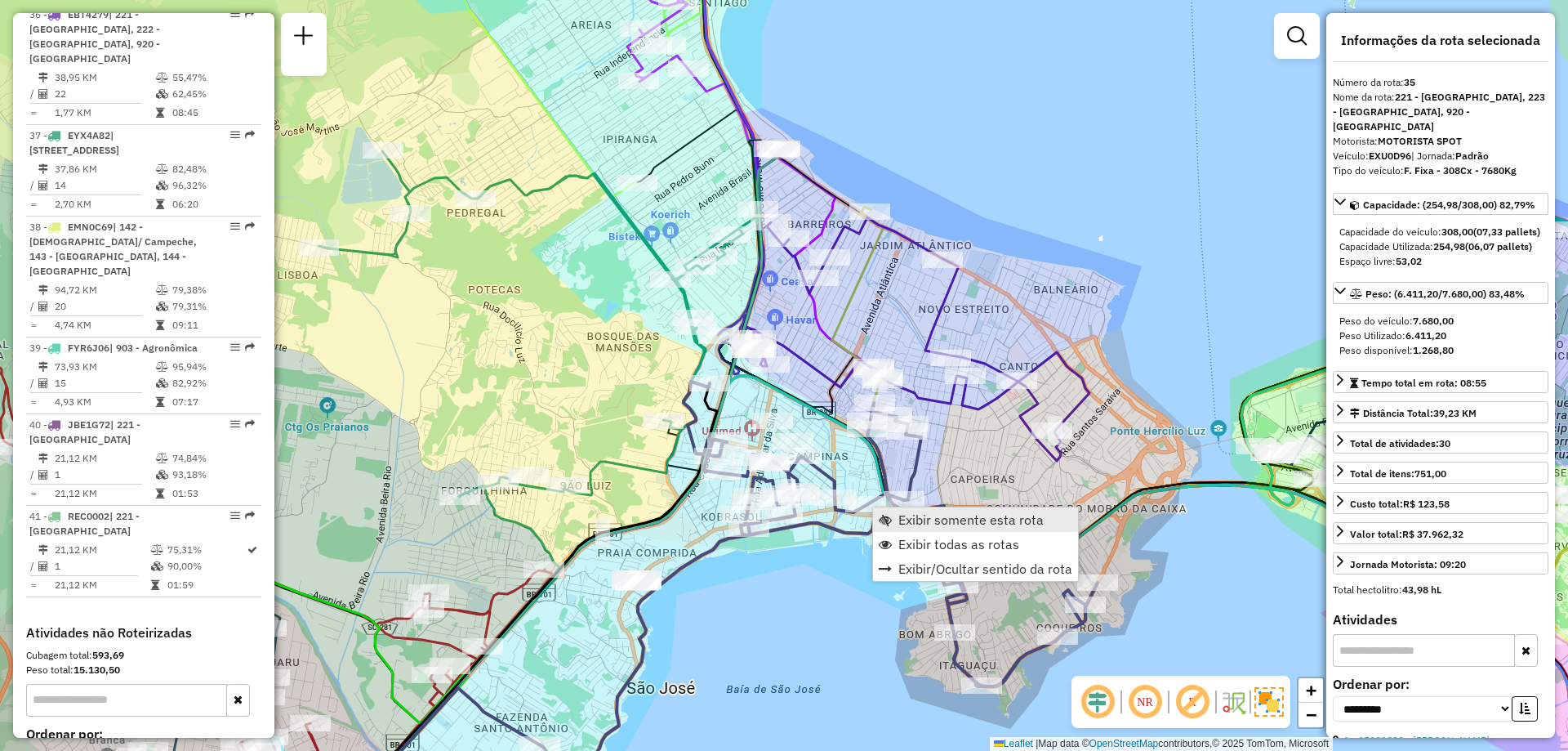
scroll to position [3207, 0]
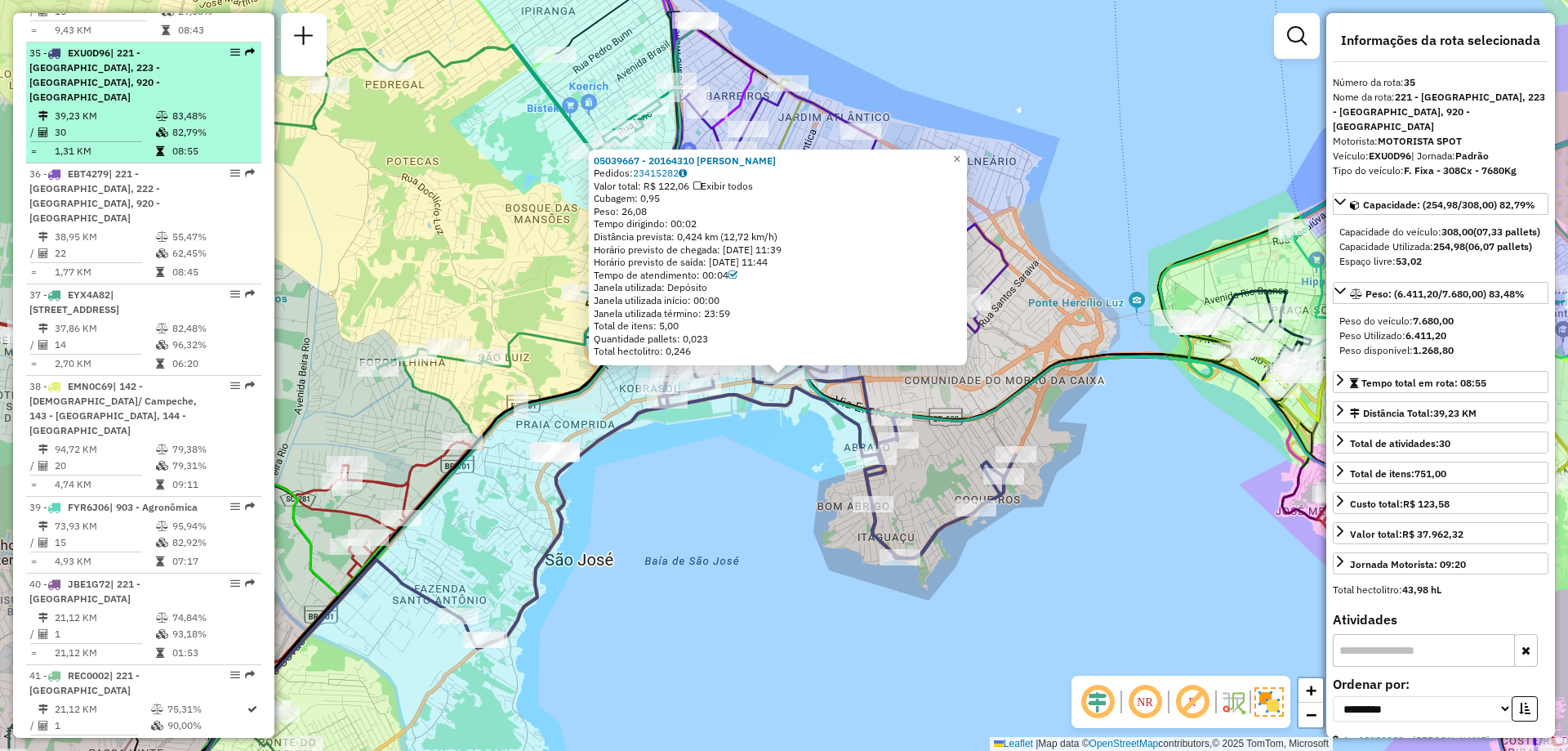
click at [223, 124] on td "82,79%" at bounding box center [213, 132] width 83 height 17
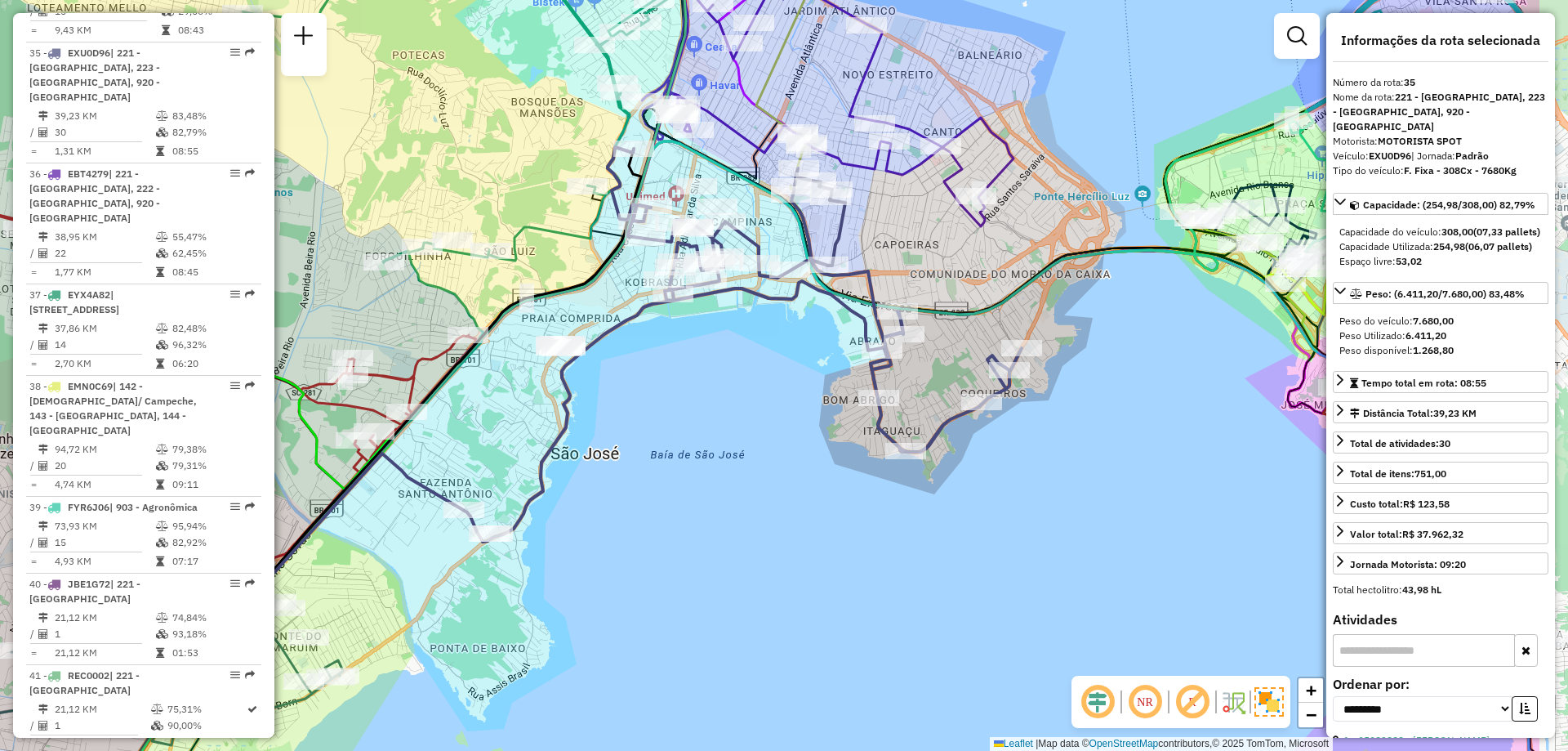
drag, startPoint x: 1170, startPoint y: 548, endPoint x: 965, endPoint y: 604, distance: 212.5
click at [965, 604] on div "Janela de atendimento Grade de atendimento Capacidade Transportadoras Veículos …" at bounding box center [784, 376] width 1568 height 751
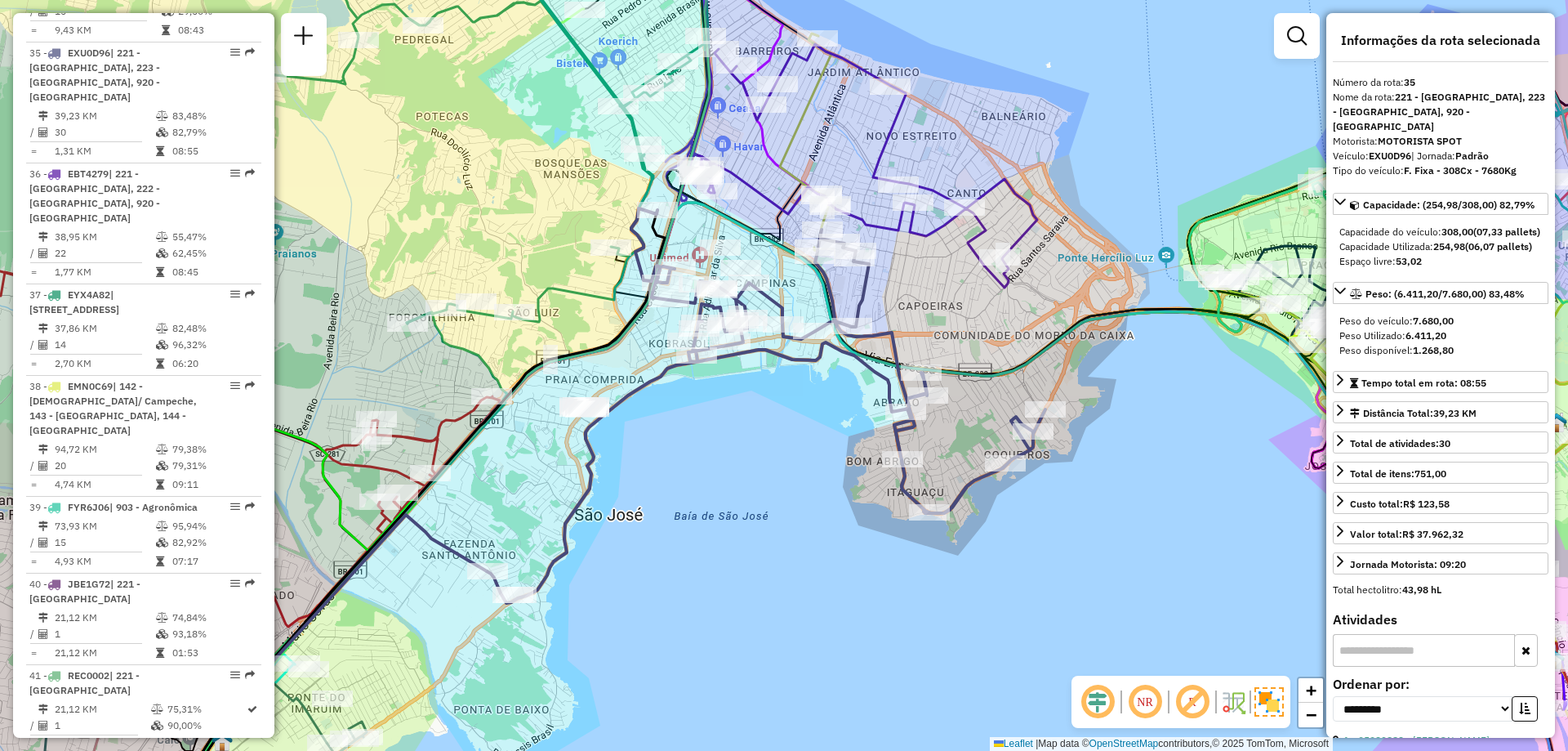
drag, startPoint x: 914, startPoint y: 520, endPoint x: 974, endPoint y: 599, distance: 99.2
click at [974, 599] on div "Janela de atendimento Grade de atendimento Capacidade Transportadoras Veículos …" at bounding box center [784, 376] width 1568 height 751
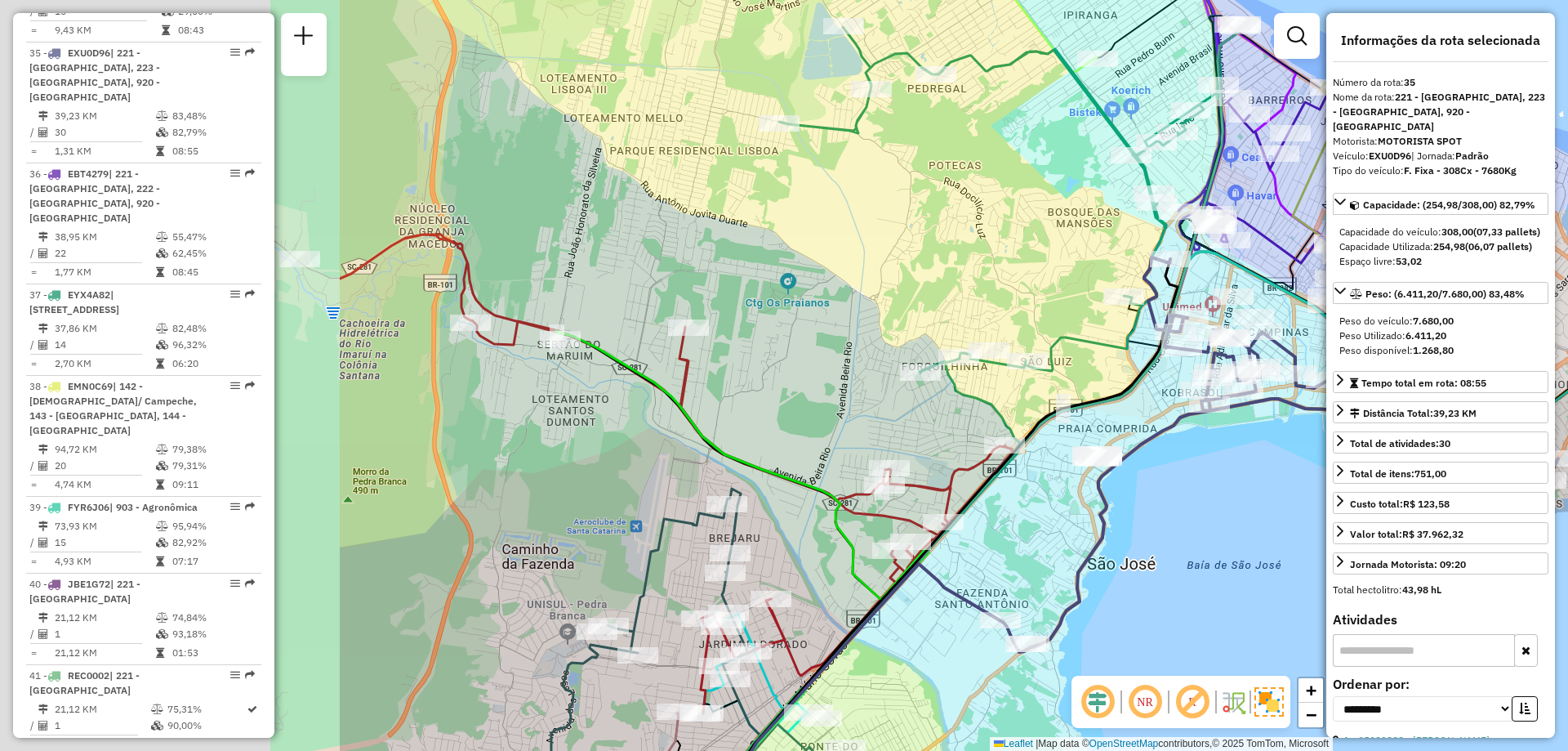
drag, startPoint x: 484, startPoint y: 430, endPoint x: 977, endPoint y: 451, distance: 493.4
click at [984, 450] on icon at bounding box center [676, 474] width 673 height 479
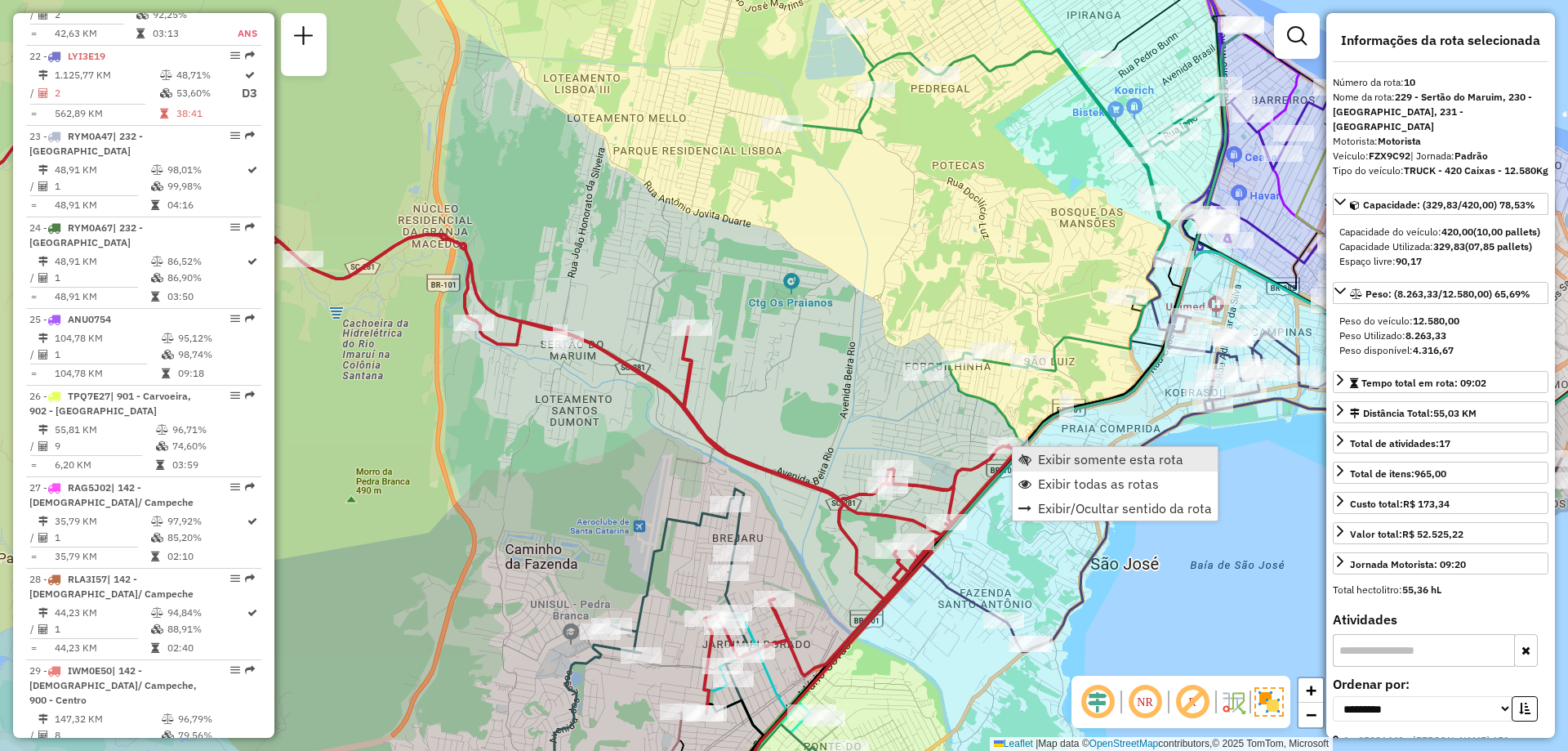
scroll to position [1538, 0]
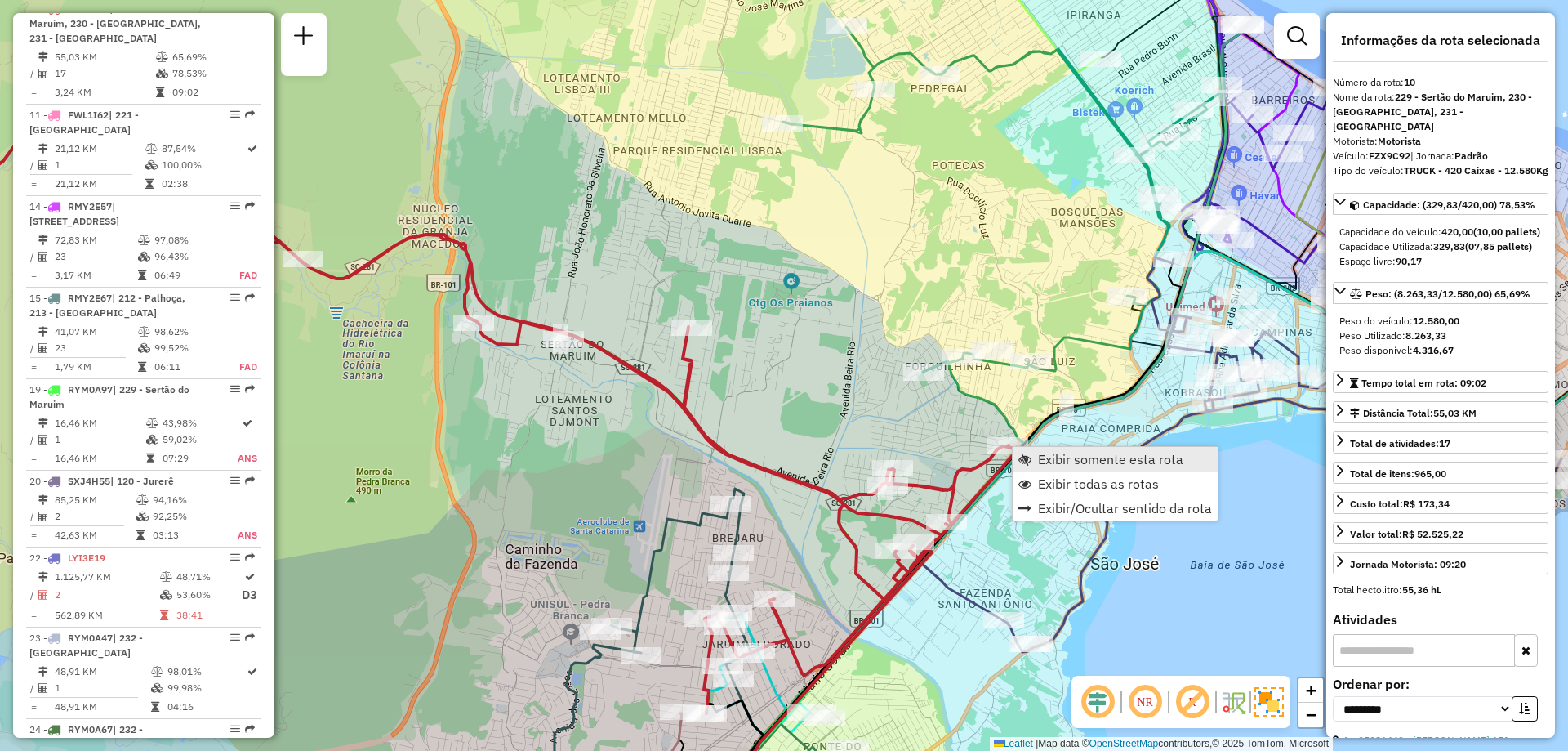
click at [1068, 465] on span "Exibir somente esta rota" at bounding box center [1111, 459] width 145 height 13
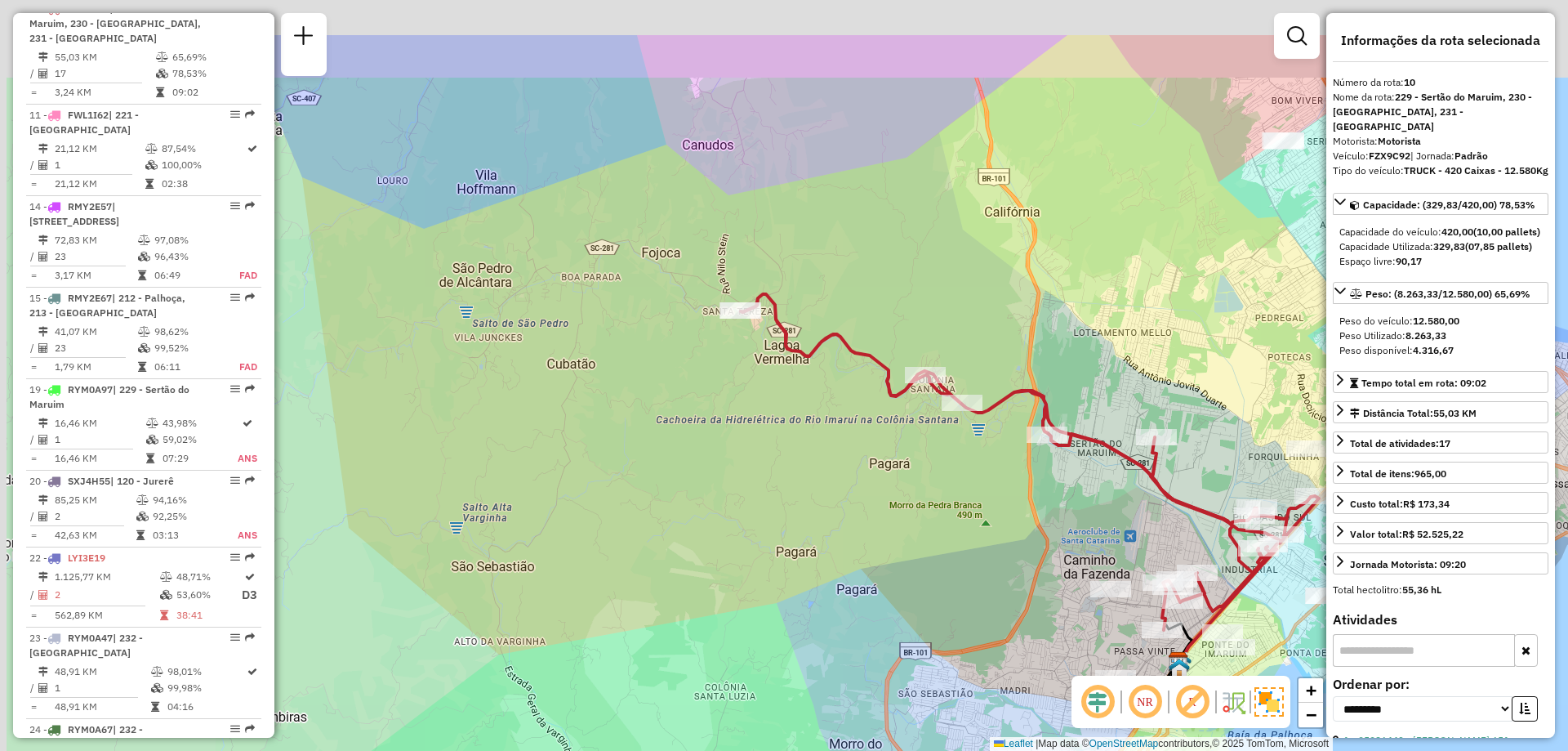
drag, startPoint x: 547, startPoint y: 323, endPoint x: 698, endPoint y: 348, distance: 153.1
click at [786, 433] on div "Janela de atendimento Grade de atendimento Capacidade Transportadoras Veículos …" at bounding box center [784, 376] width 1568 height 751
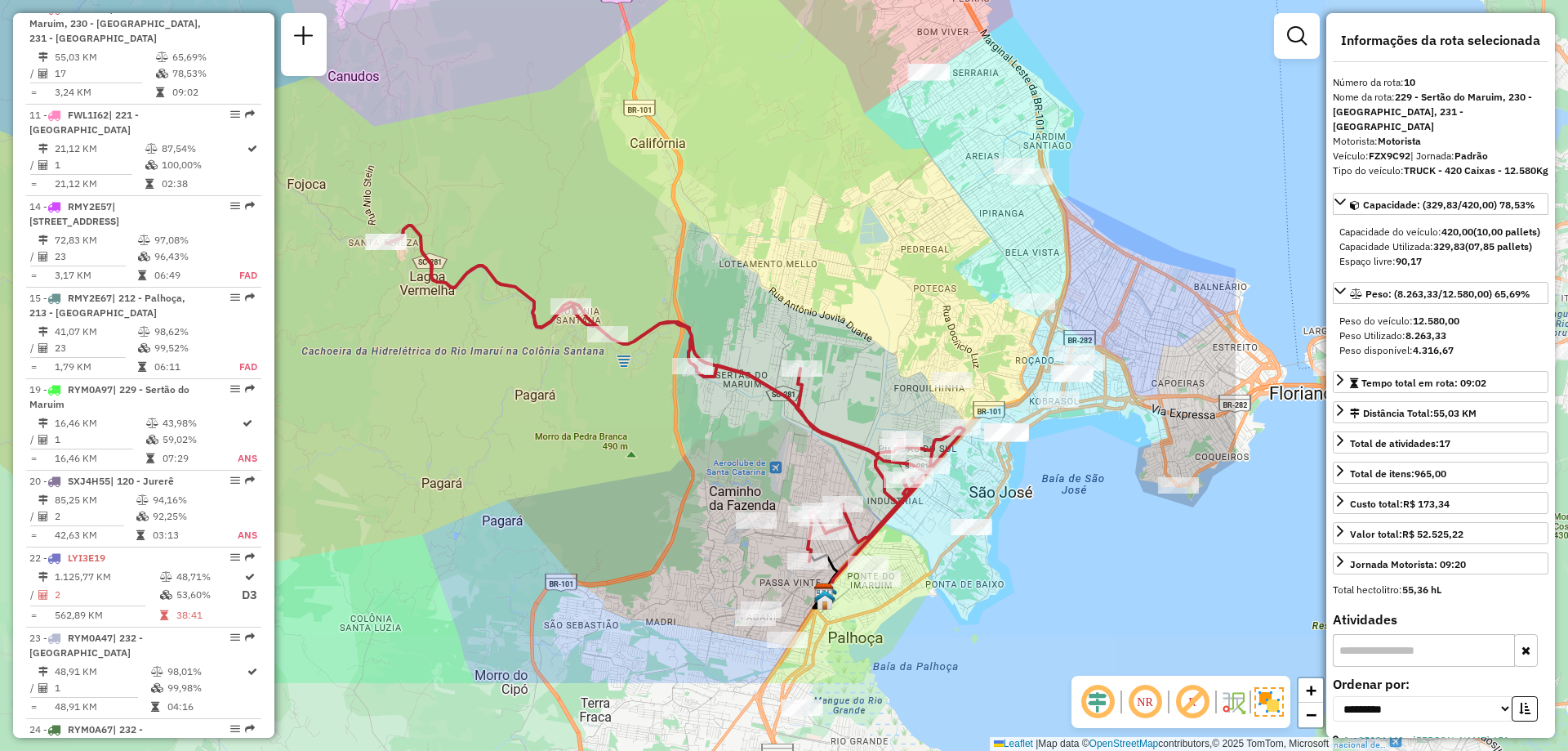
drag, startPoint x: 1055, startPoint y: 543, endPoint x: 565, endPoint y: 400, distance: 510.4
click at [565, 400] on div "Janela de atendimento Grade de atendimento Capacidade Transportadoras Veículos …" at bounding box center [784, 376] width 1568 height 751
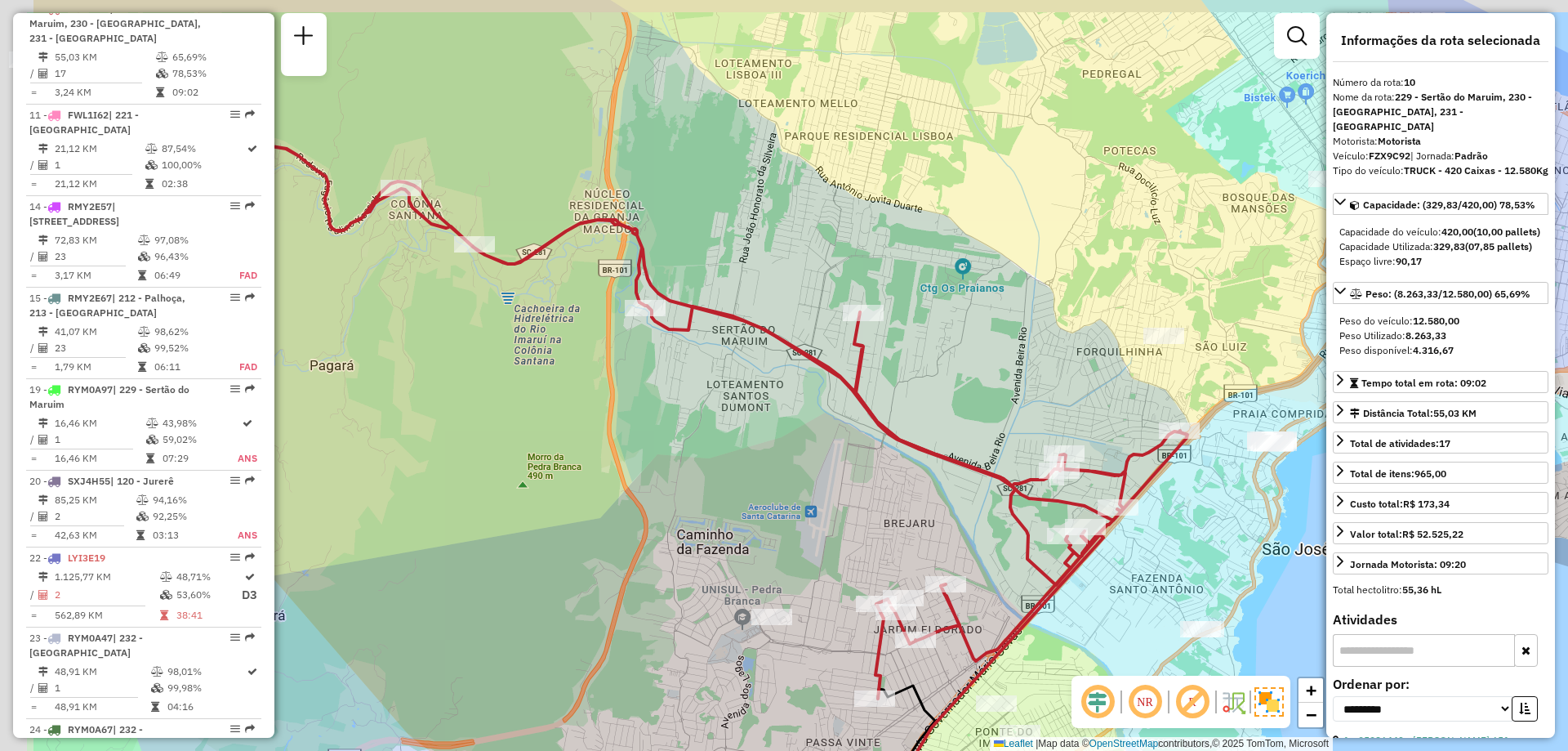
drag, startPoint x: 700, startPoint y: 492, endPoint x: 894, endPoint y: 551, distance: 202.8
click at [894, 551] on div "Janela de atendimento Grade de atendimento Capacidade Transportadoras Veículos …" at bounding box center [784, 376] width 1568 height 751
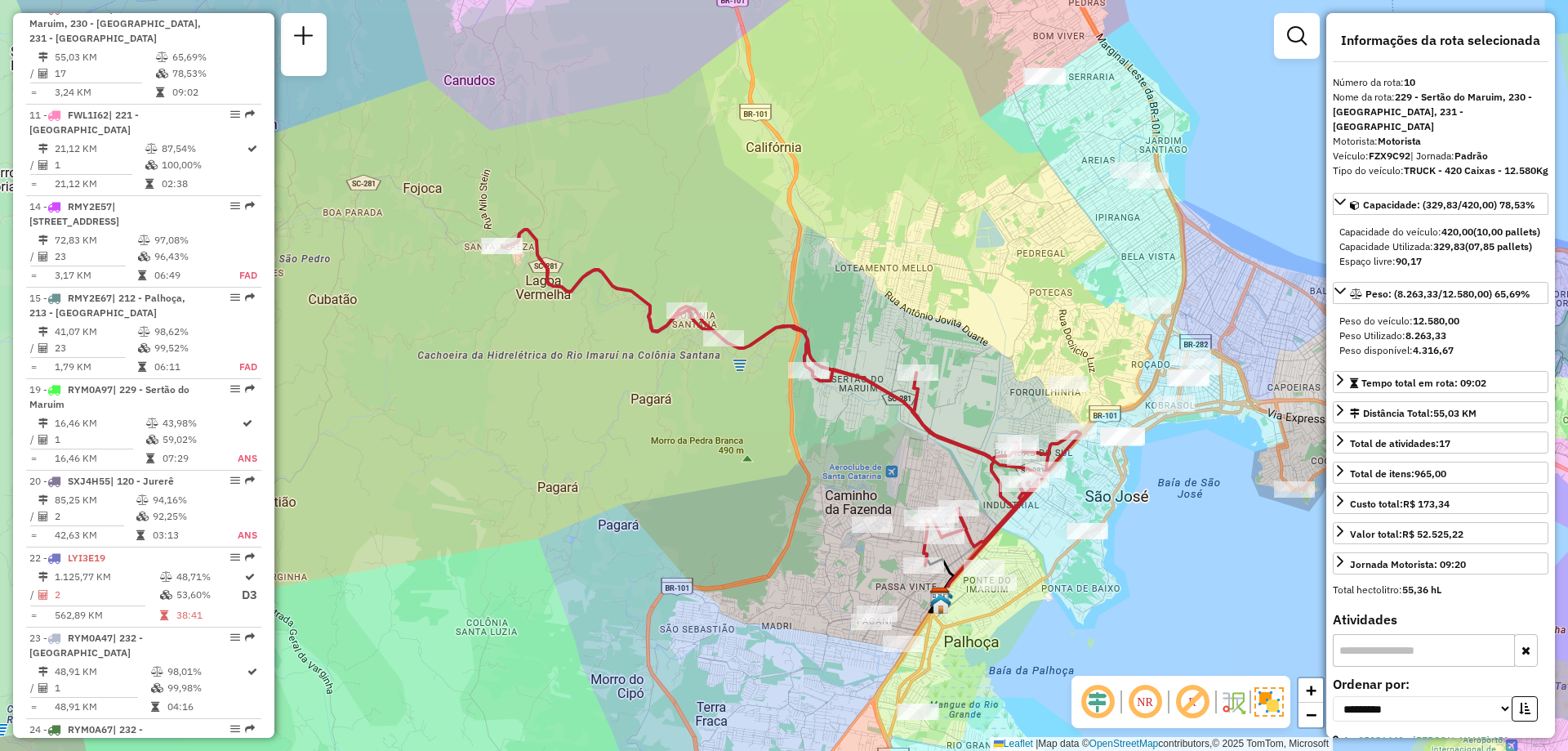
drag, startPoint x: 1157, startPoint y: 608, endPoint x: 1228, endPoint y: 557, distance: 87.4
click at [1228, 557] on div "Janela de atendimento Grade de atendimento Capacidade Transportadoras Veículos …" at bounding box center [784, 376] width 1568 height 751
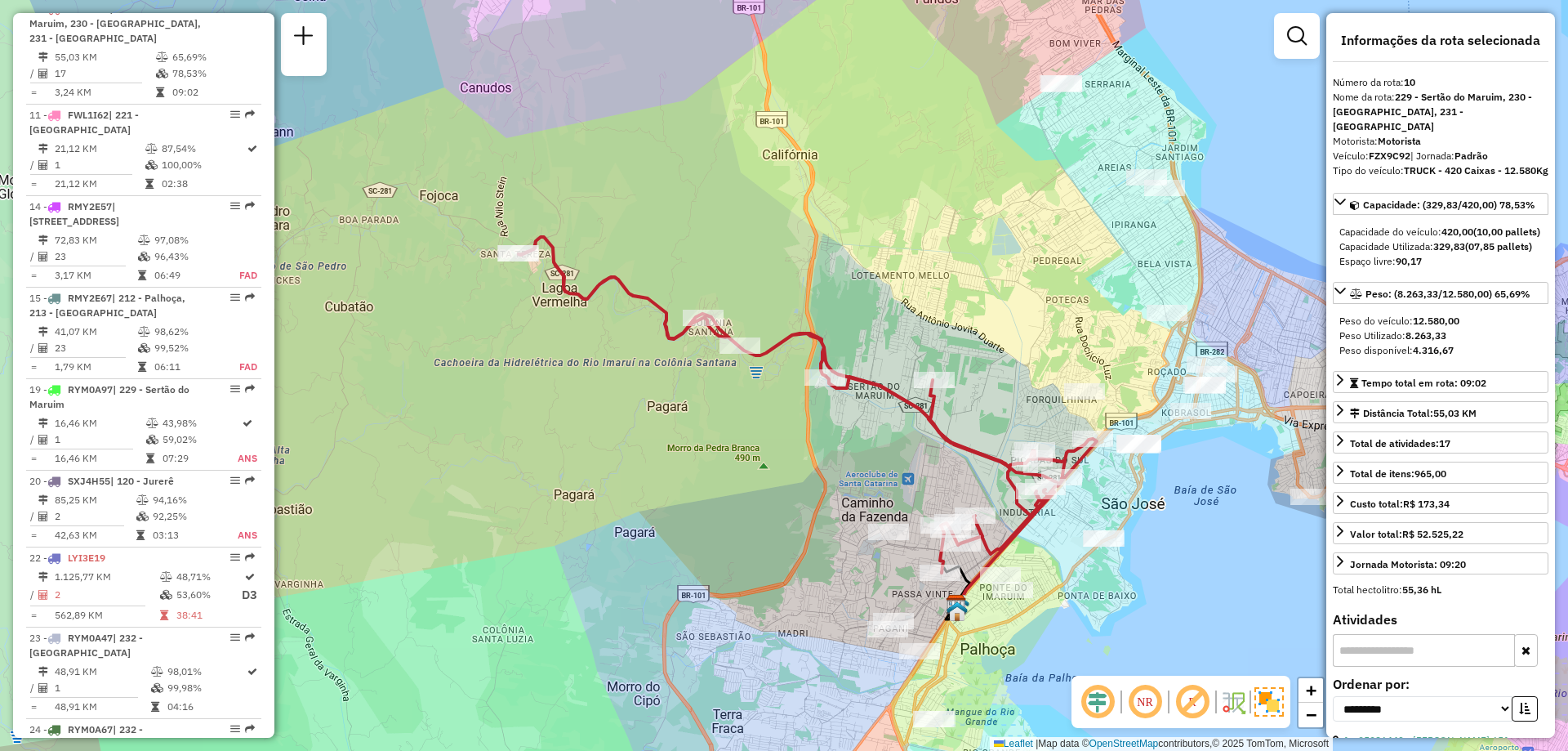
drag, startPoint x: 1173, startPoint y: 545, endPoint x: 1207, endPoint y: 530, distance: 37.2
click at [1207, 530] on div "Janela de atendimento Grade de atendimento Capacidade Transportadoras Veículos …" at bounding box center [784, 376] width 1568 height 751
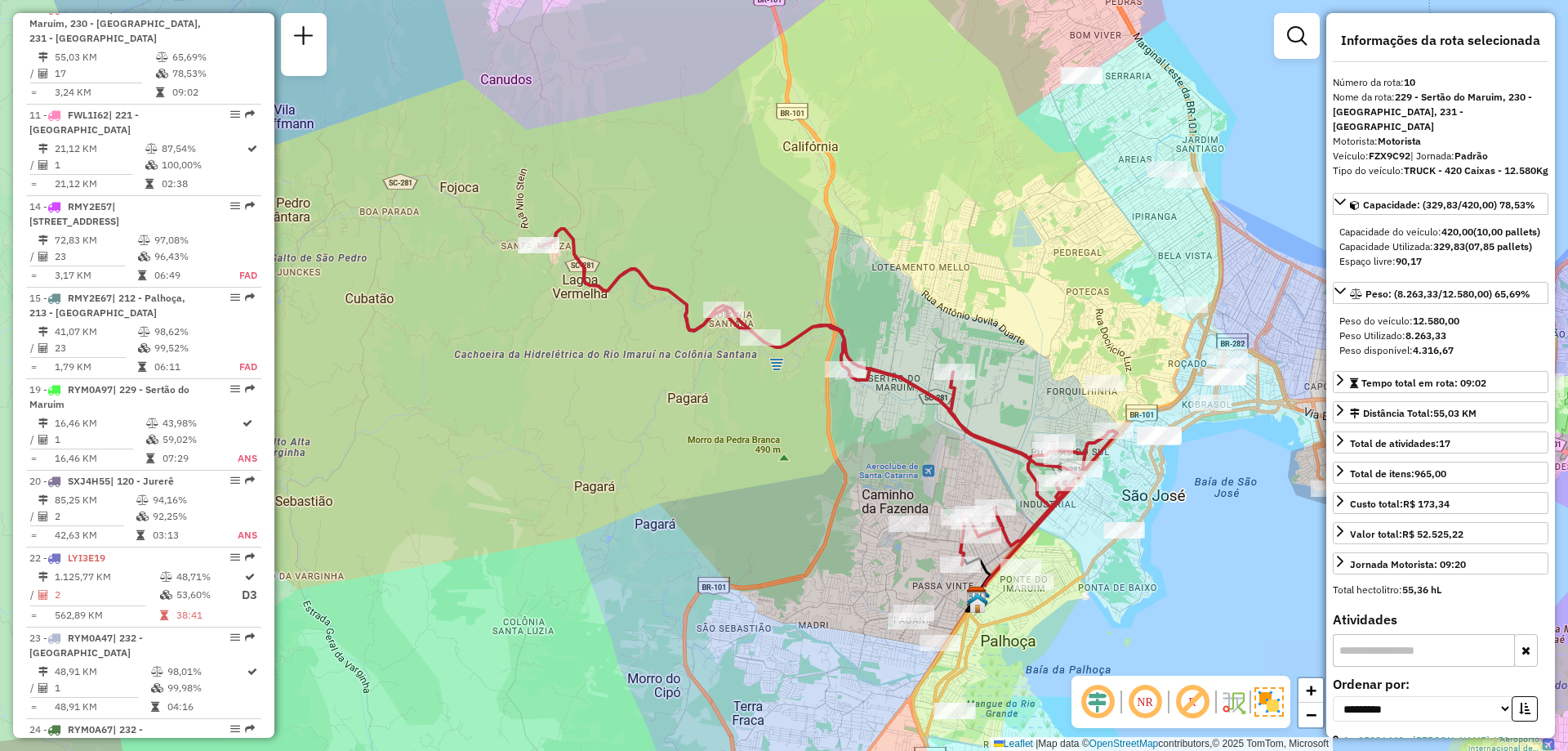
click at [1138, 710] on em at bounding box center [1145, 701] width 39 height 39
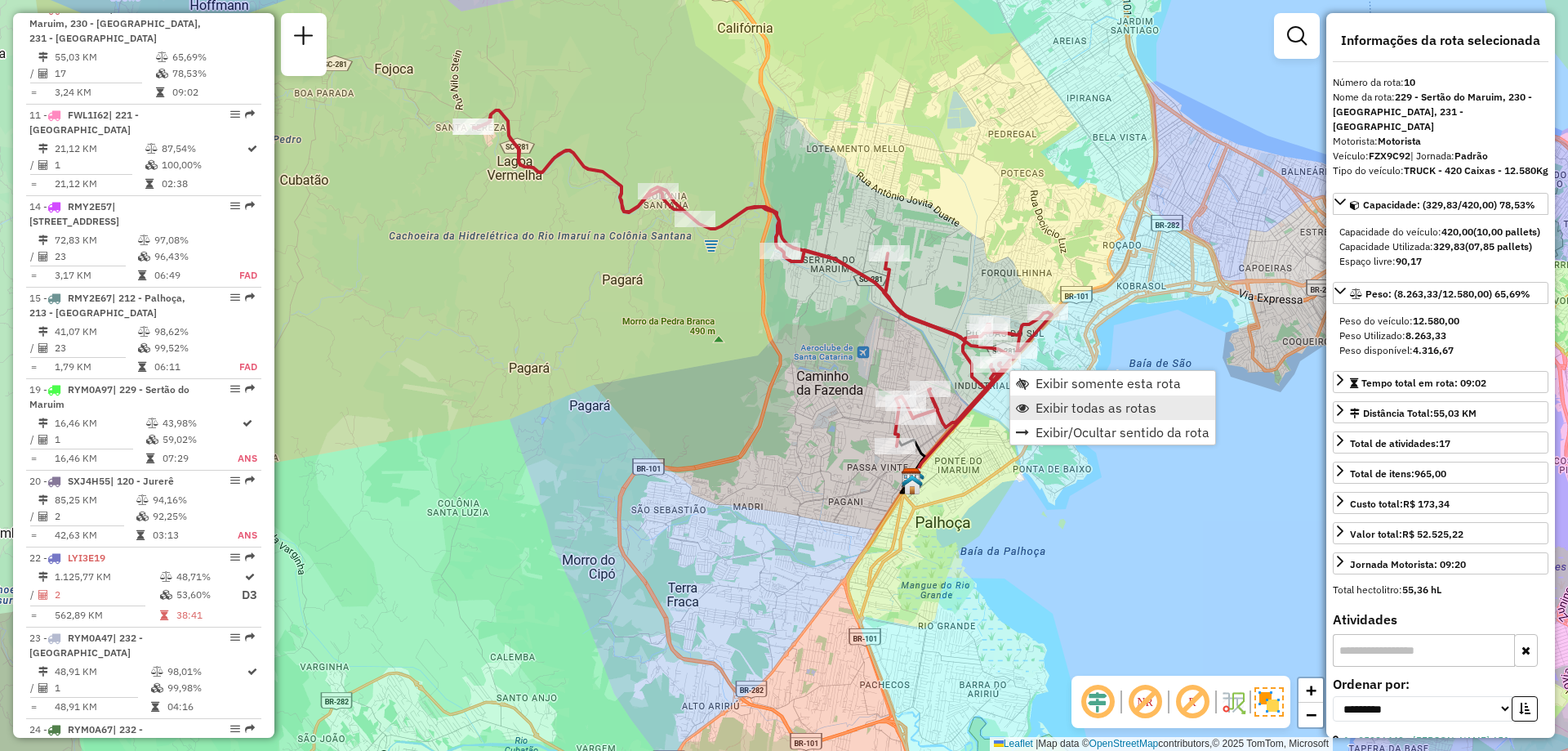
click at [1120, 407] on span "Exibir todas as rotas" at bounding box center [1096, 408] width 121 height 13
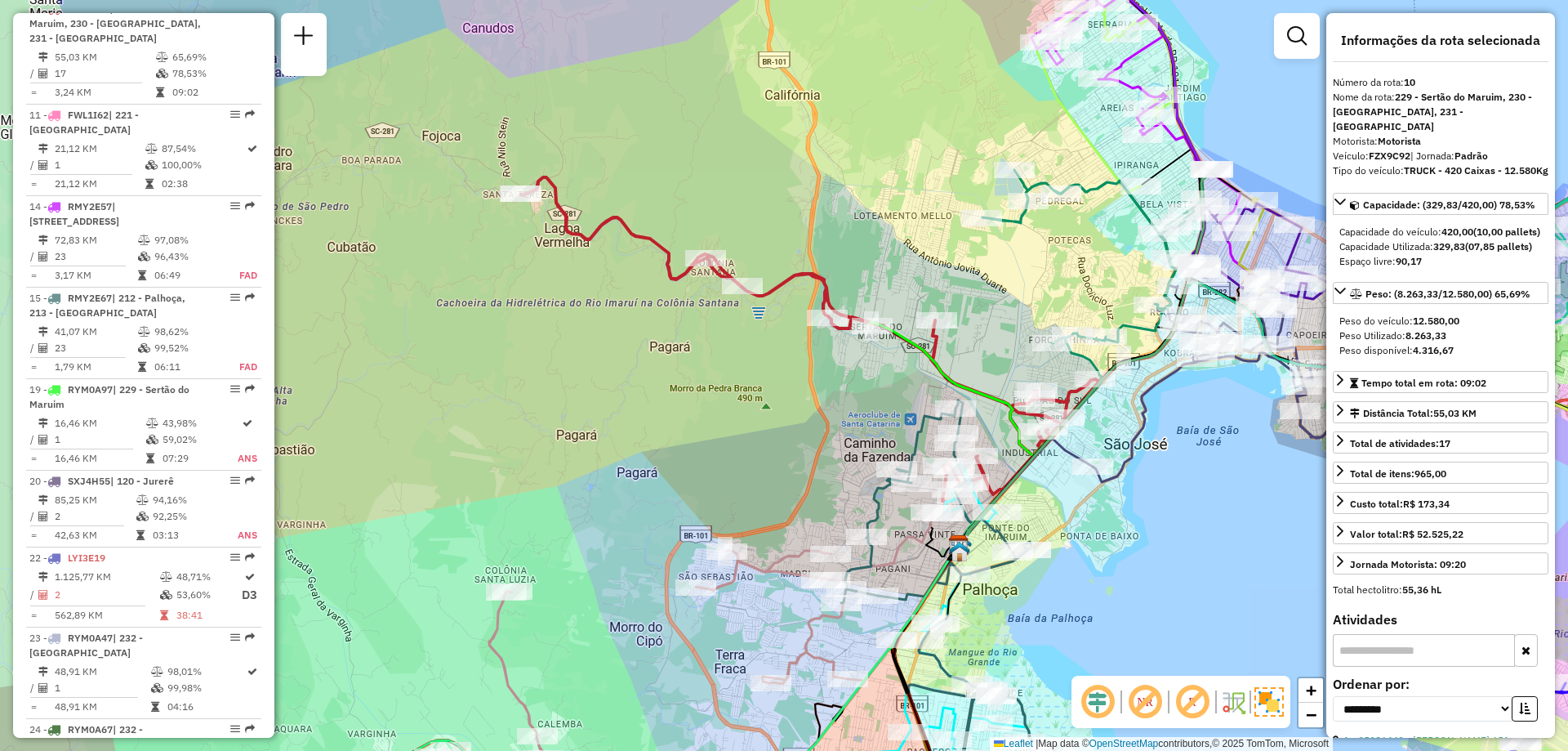
drag, startPoint x: 1136, startPoint y: 554, endPoint x: 1179, endPoint y: 619, distance: 77.9
click at [1179, 619] on div "Janela de atendimento Grade de atendimento Capacidade Transportadoras Veículos …" at bounding box center [784, 376] width 1568 height 751
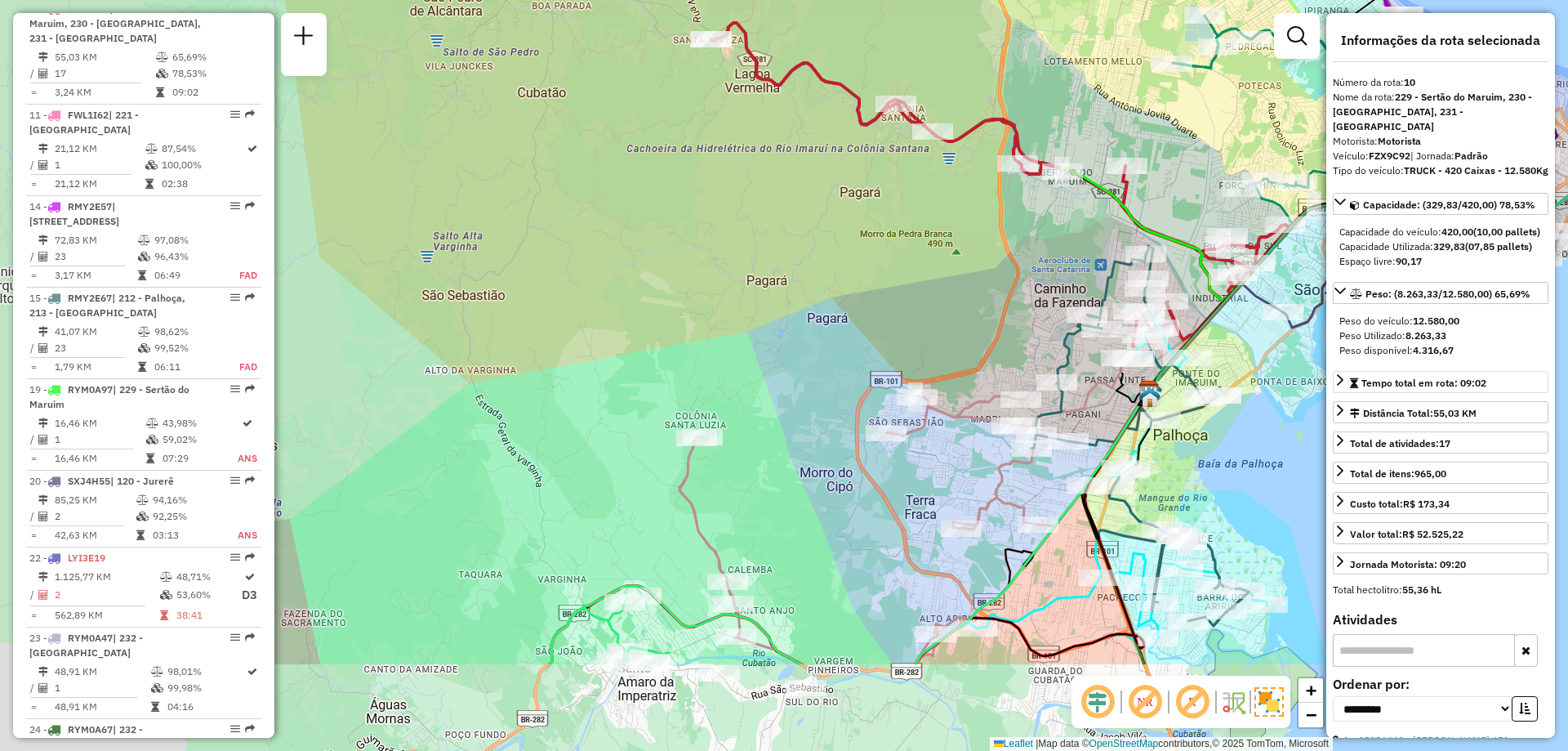
drag, startPoint x: 1158, startPoint y: 575, endPoint x: 1346, endPoint y: 411, distance: 249.5
click at [1346, 411] on hb-router-mapa "Informações da Sessão 1280936 - 23/09/2025 Criação: 22/09/2025 18:36 Depósito: …" at bounding box center [784, 376] width 1568 height 751
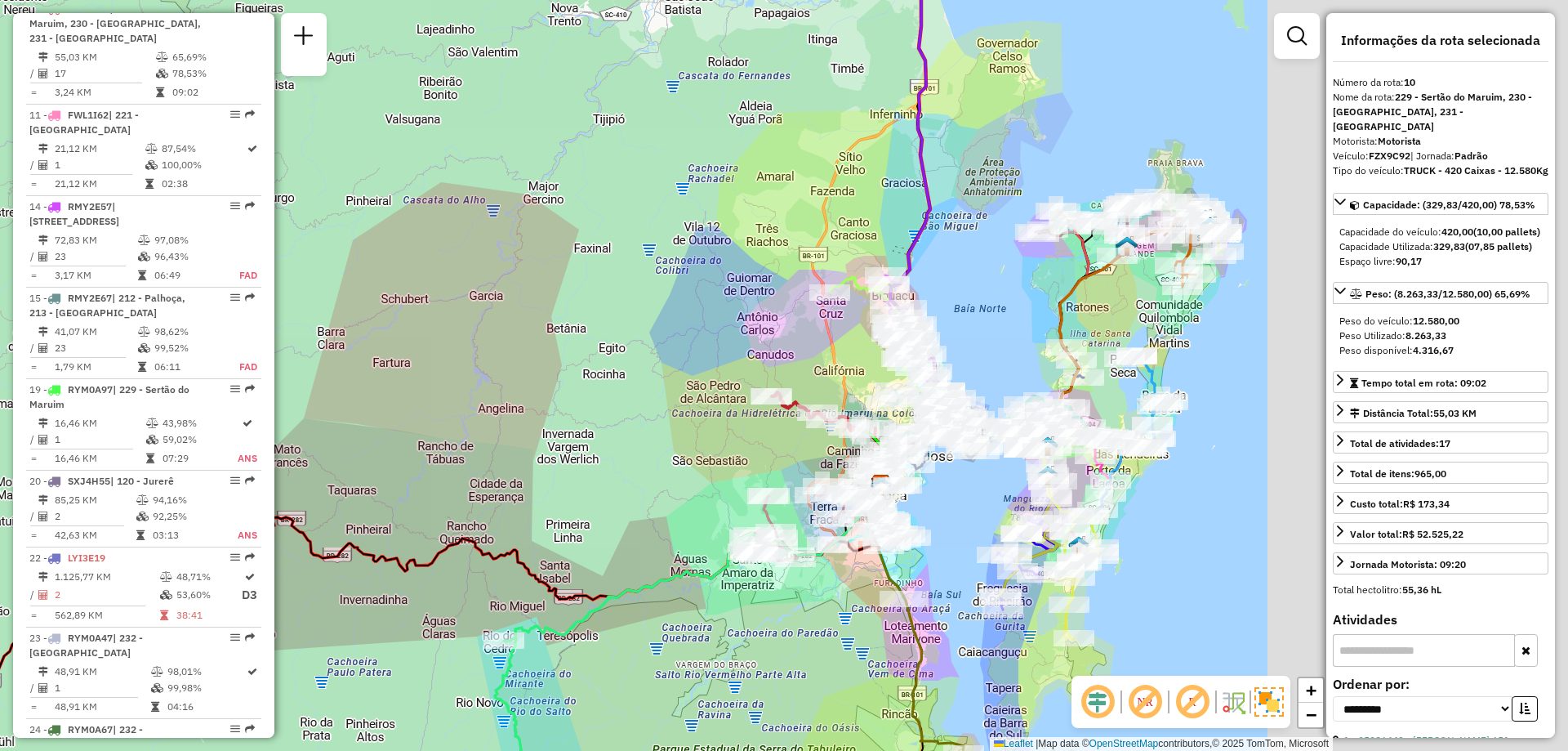
drag, startPoint x: 1155, startPoint y: 406, endPoint x: 770, endPoint y: 447, distance: 387.2
click at [770, 447] on div "Janela de atendimento Grade de atendimento Capacidade Transportadoras Veículos …" at bounding box center [784, 376] width 1568 height 751
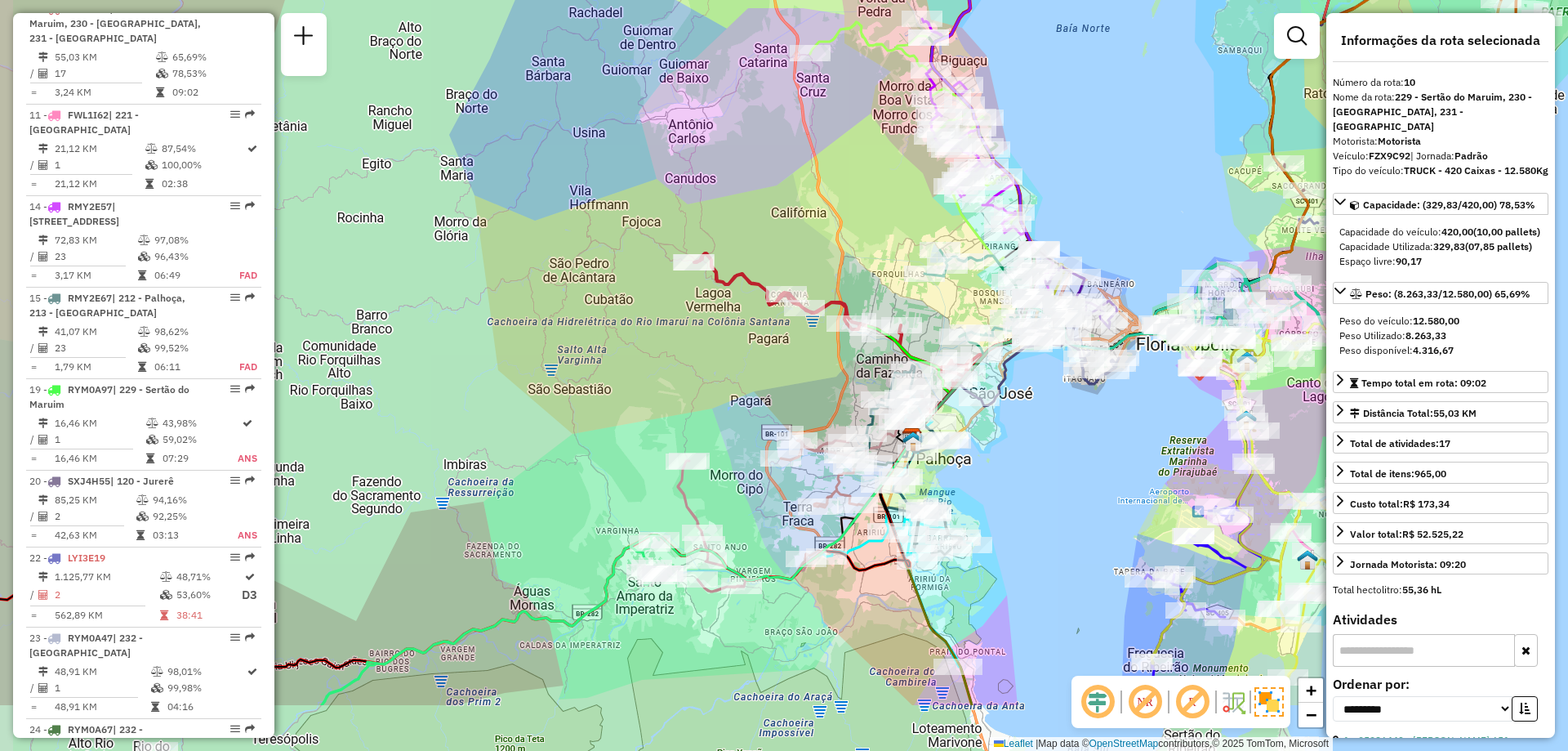
drag, startPoint x: 1046, startPoint y: 684, endPoint x: 1074, endPoint y: 560, distance: 127.1
click at [1074, 560] on div "Janela de atendimento Grade de atendimento Capacidade Transportadoras Veículos …" at bounding box center [784, 376] width 1568 height 751
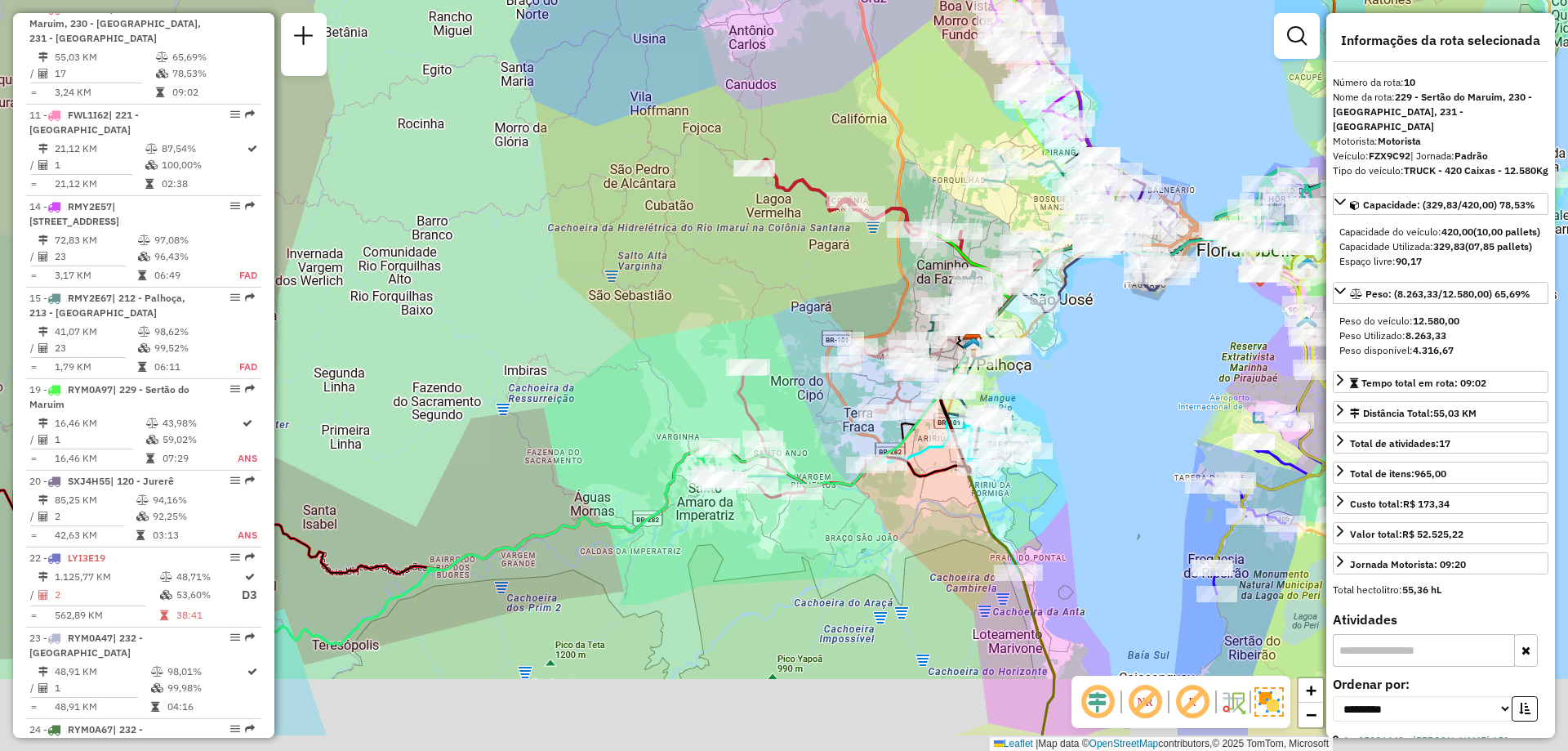
drag, startPoint x: 1068, startPoint y: 591, endPoint x: 1129, endPoint y: 501, distance: 108.7
click at [1129, 501] on div "Janela de atendimento Grade de atendimento Capacidade Transportadoras Veículos …" at bounding box center [784, 376] width 1568 height 751
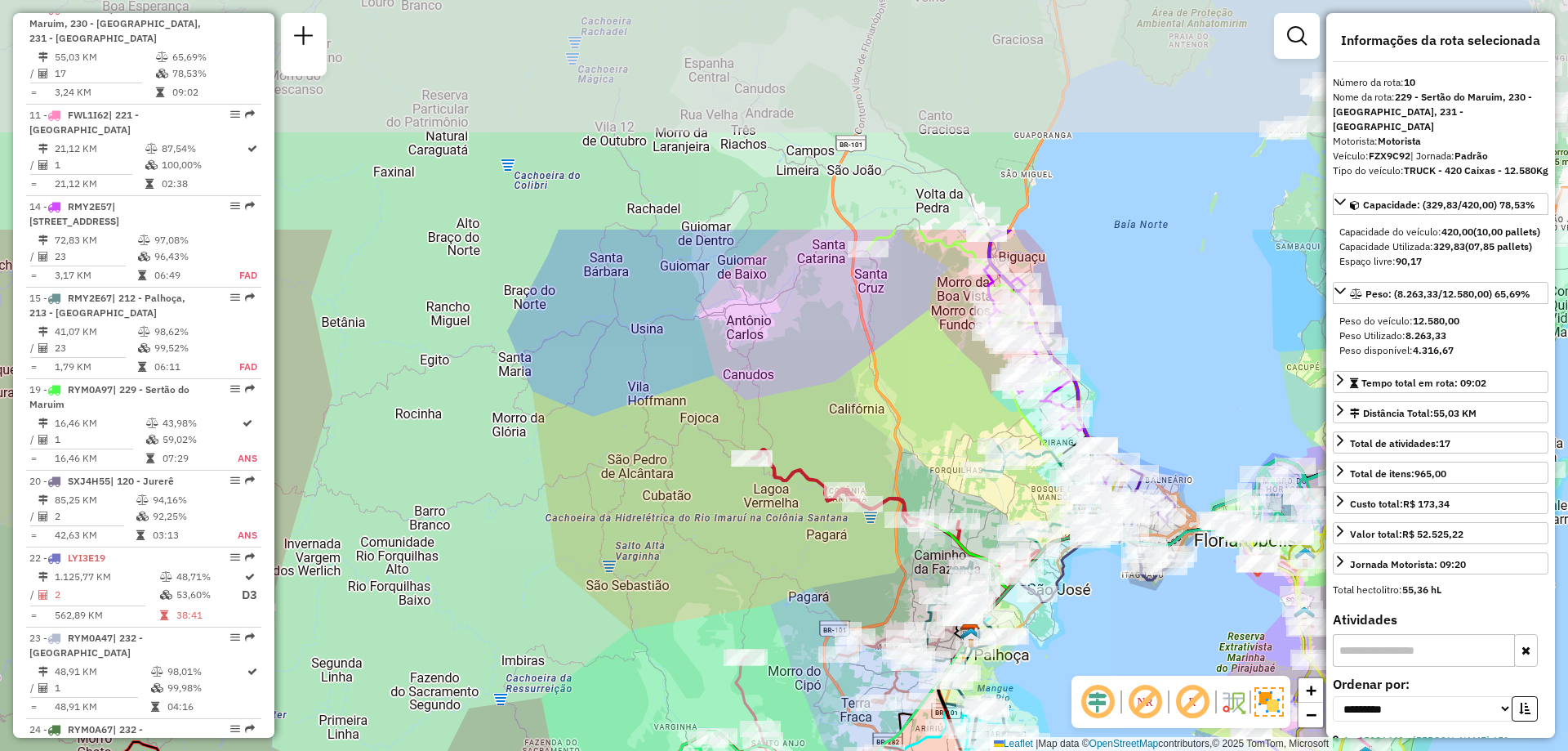
drag, startPoint x: 1091, startPoint y: 415, endPoint x: 1095, endPoint y: 720, distance: 305.0
click at [1095, 720] on hb-router-mapa "Informações da Sessão 1280936 - 23/09/2025 Criação: 22/09/2025 18:36 Depósito: …" at bounding box center [784, 376] width 1568 height 751
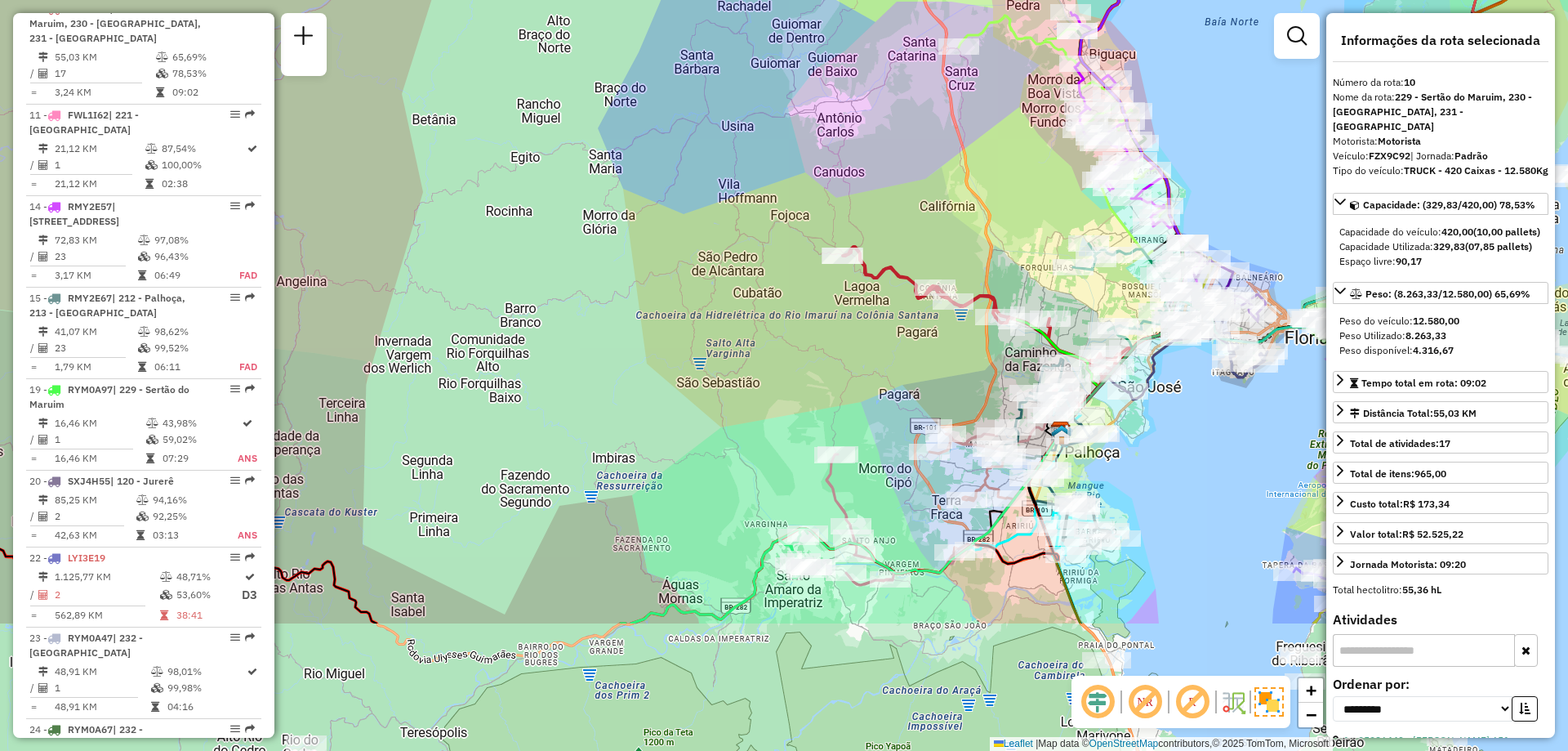
drag, startPoint x: 1123, startPoint y: 639, endPoint x: 1213, endPoint y: 436, distance: 222.1
click at [1213, 436] on div "Janela de atendimento Grade de atendimento Capacidade Transportadoras Veículos …" at bounding box center [784, 376] width 1568 height 751
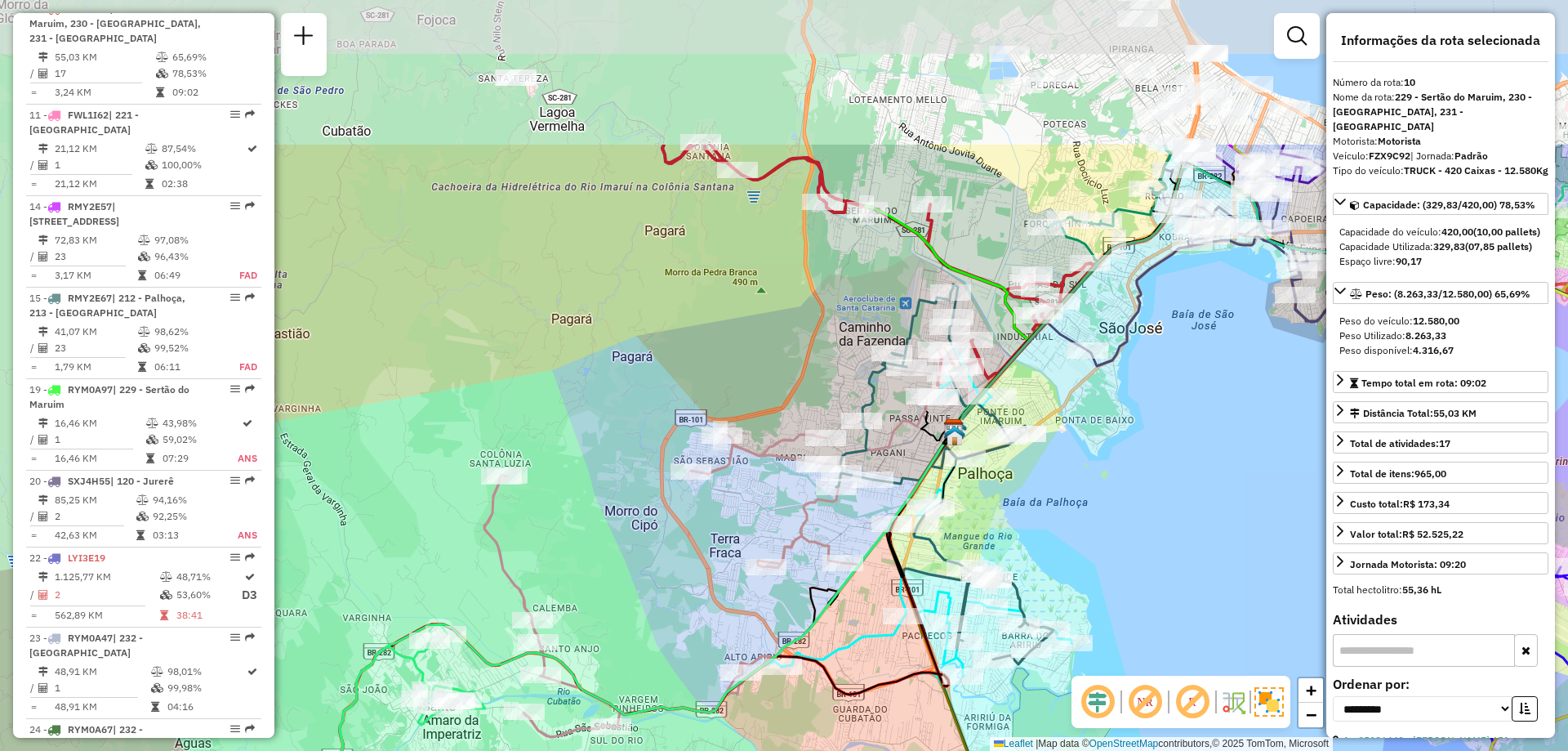
drag, startPoint x: 1275, startPoint y: 297, endPoint x: 1170, endPoint y: 517, distance: 243.8
click at [1170, 517] on div "Janela de atendimento Grade de atendimento Capacidade Transportadoras Veículos …" at bounding box center [784, 376] width 1568 height 751
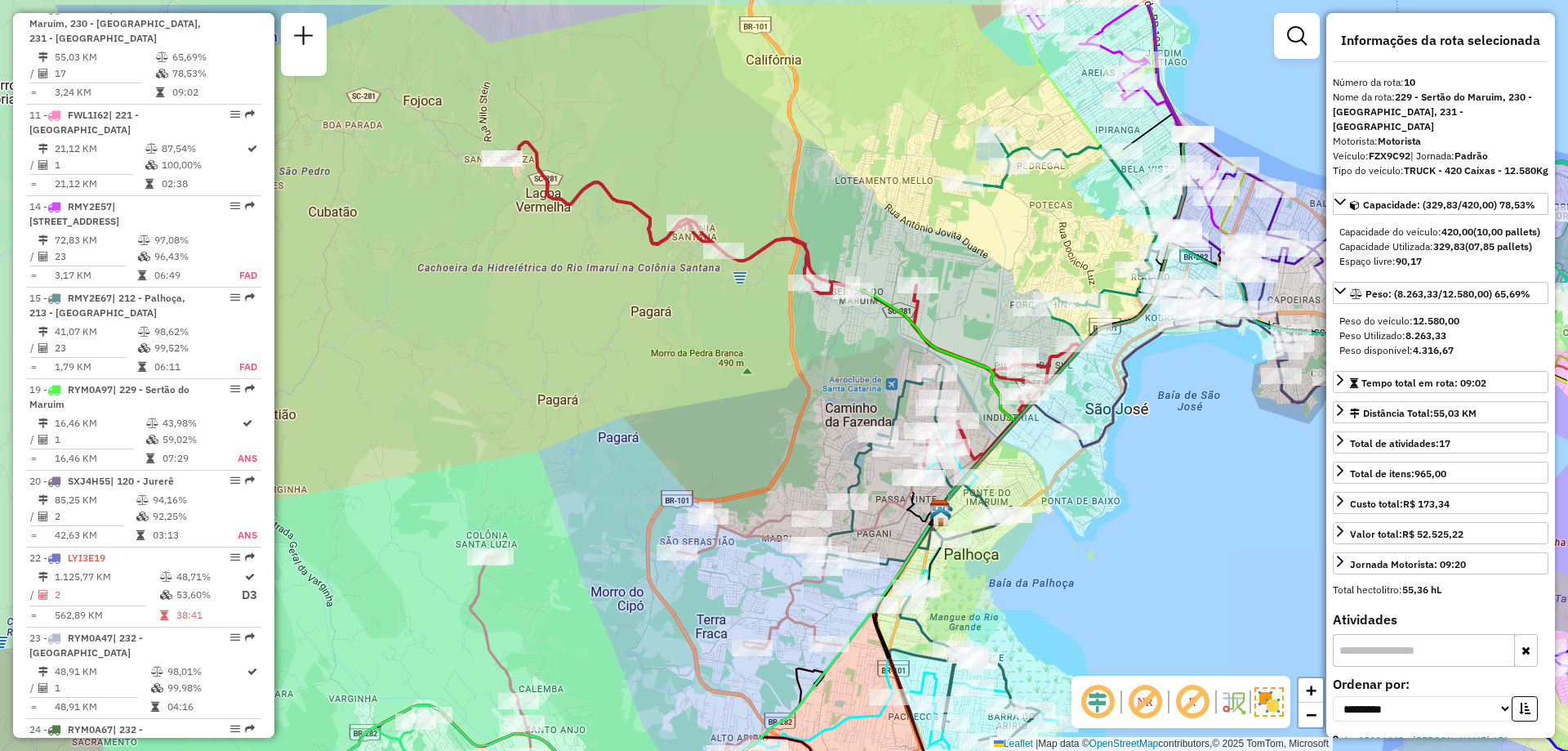
drag, startPoint x: 1172, startPoint y: 441, endPoint x: 1159, endPoint y: 520, distance: 80.1
click at [1159, 520] on div "Janela de atendimento Grade de atendimento Capacidade Transportadoras Veículos …" at bounding box center [784, 376] width 1568 height 751
drag, startPoint x: 1182, startPoint y: 490, endPoint x: 1183, endPoint y: 540, distance: 50.0
click at [1183, 540] on div "Janela de atendimento Grade de atendimento Capacidade Transportadoras Veículos …" at bounding box center [784, 376] width 1568 height 751
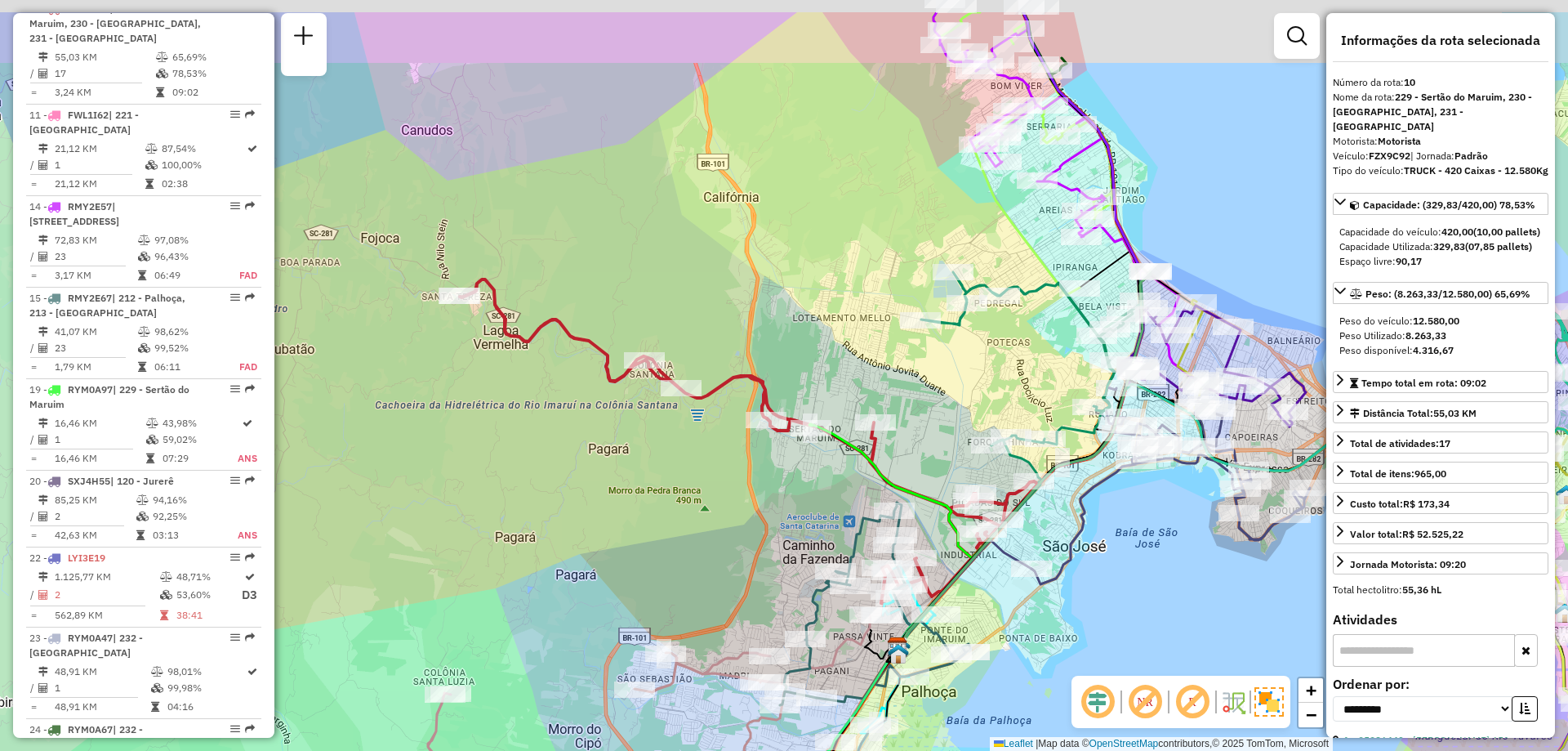
drag, startPoint x: 1208, startPoint y: 494, endPoint x: 1164, endPoint y: 582, distance: 98.4
click at [1164, 582] on div "Janela de atendimento Grade de atendimento Capacidade Transportadoras Veículos …" at bounding box center [784, 376] width 1568 height 751
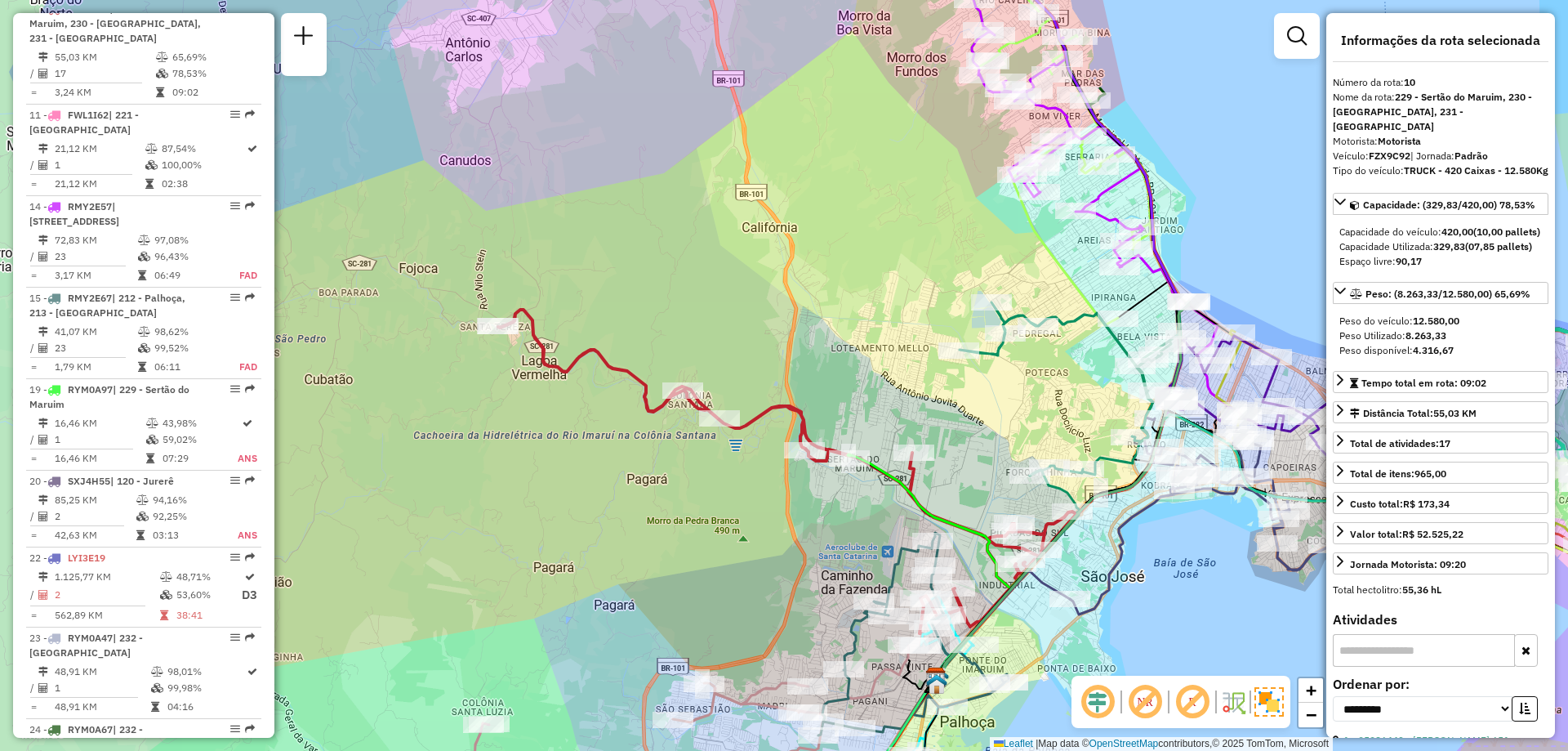
drag, startPoint x: 1137, startPoint y: 552, endPoint x: 1176, endPoint y: 581, distance: 48.6
click at [1176, 581] on div "Janela de atendimento Grade de atendimento Capacidade Transportadoras Veículos …" at bounding box center [784, 376] width 1568 height 751
click at [1195, 574] on span "Exibir somente esta rota" at bounding box center [1143, 571] width 145 height 13
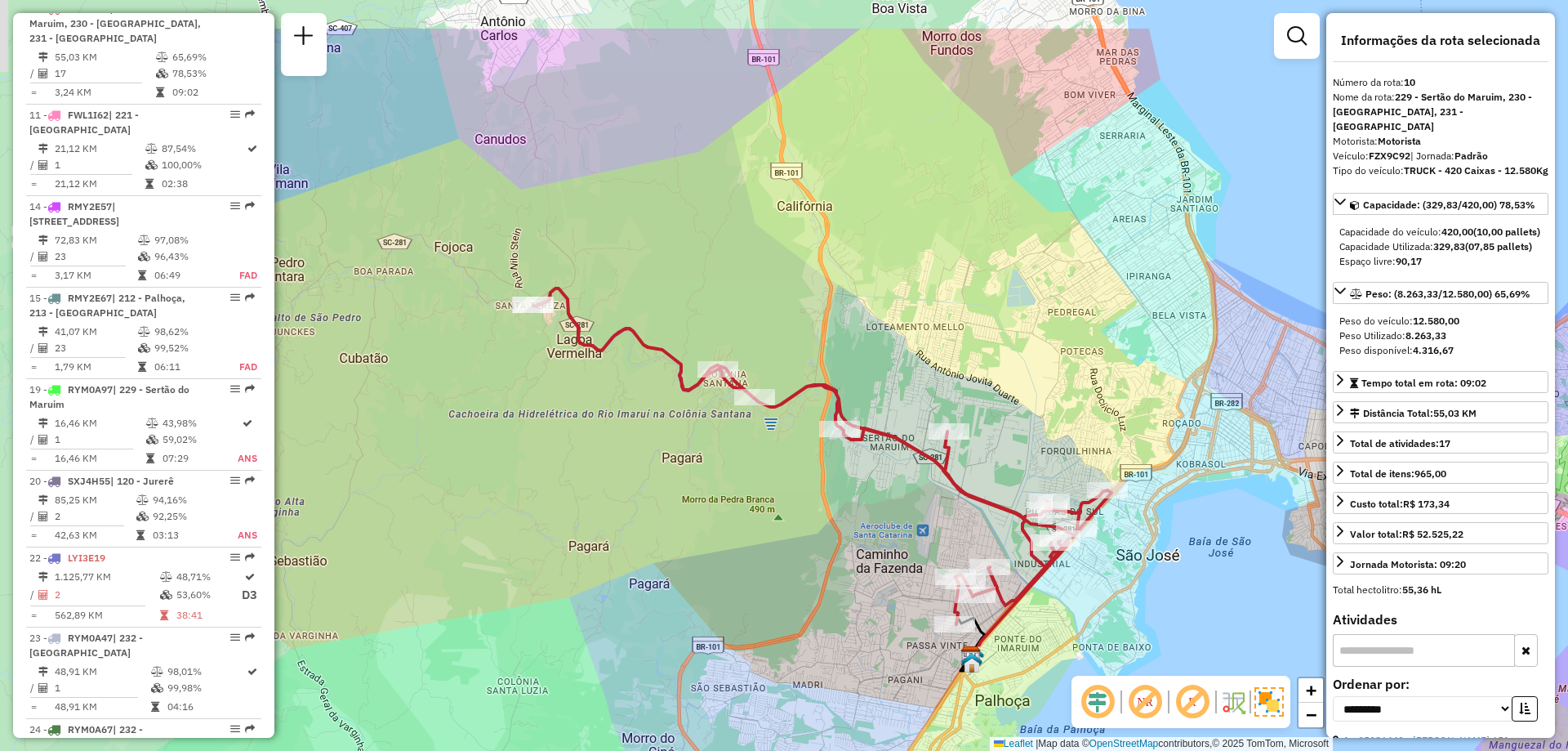
drag, startPoint x: 1196, startPoint y: 532, endPoint x: 1234, endPoint y: 636, distance: 110.7
click at [1234, 636] on div "Janela de atendimento Grade de atendimento Capacidade Transportadoras Veículos …" at bounding box center [784, 376] width 1568 height 751
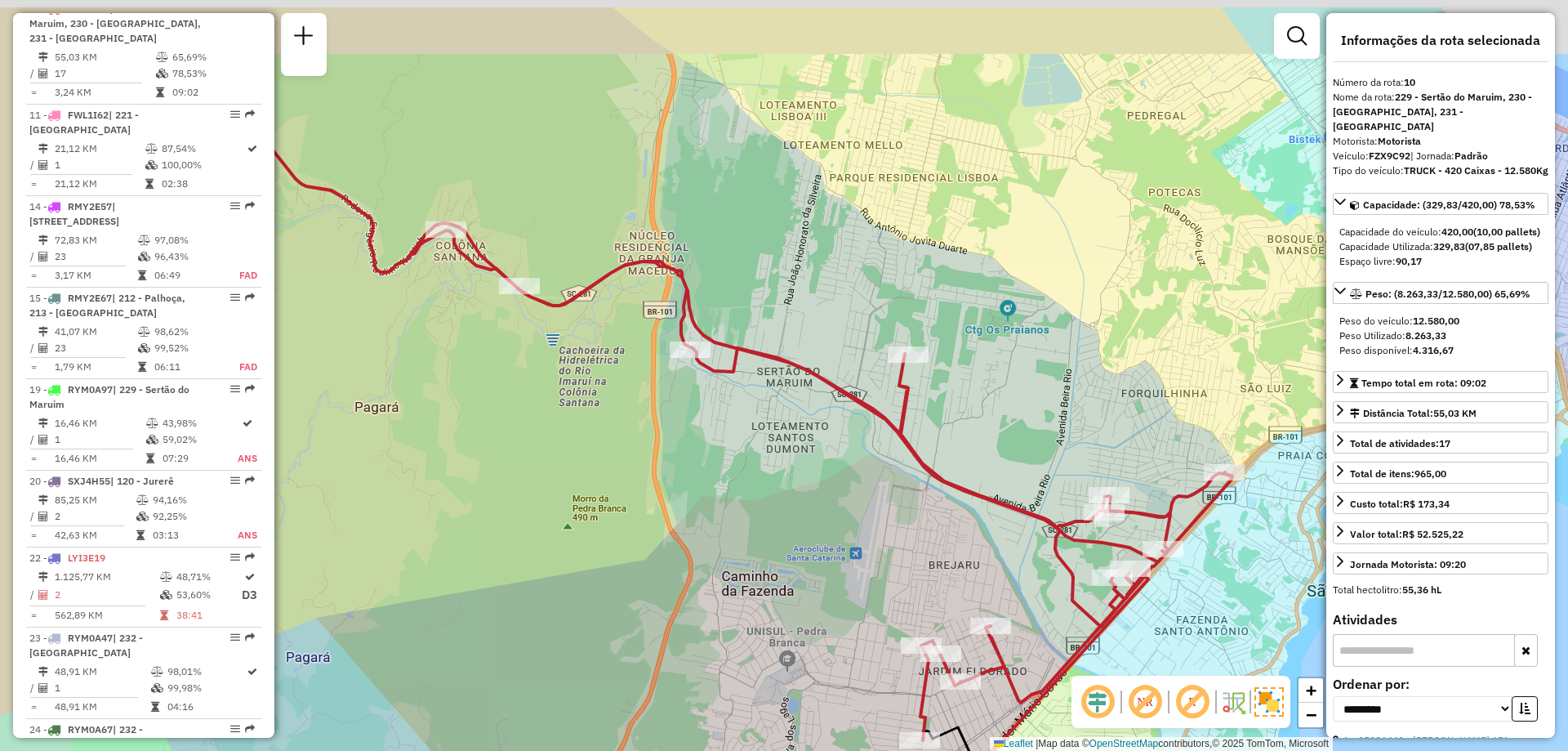
drag, startPoint x: 927, startPoint y: 500, endPoint x: 1029, endPoint y: 583, distance: 131.5
click at [1029, 583] on div "Janela de atendimento Grade de atendimento Capacidade Transportadoras Veículos …" at bounding box center [784, 376] width 1568 height 751
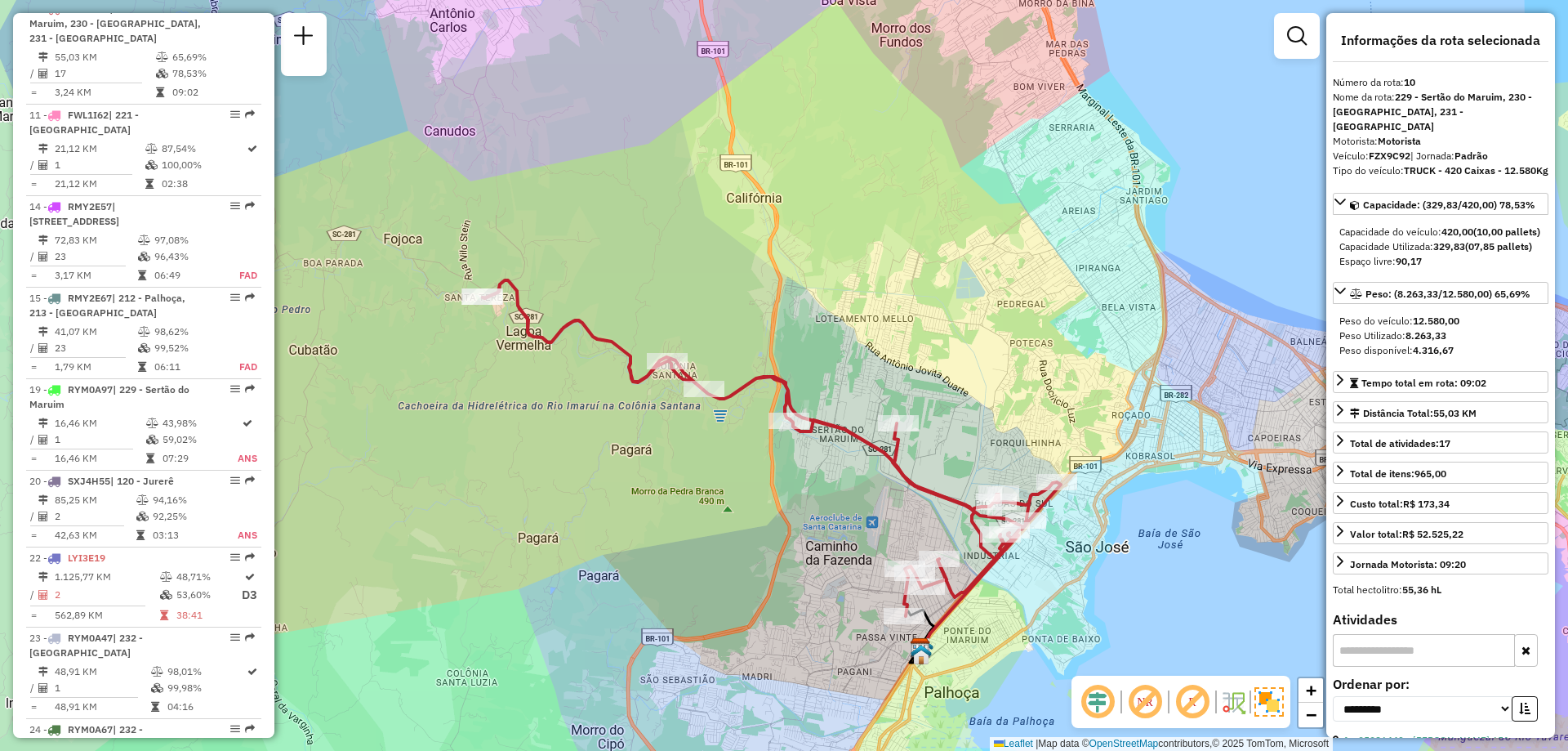
drag, startPoint x: 1198, startPoint y: 622, endPoint x: 1141, endPoint y: 586, distance: 67.4
click at [1141, 586] on div "Janela de atendimento Grade de atendimento Capacidade Transportadoras Veículos …" at bounding box center [784, 376] width 1568 height 751
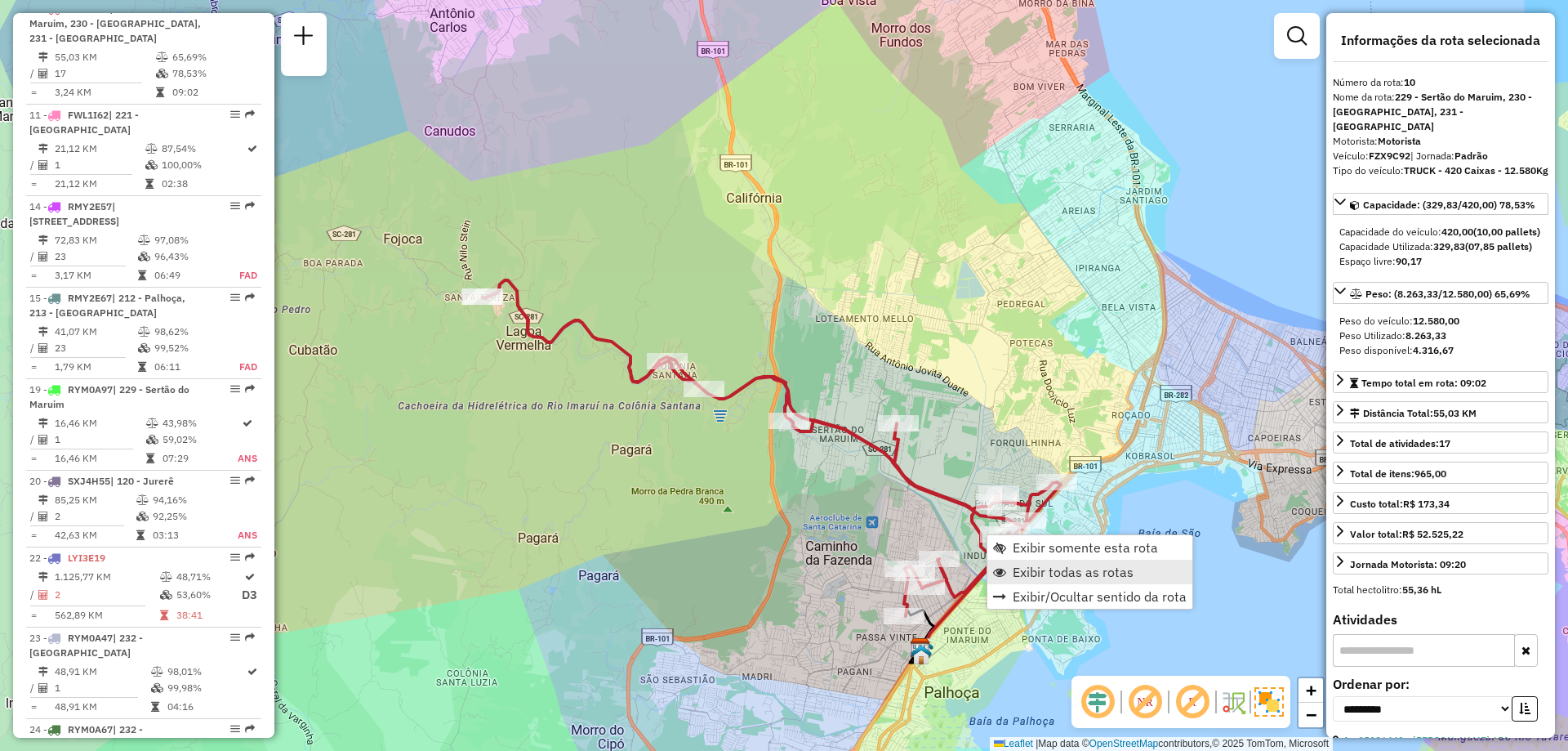
click at [1081, 577] on span "Exibir todas as rotas" at bounding box center [1073, 572] width 121 height 13
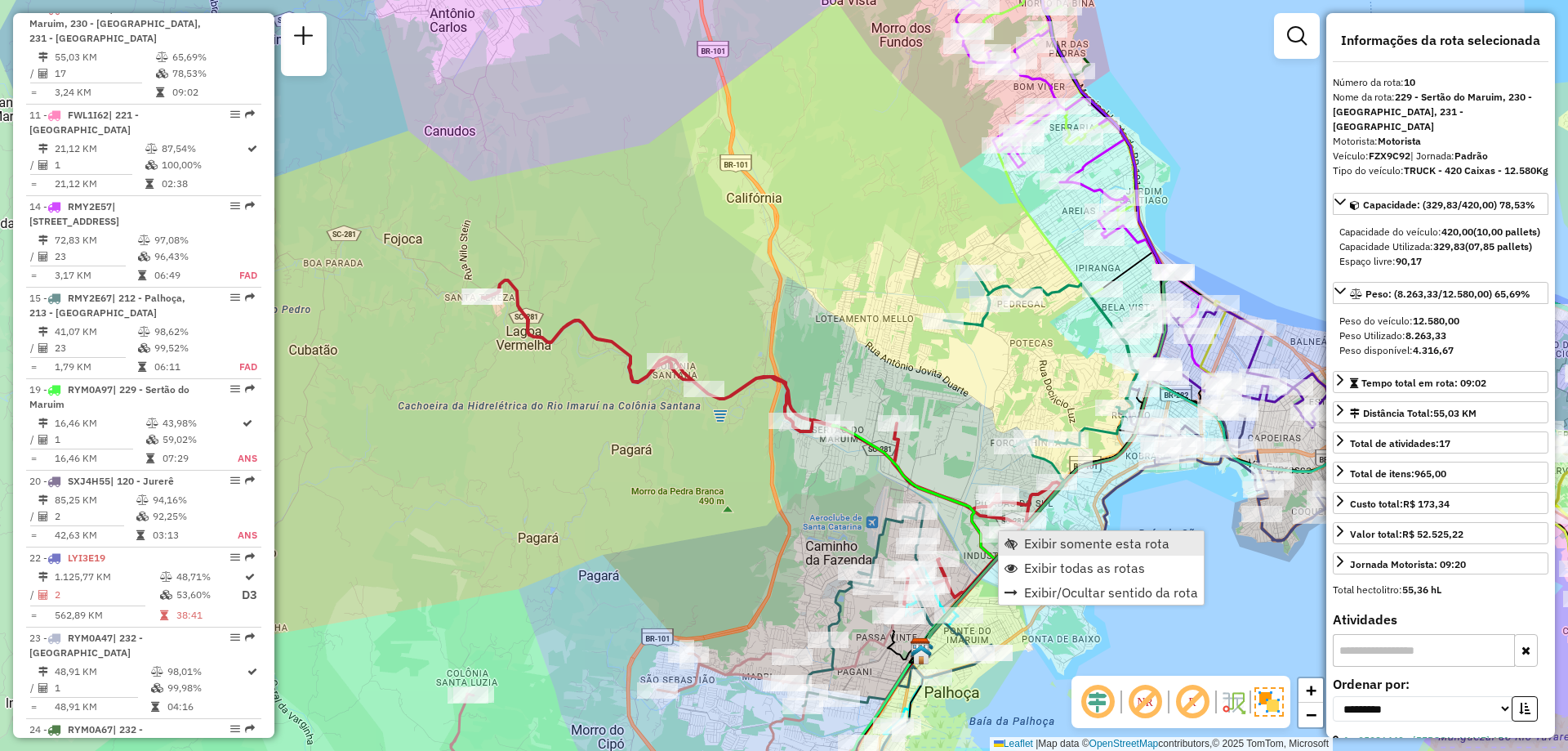
click at [1032, 545] on span "Exibir somente esta rota" at bounding box center [1097, 543] width 145 height 13
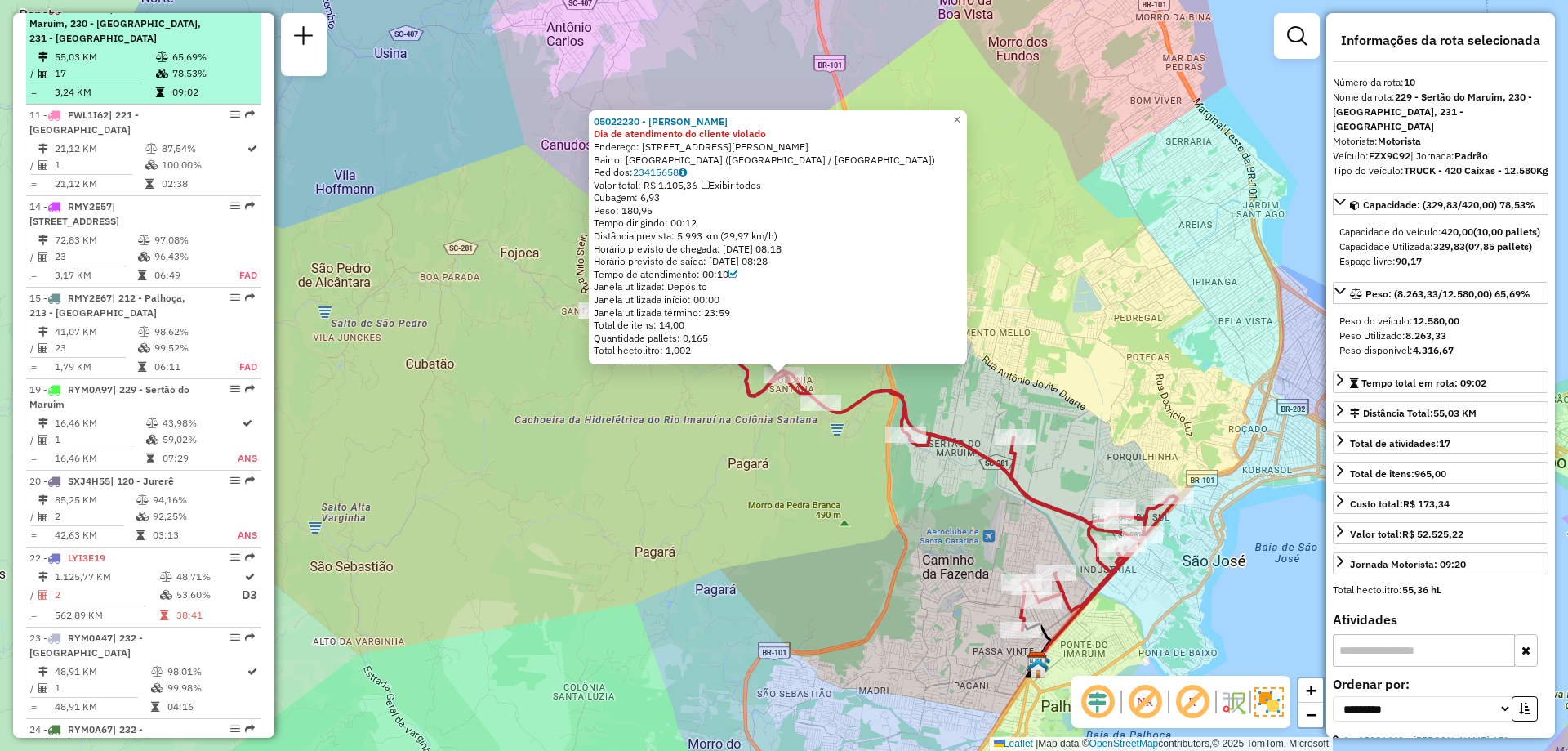
click at [158, 45] on div "10 - FZX9C92 | 229 - Sertão do Maruim, 230 - Colônia Santana, 231 - Forquilhas" at bounding box center [116, 23] width 173 height 44
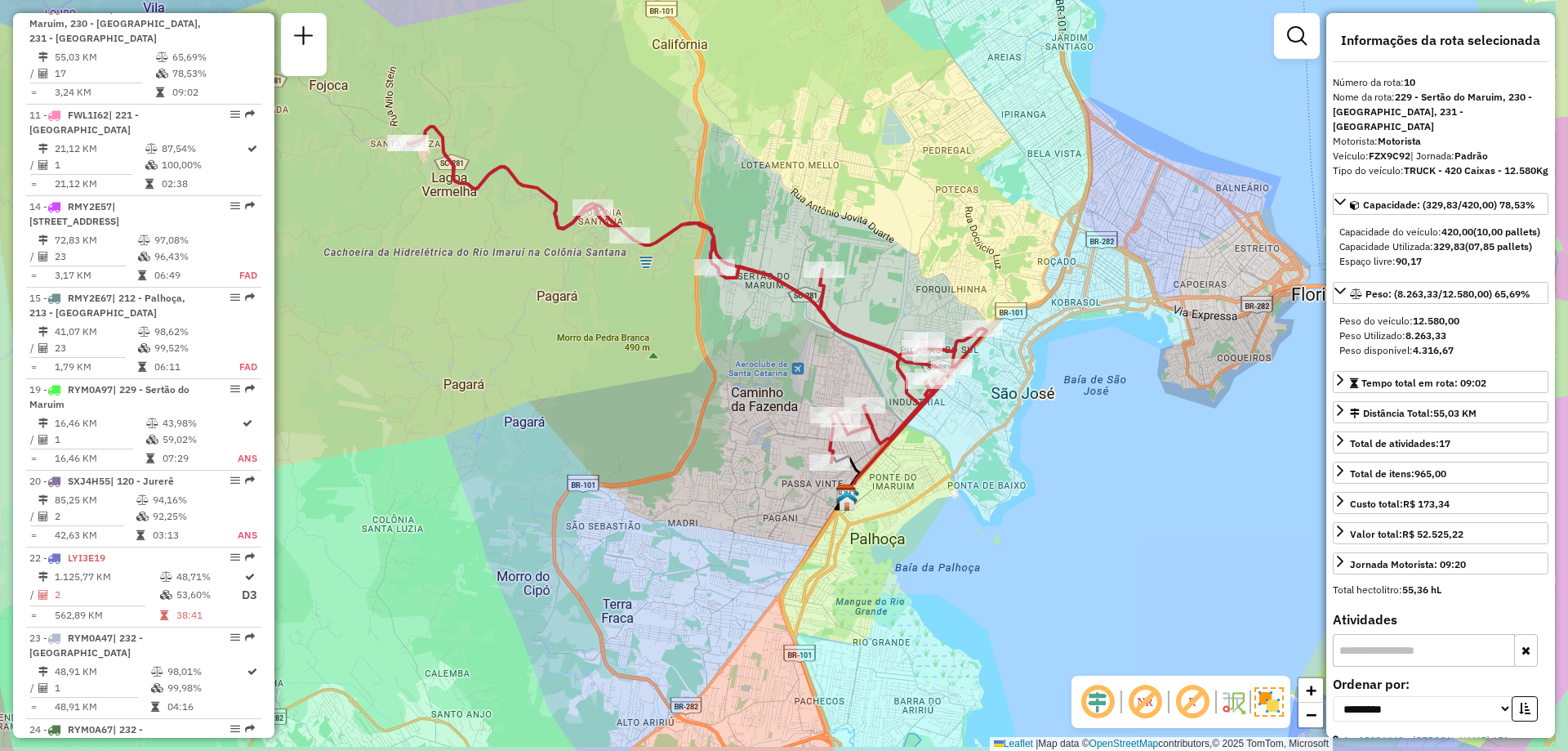
drag, startPoint x: 1137, startPoint y: 521, endPoint x: 1051, endPoint y: 453, distance: 109.6
click at [1051, 453] on div "Janela de atendimento Grade de atendimento Capacidade Transportadoras Veículos …" at bounding box center [784, 376] width 1568 height 751
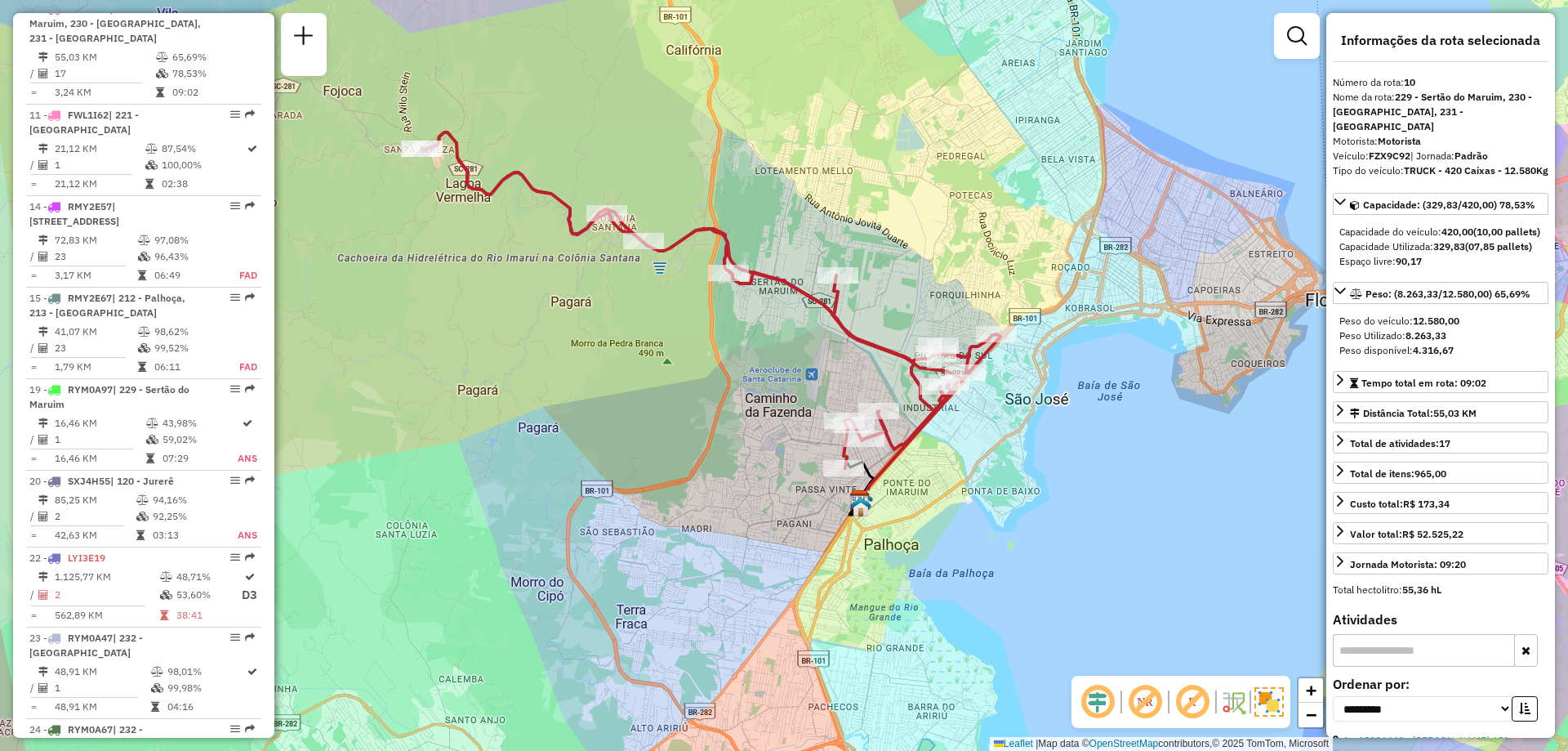
drag, startPoint x: 1018, startPoint y: 448, endPoint x: 1075, endPoint y: 527, distance: 97.4
click at [1075, 527] on div "Janela de atendimento Grade de atendimento Capacidade Transportadoras Veículos …" at bounding box center [784, 376] width 1568 height 751
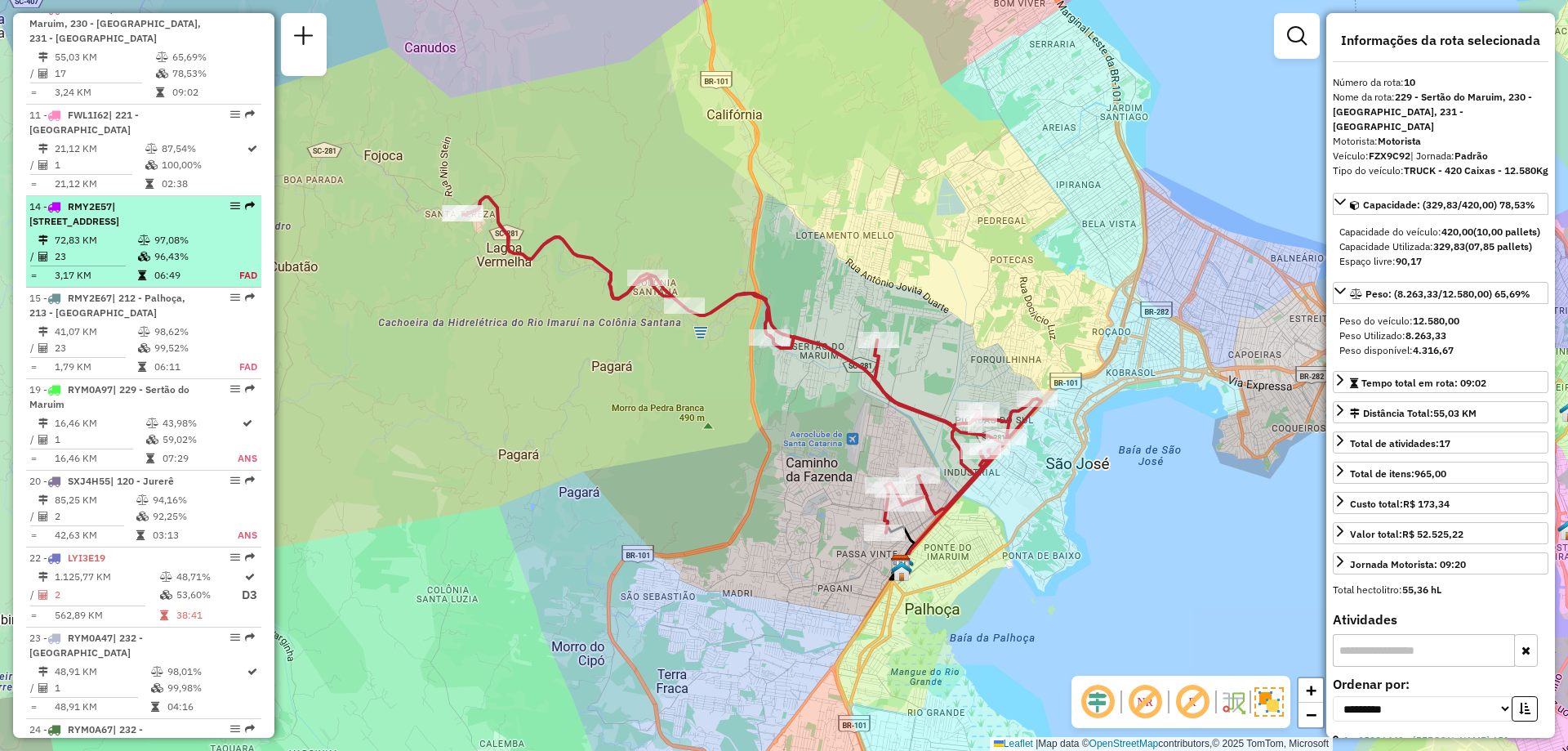
scroll to position [1293, 0]
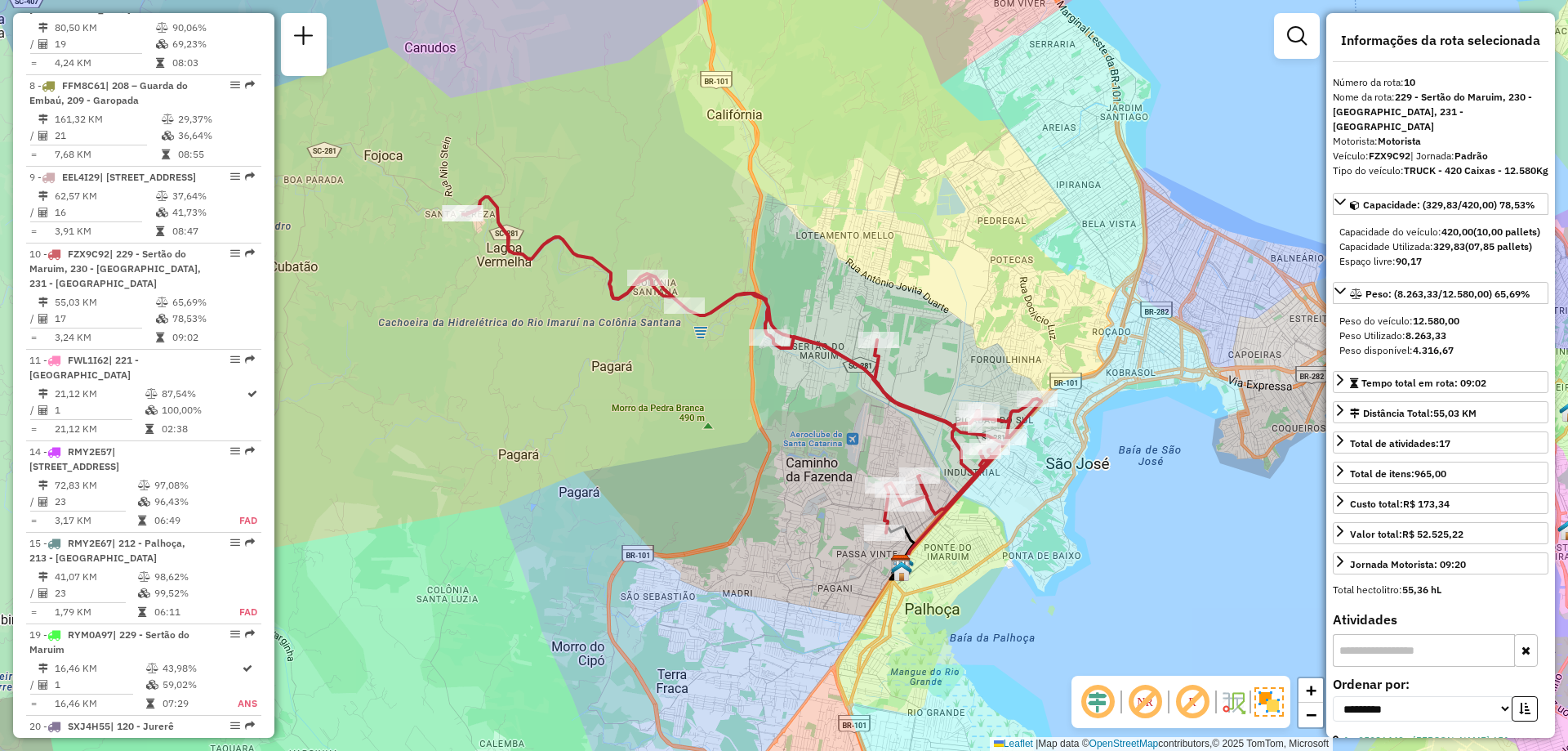
click at [1187, 531] on div "Janela de atendimento Grade de atendimento Capacidade Transportadoras Veículos …" at bounding box center [784, 376] width 1568 height 751
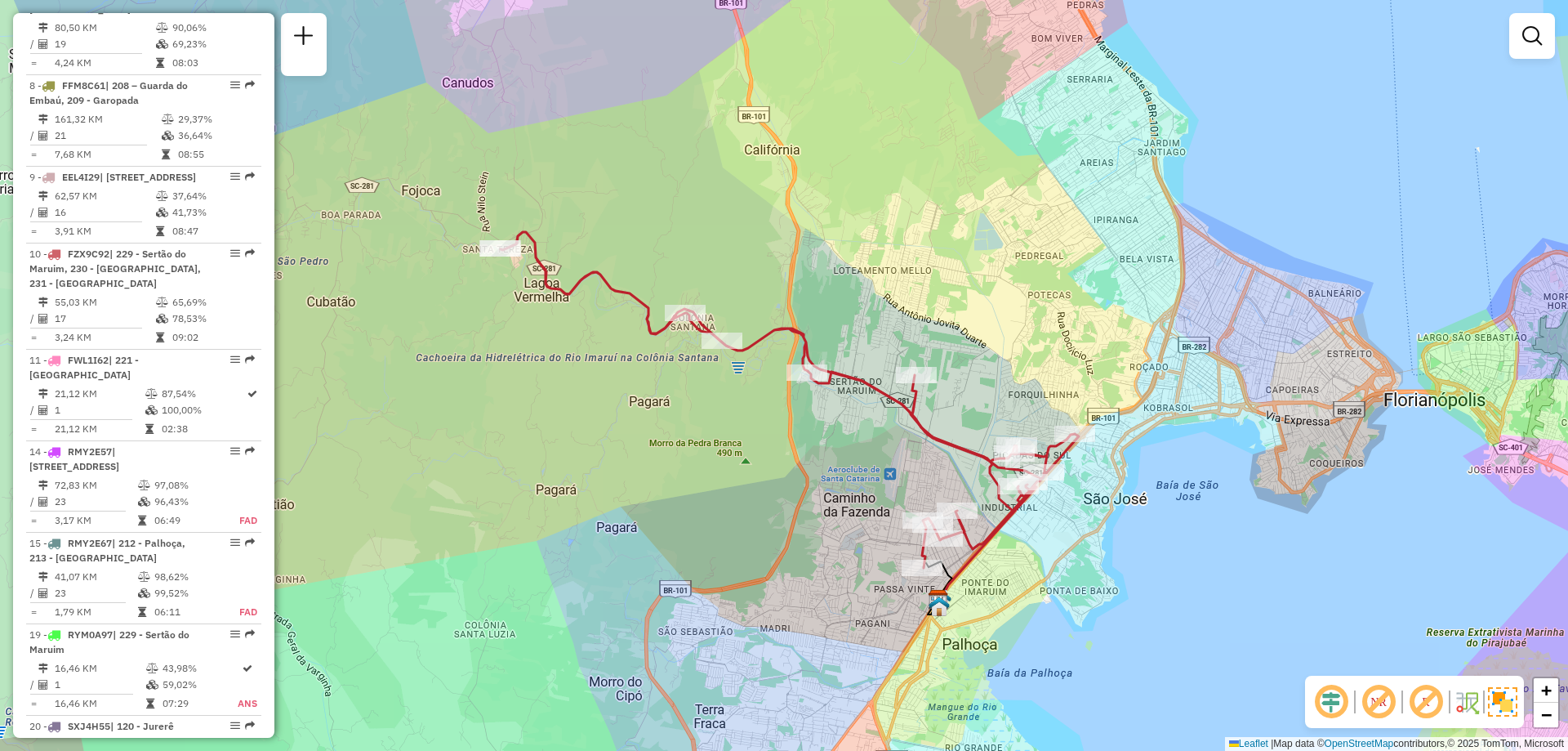
drag, startPoint x: 1122, startPoint y: 610, endPoint x: 1162, endPoint y: 649, distance: 55.9
click at [1162, 649] on div "Janela de atendimento Grade de atendimento Capacidade Transportadoras Veículos …" at bounding box center [784, 376] width 1568 height 751
